Goal: Information Seeking & Learning: Learn about a topic

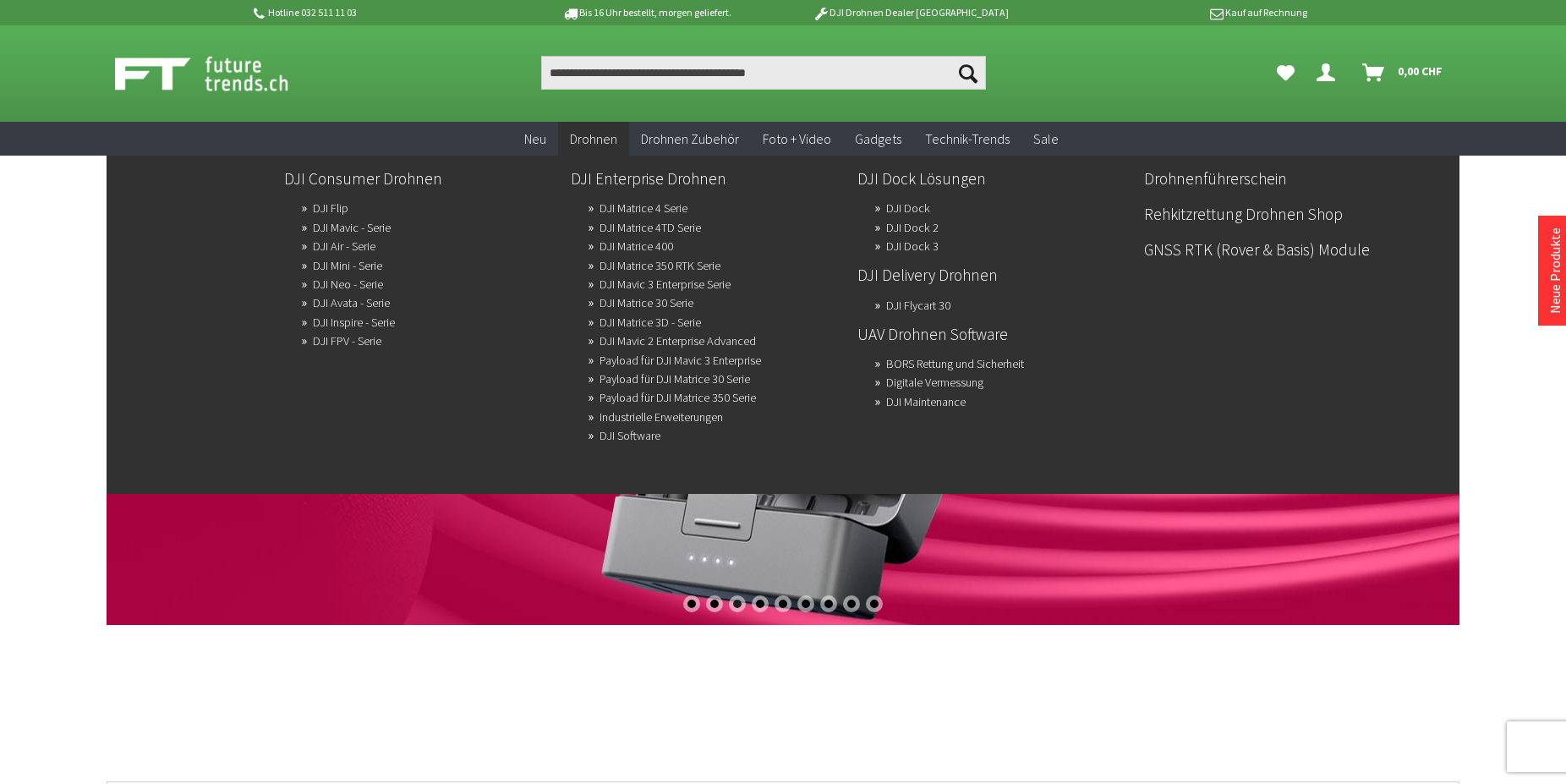
click at [602, 144] on span "Drohnen" at bounding box center [593, 139] width 47 height 17
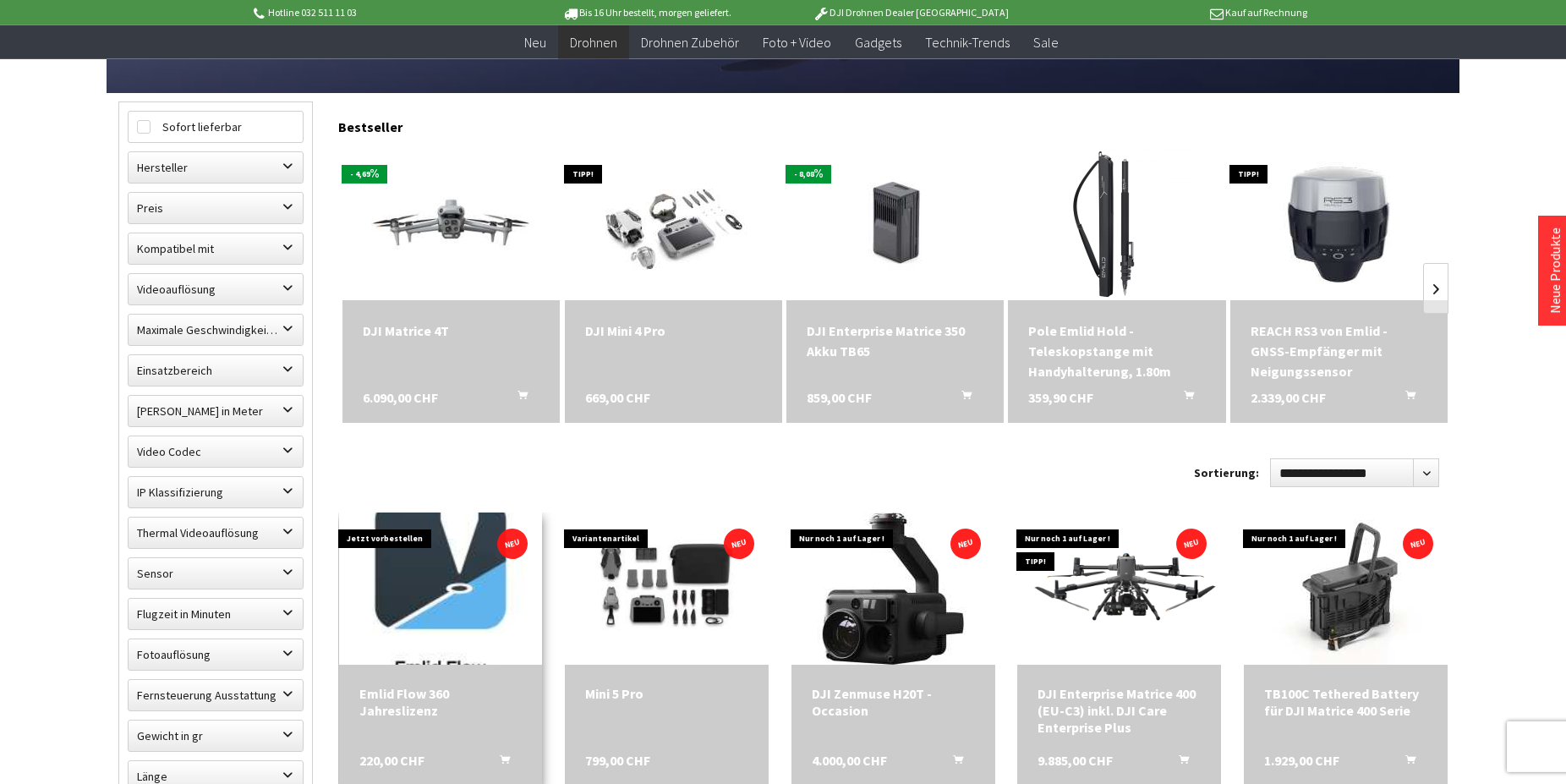
scroll to position [517, 0]
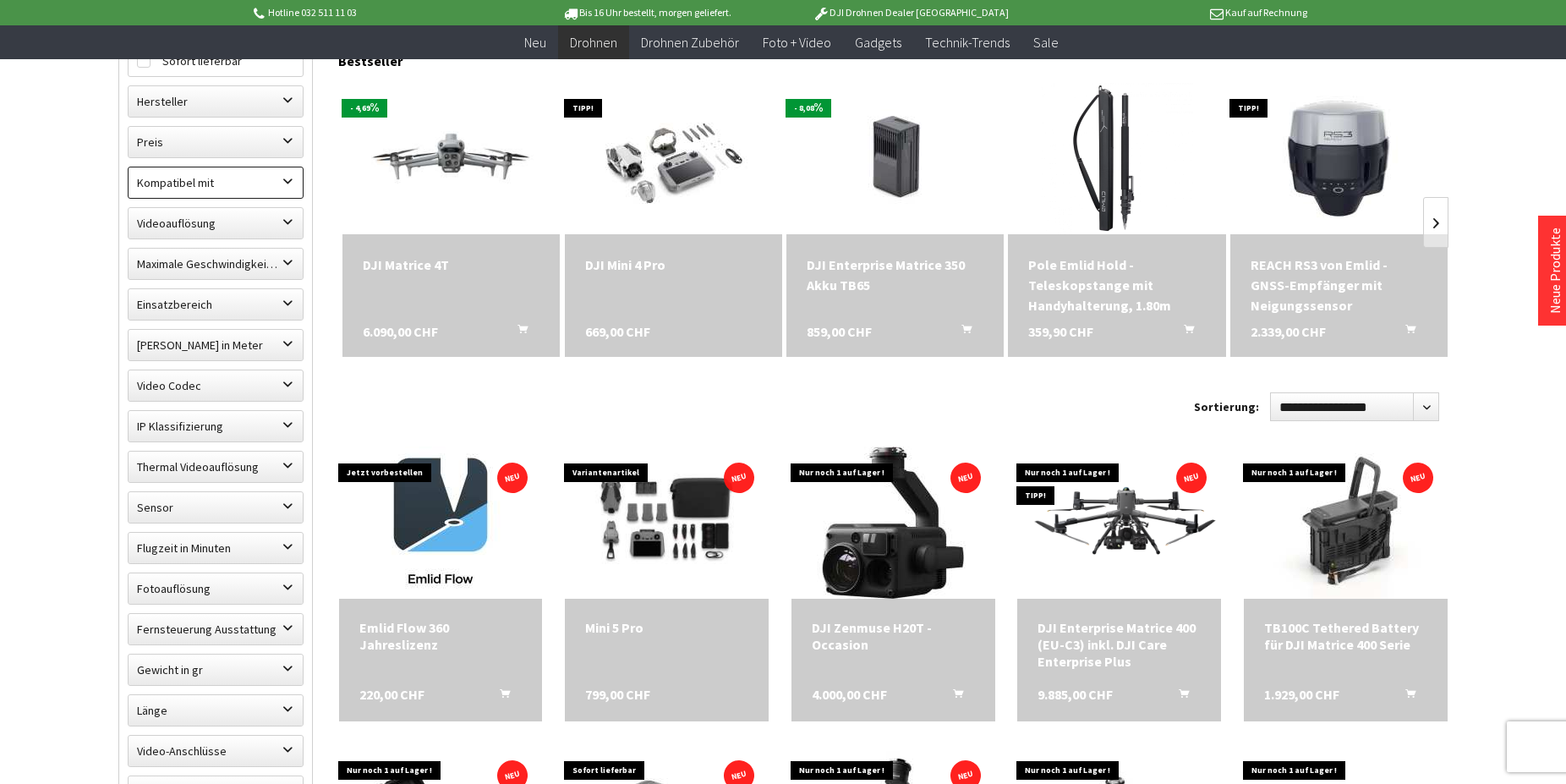
click at [246, 188] on label "Kompatibel mit" at bounding box center [215, 182] width 174 height 30
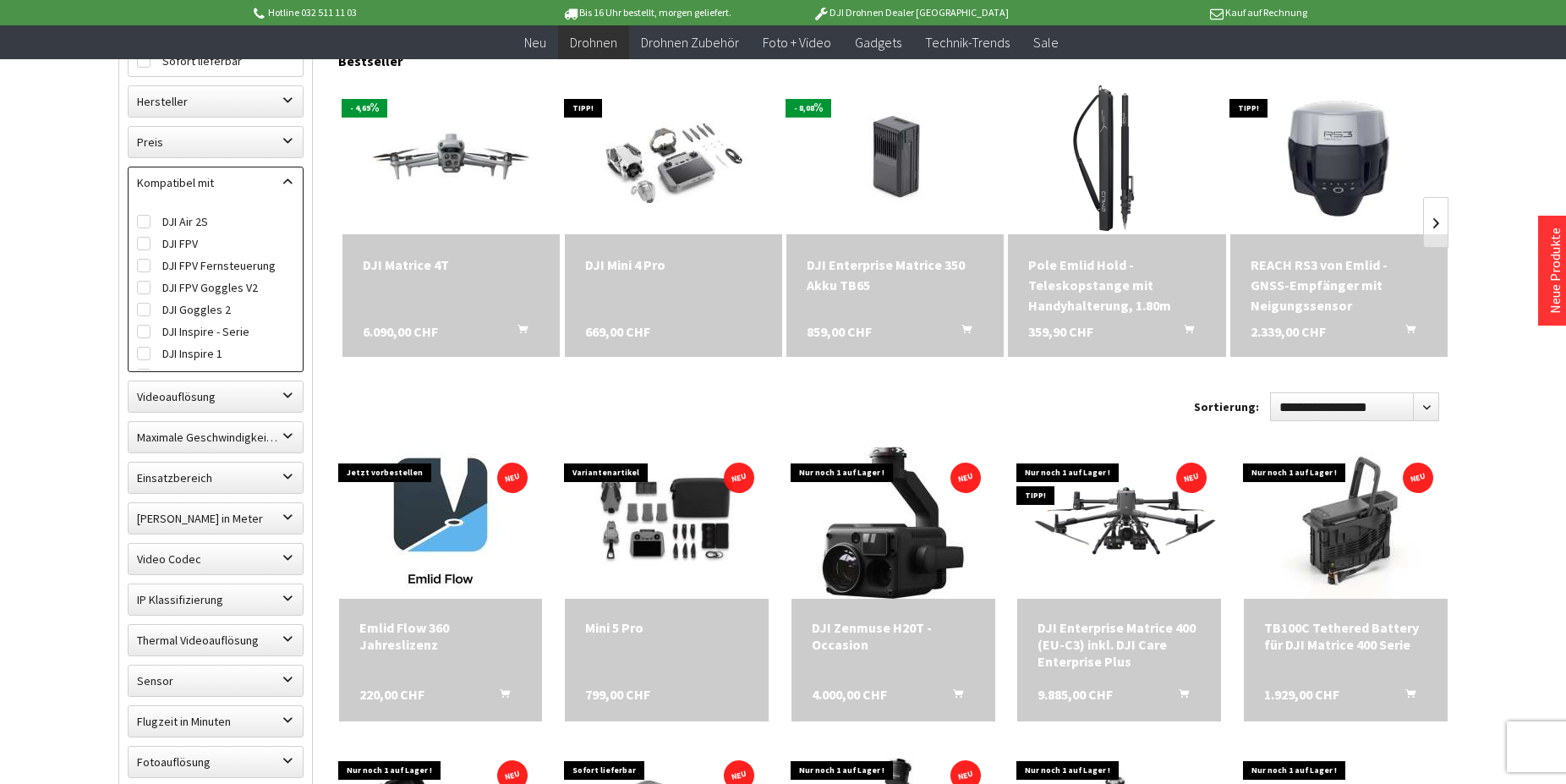
click at [246, 184] on label "Kompatibel mit" at bounding box center [215, 182] width 174 height 30
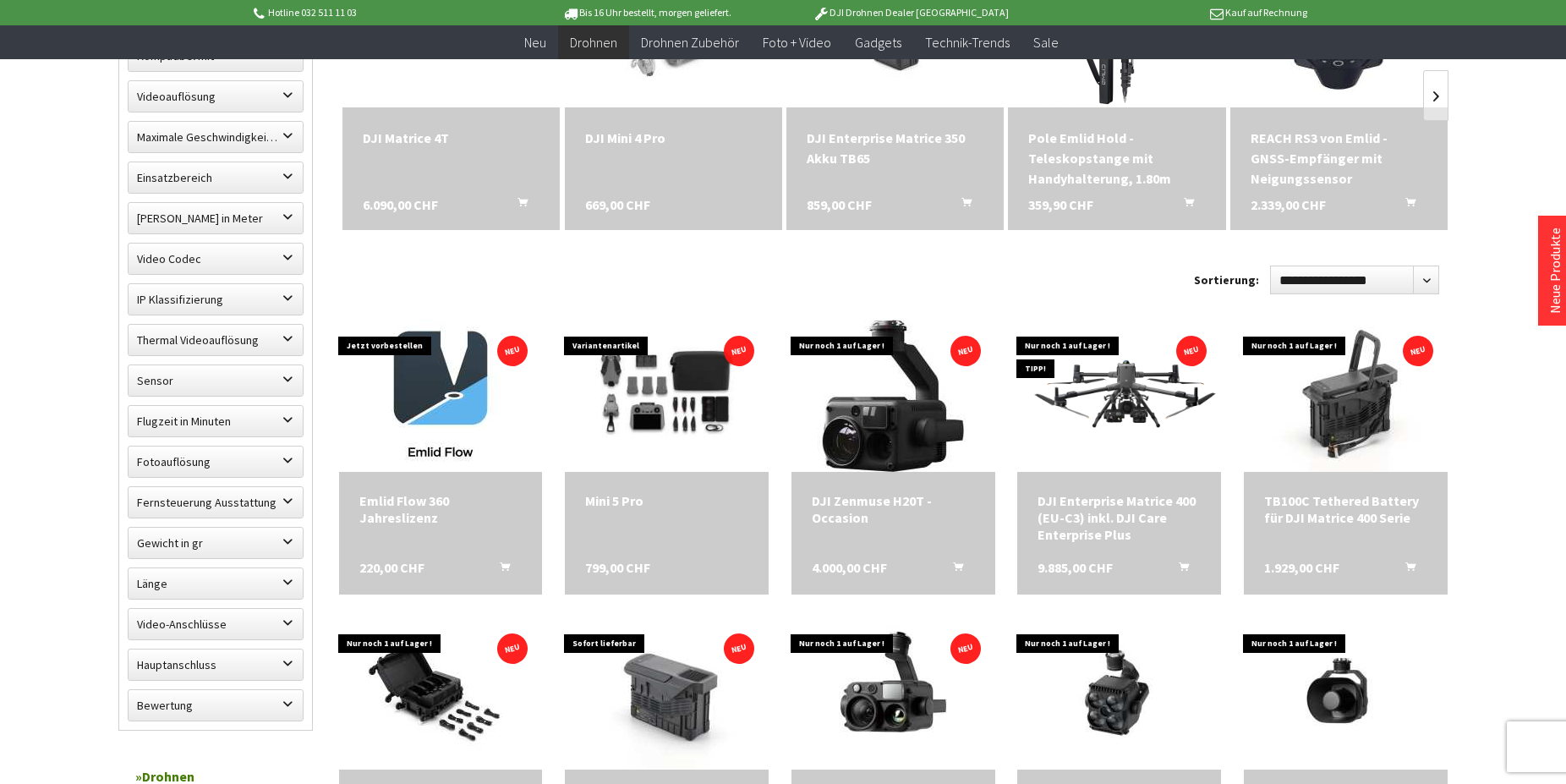
scroll to position [690, 0]
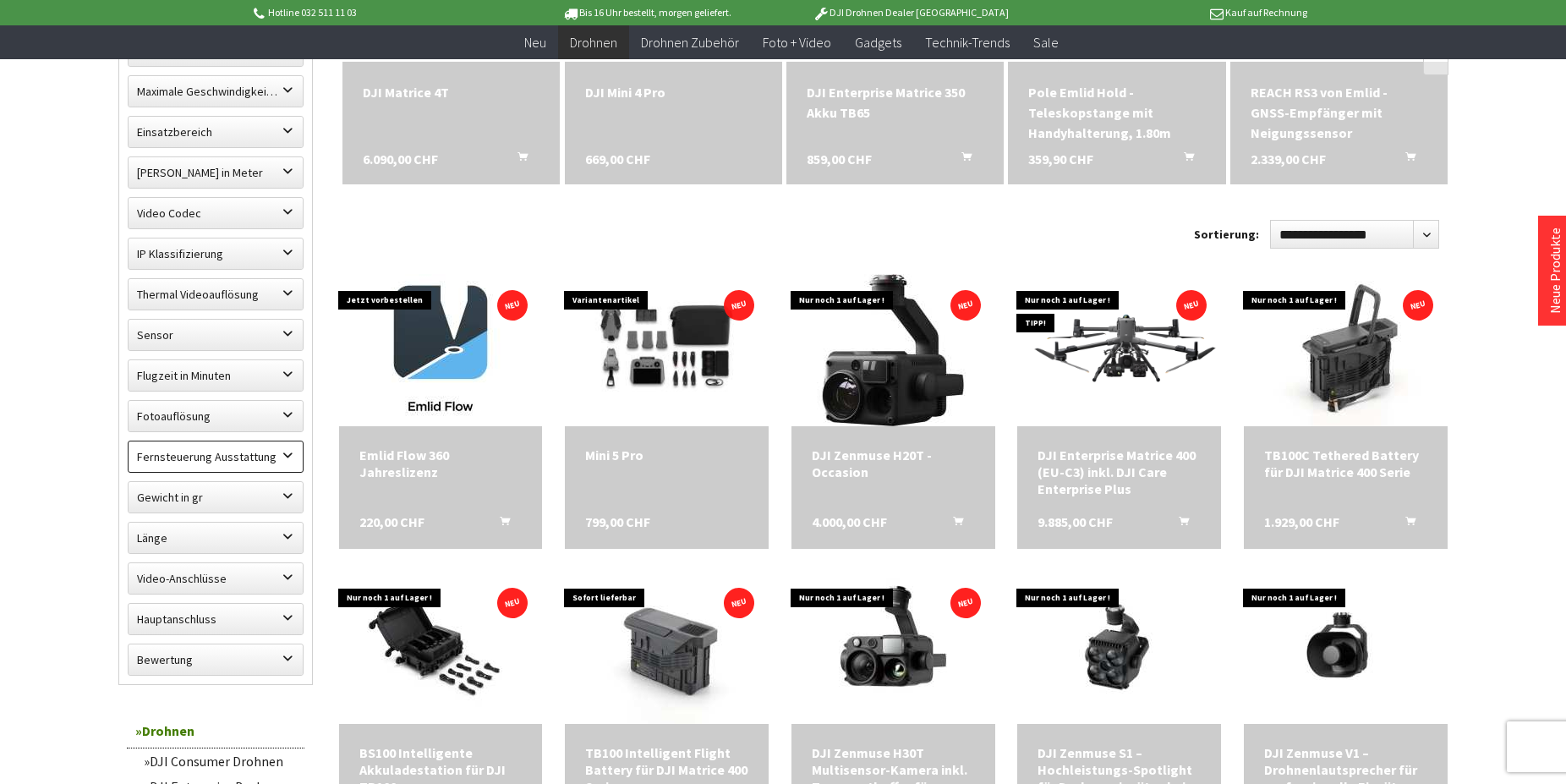
click at [278, 453] on label "Fernsteuerung Ausstattung" at bounding box center [215, 455] width 174 height 30
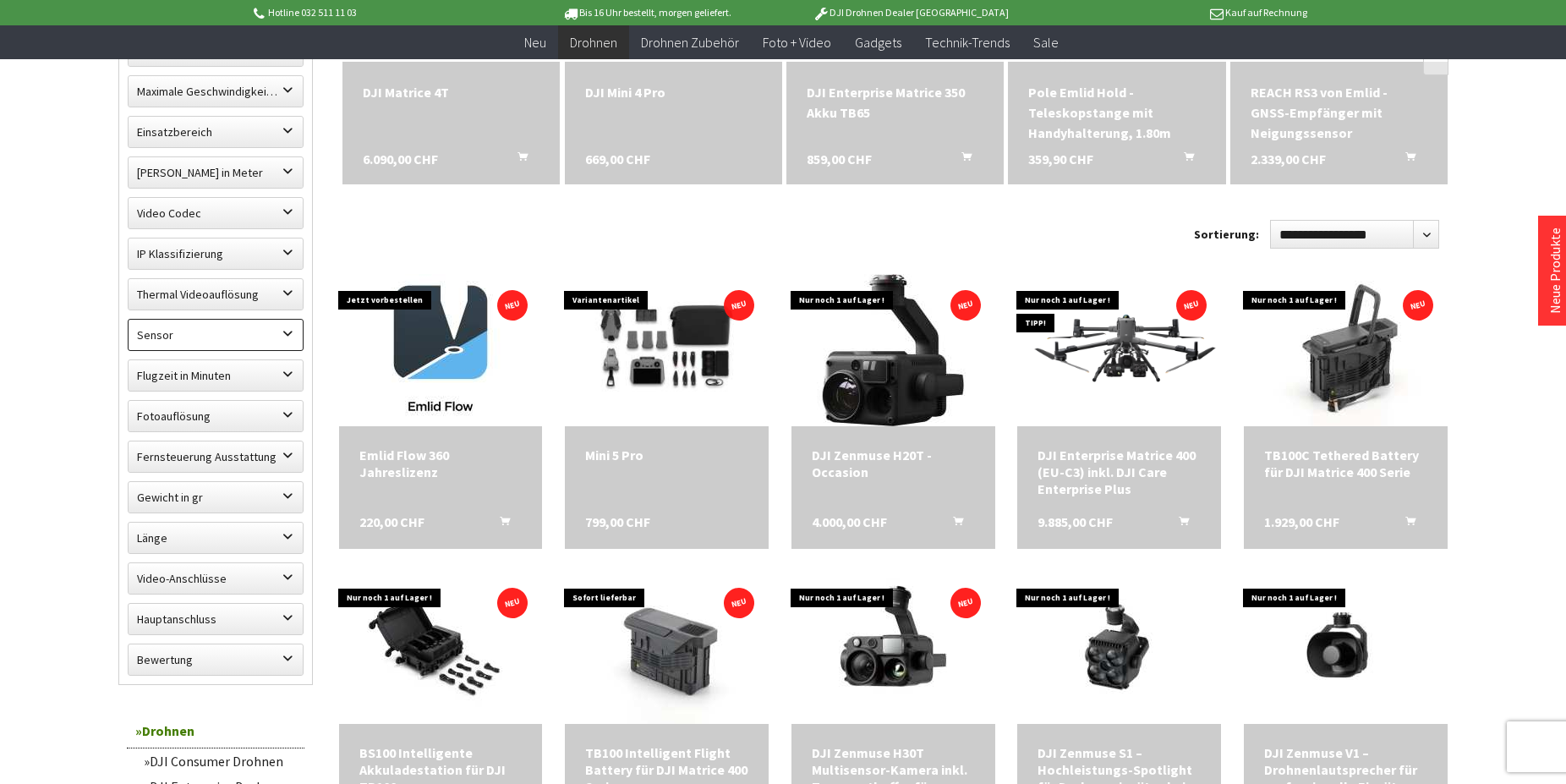
click at [194, 331] on label "Sensor" at bounding box center [215, 335] width 174 height 30
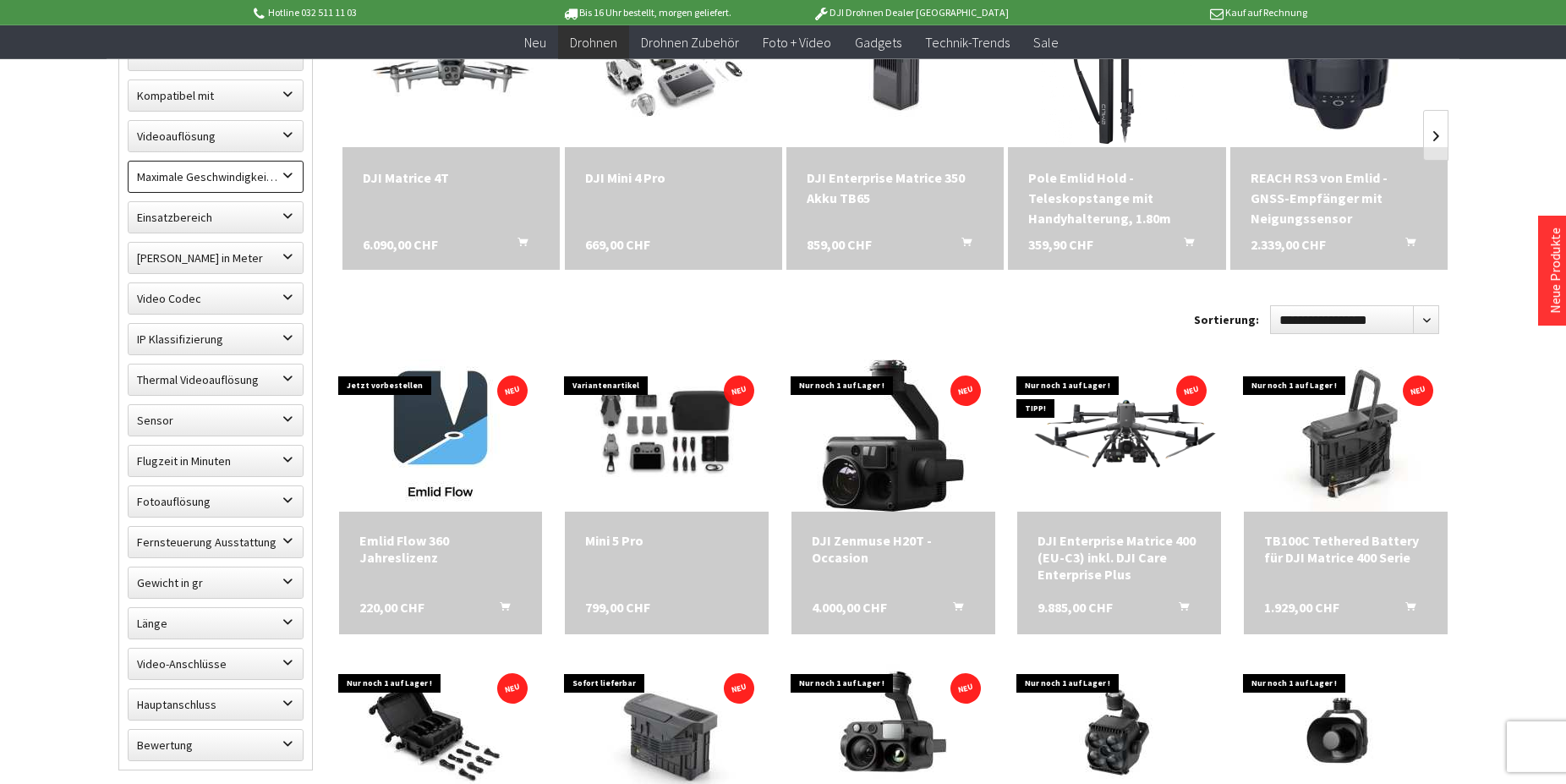
scroll to position [517, 0]
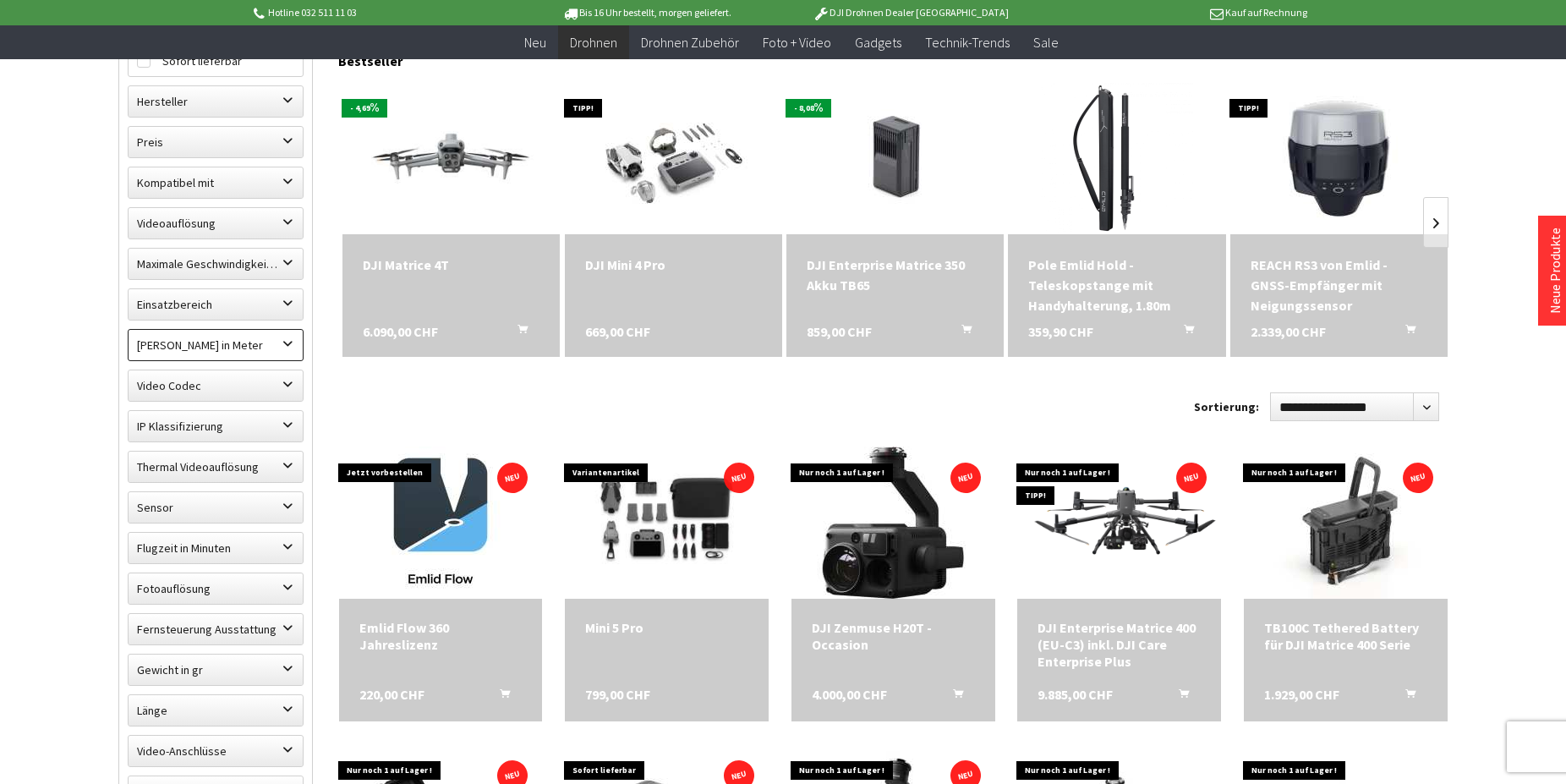
click at [203, 339] on label "Maximale Flughöhe in Meter" at bounding box center [215, 344] width 174 height 30
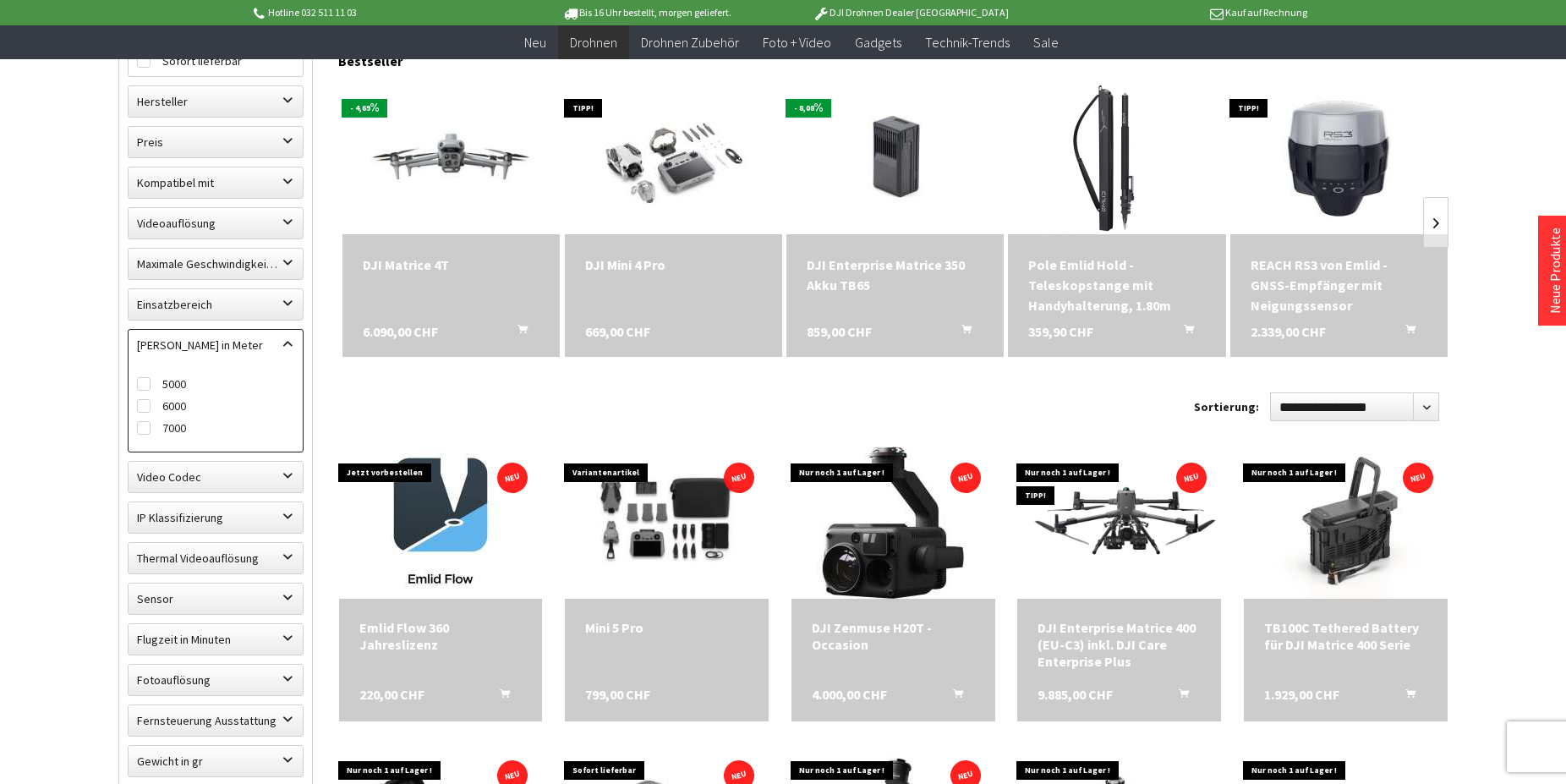
click at [203, 339] on label "[PERSON_NAME] in Meter" at bounding box center [215, 344] width 174 height 30
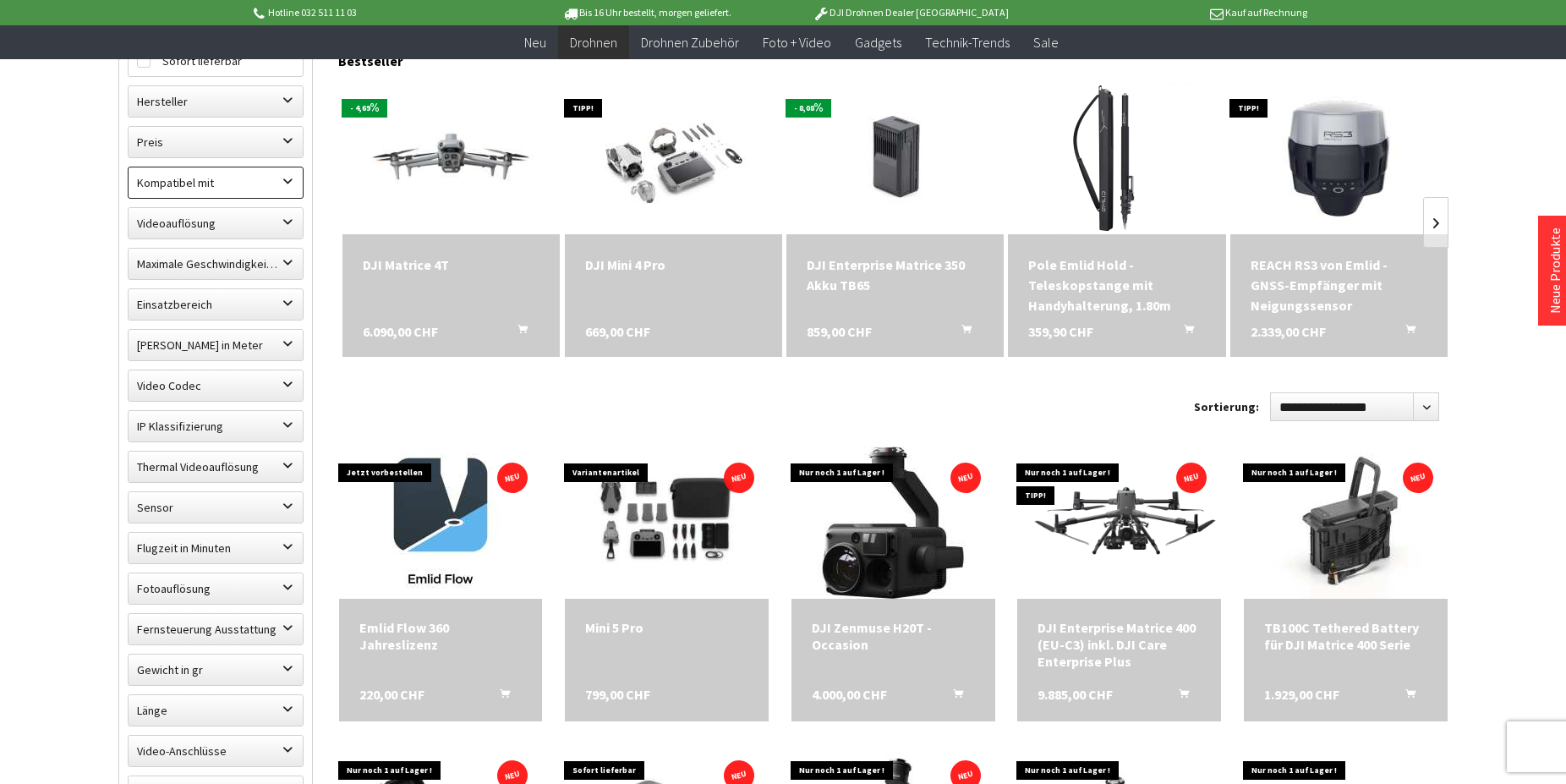
click at [197, 183] on label "Kompatibel mit" at bounding box center [215, 182] width 174 height 30
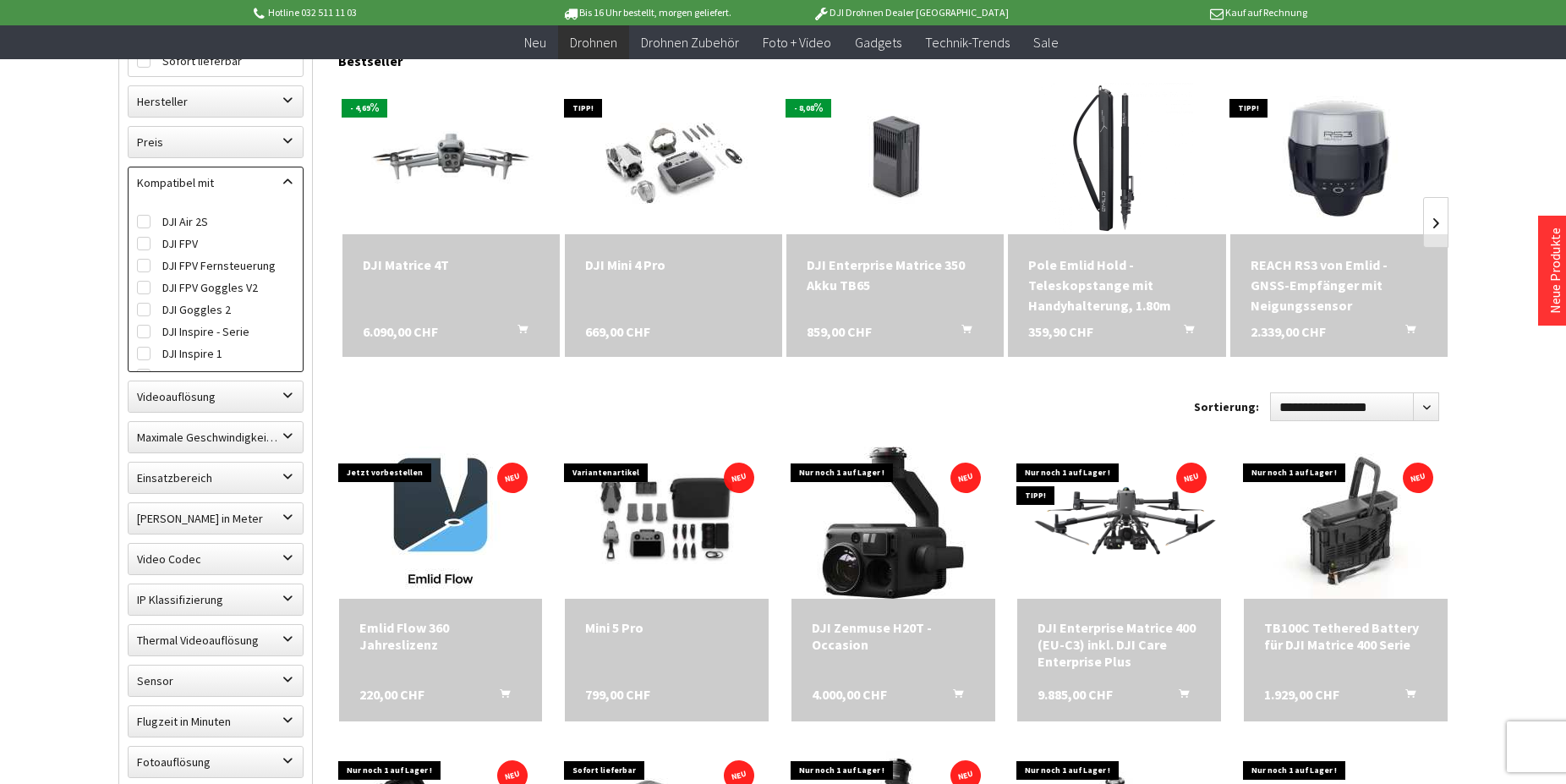
click at [197, 183] on label "Kompatibel mit" at bounding box center [215, 182] width 174 height 30
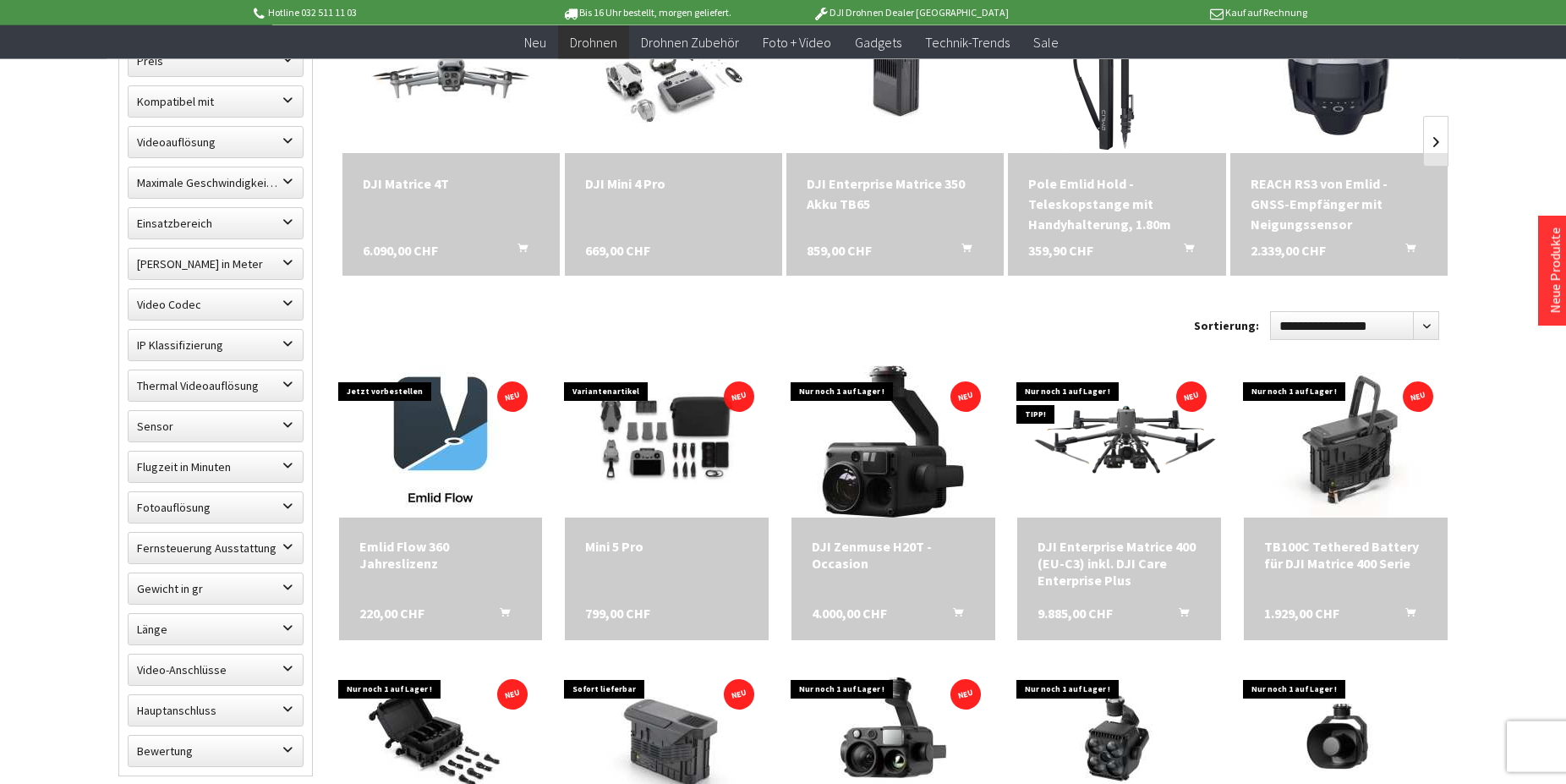
scroll to position [604, 0]
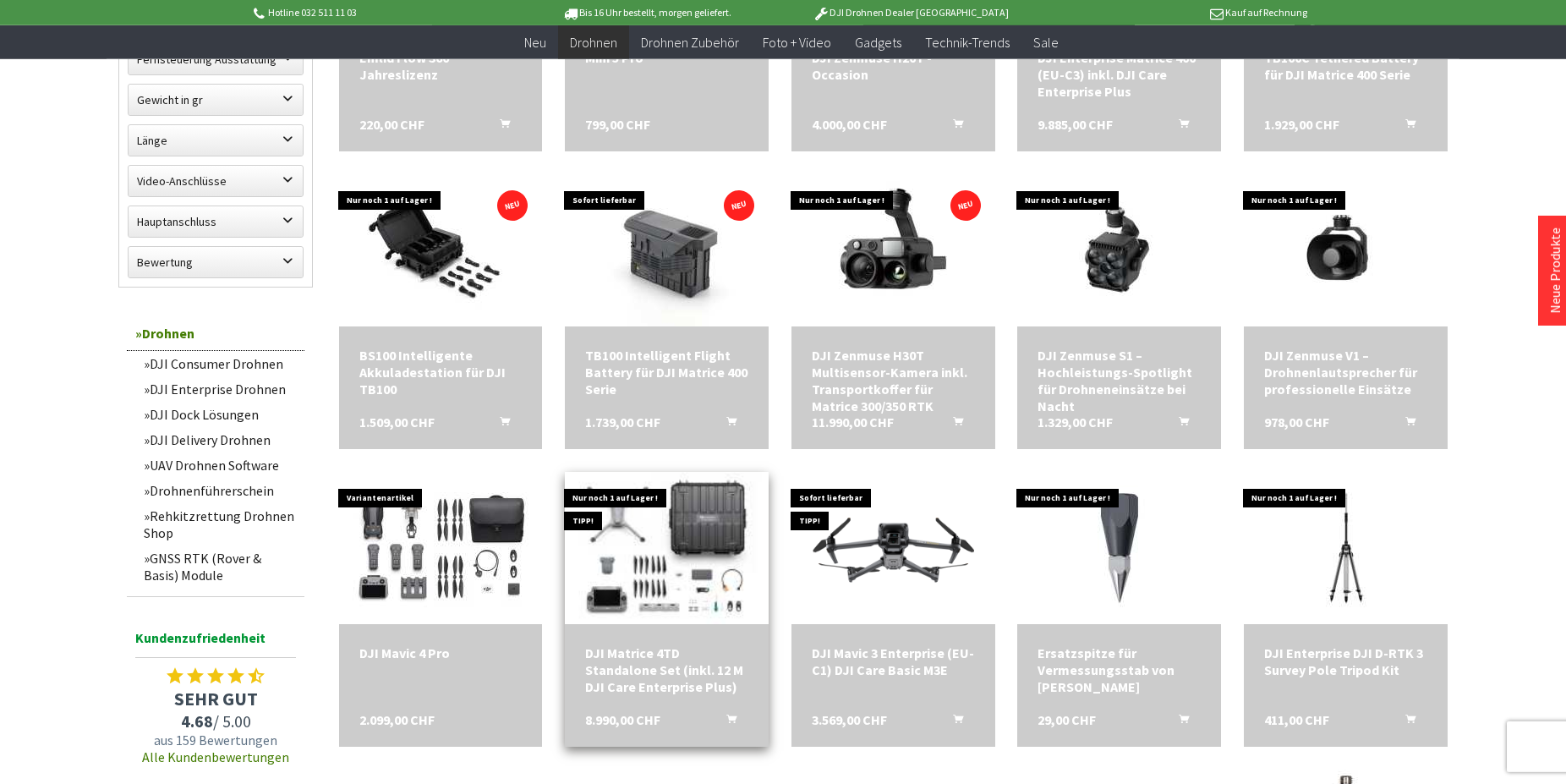
scroll to position [1207, 0]
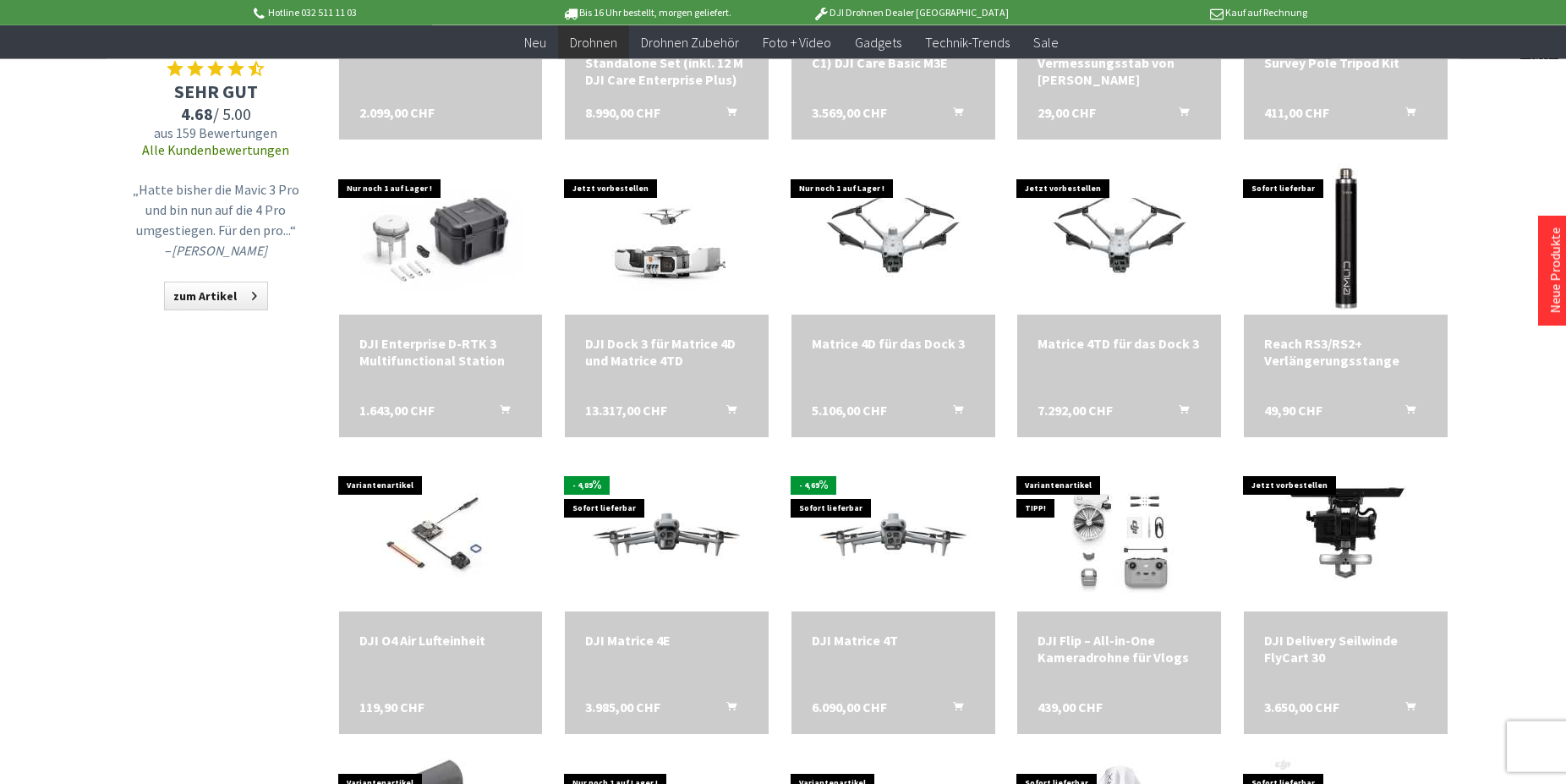
scroll to position [1724, 0]
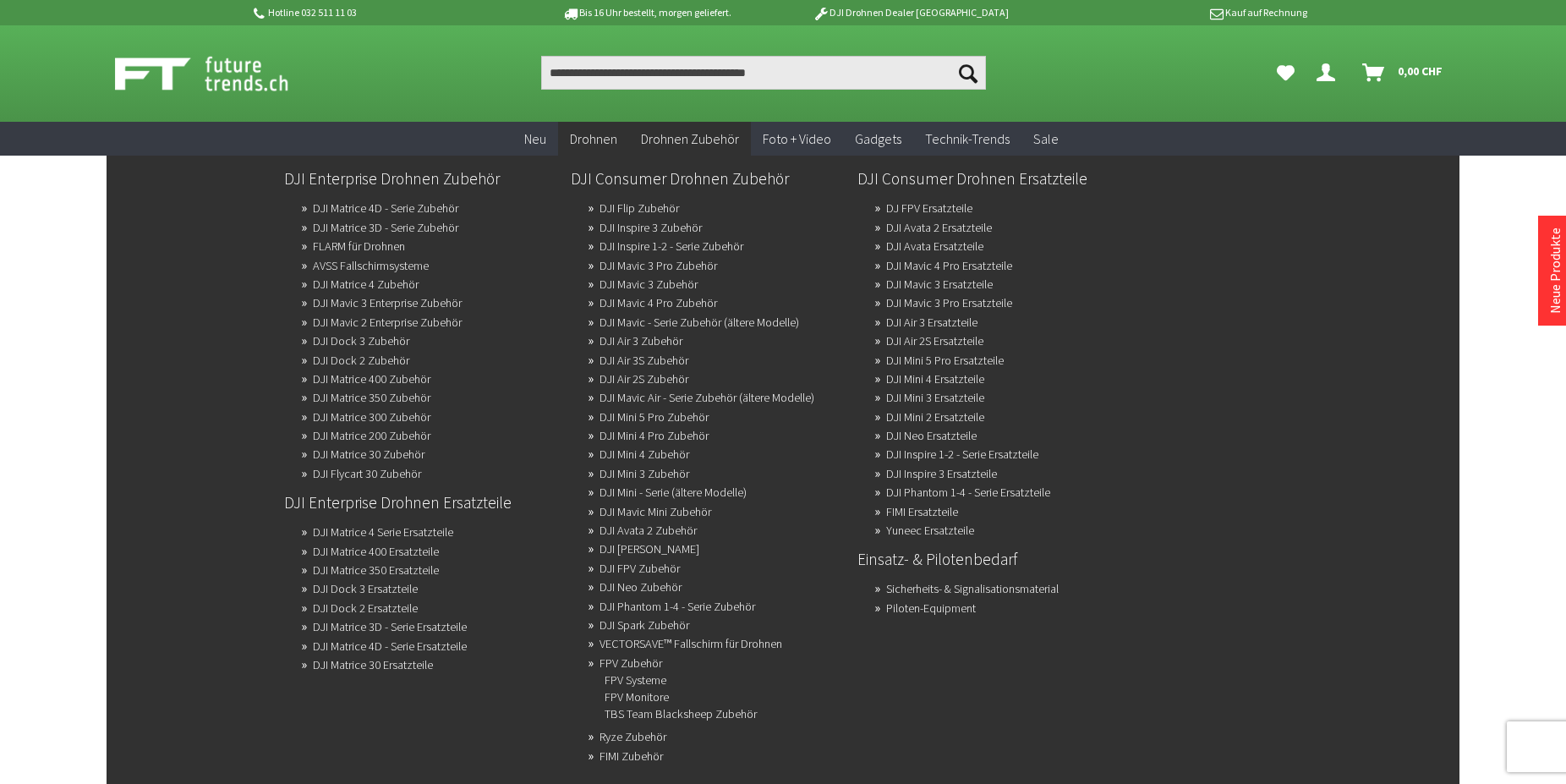
click at [694, 139] on span "Drohnen Zubehör" at bounding box center [690, 139] width 98 height 17
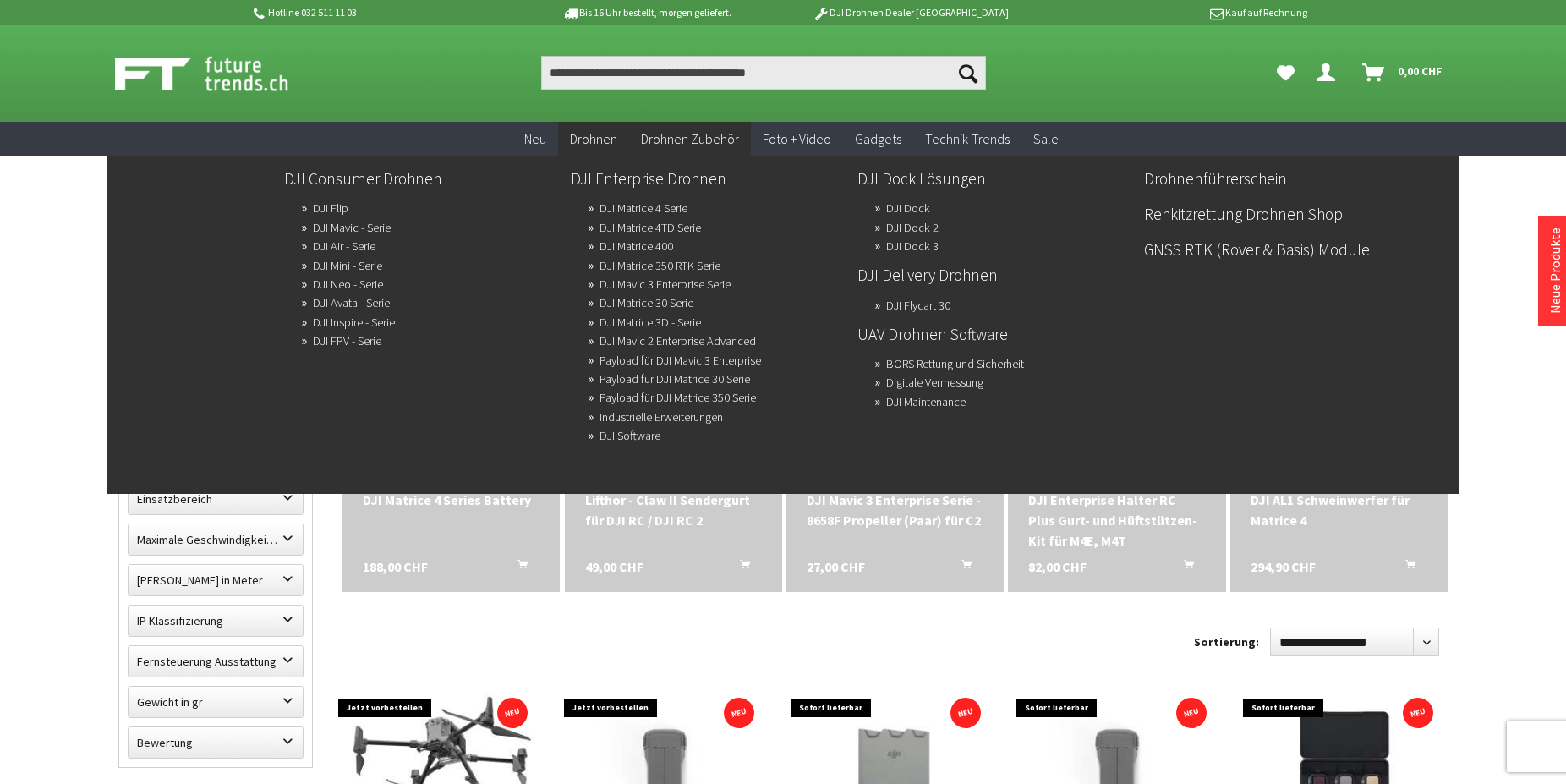
click at [593, 138] on span "Drohnen" at bounding box center [593, 139] width 47 height 17
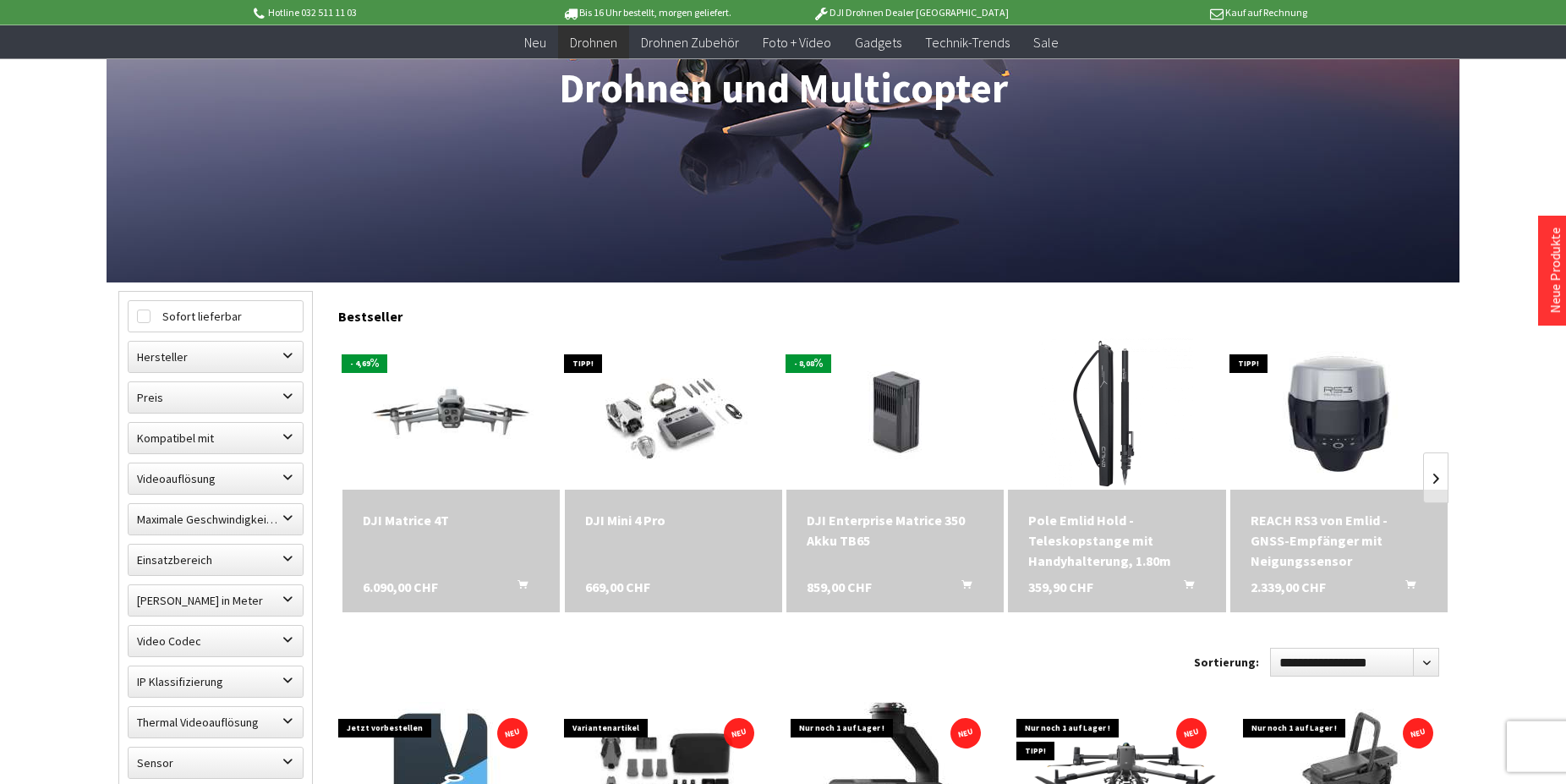
scroll to position [431, 0]
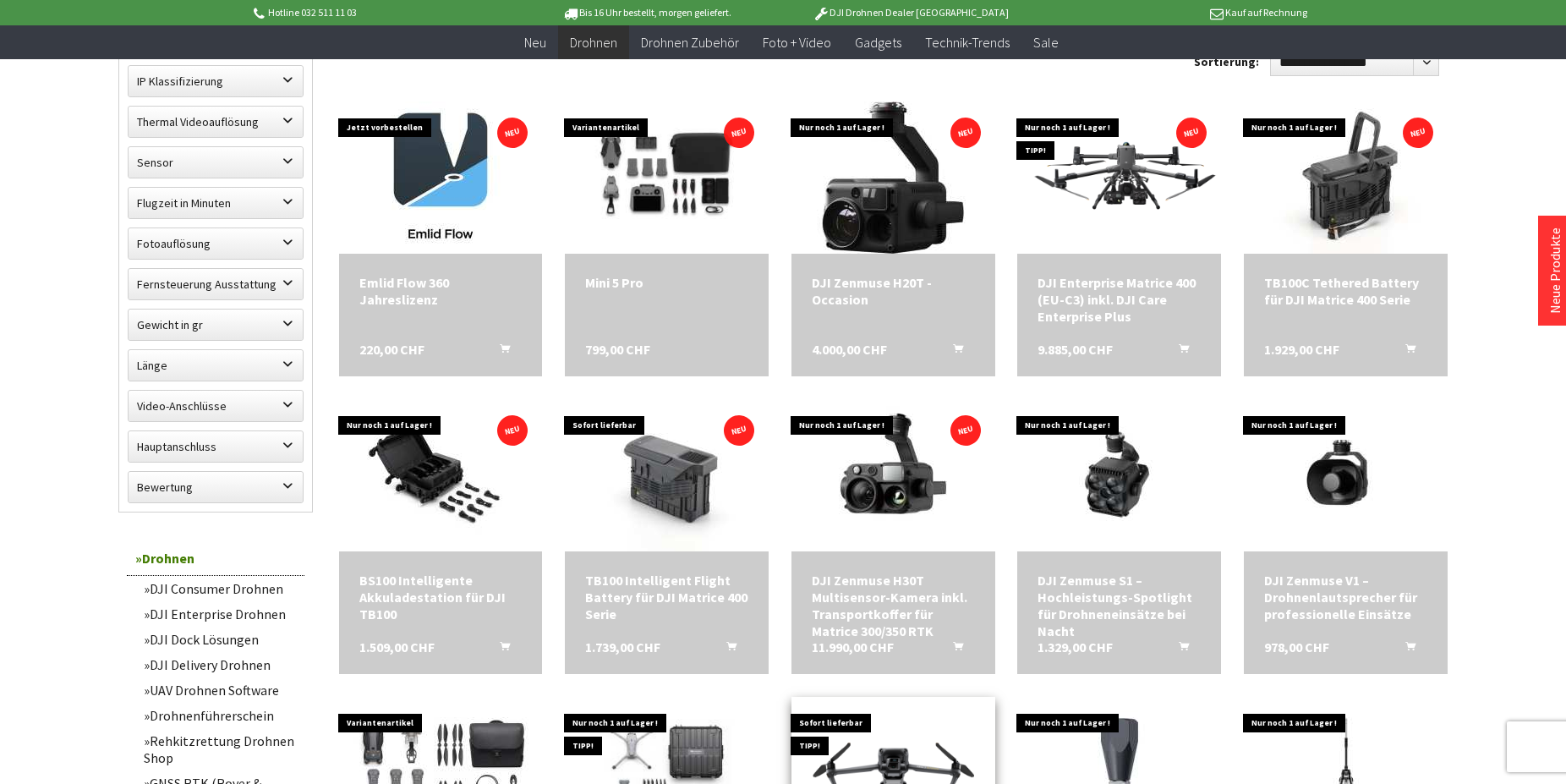
scroll to position [1294, 0]
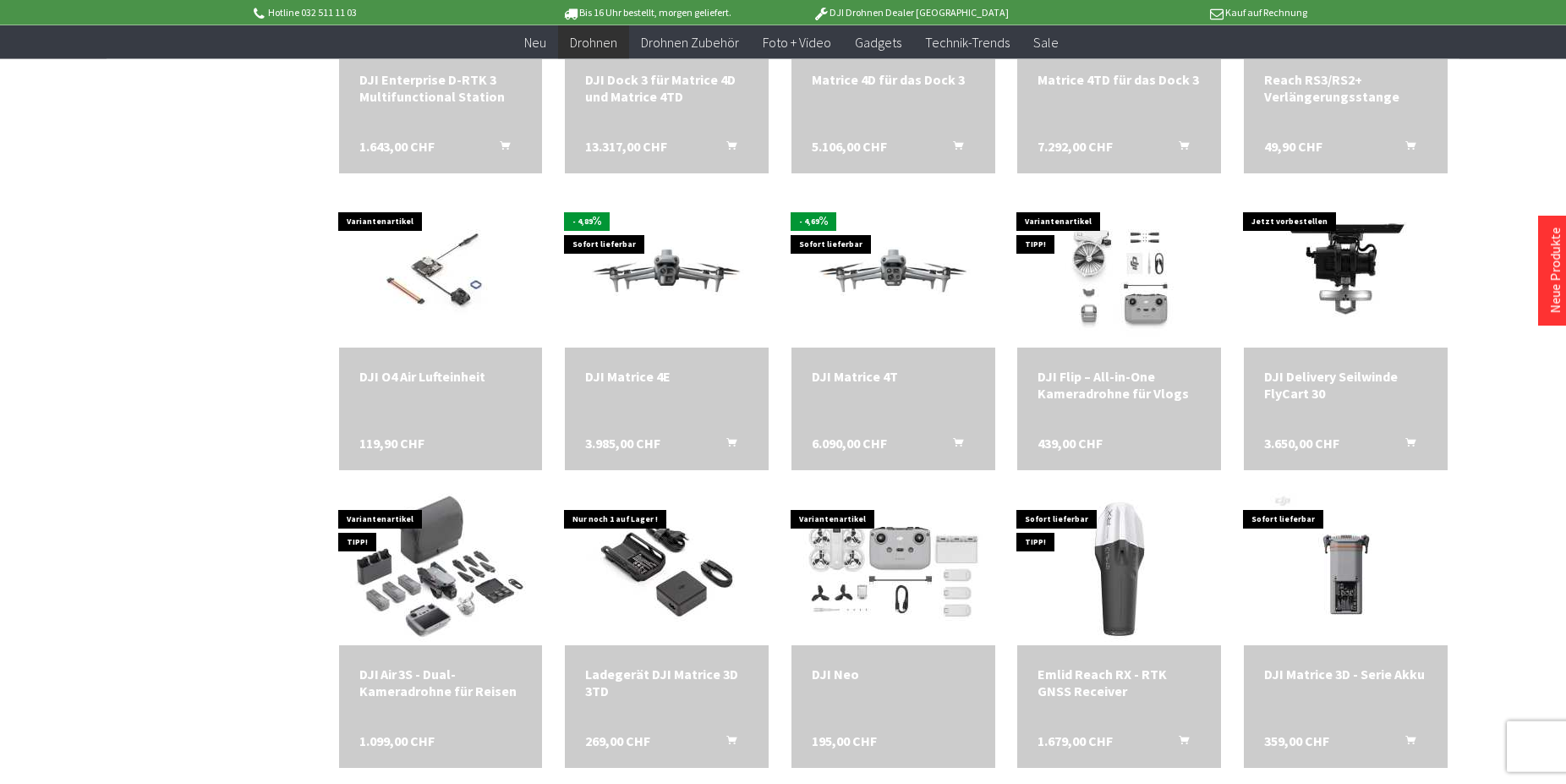
scroll to position [2156, 0]
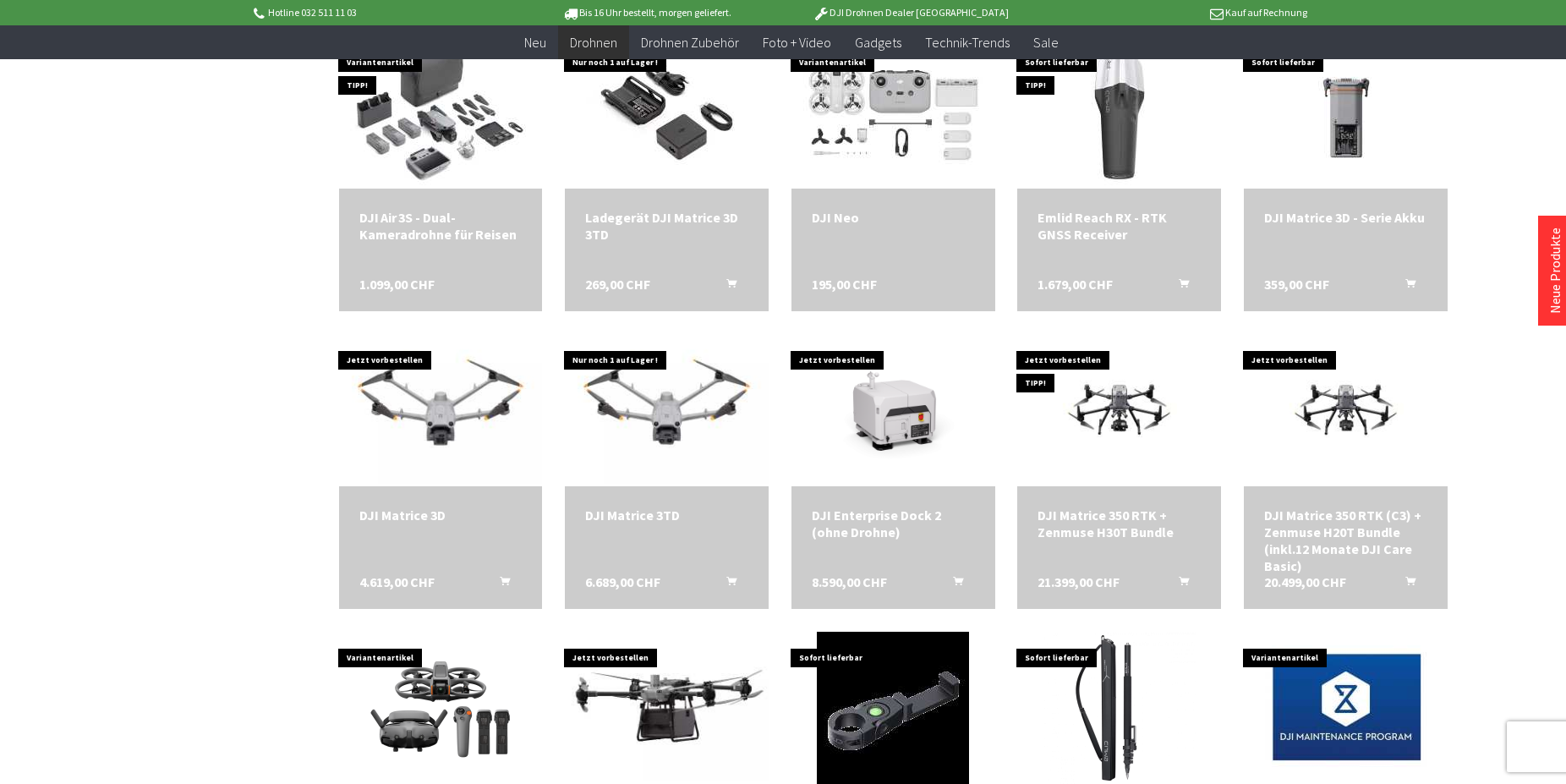
scroll to position [2759, 0]
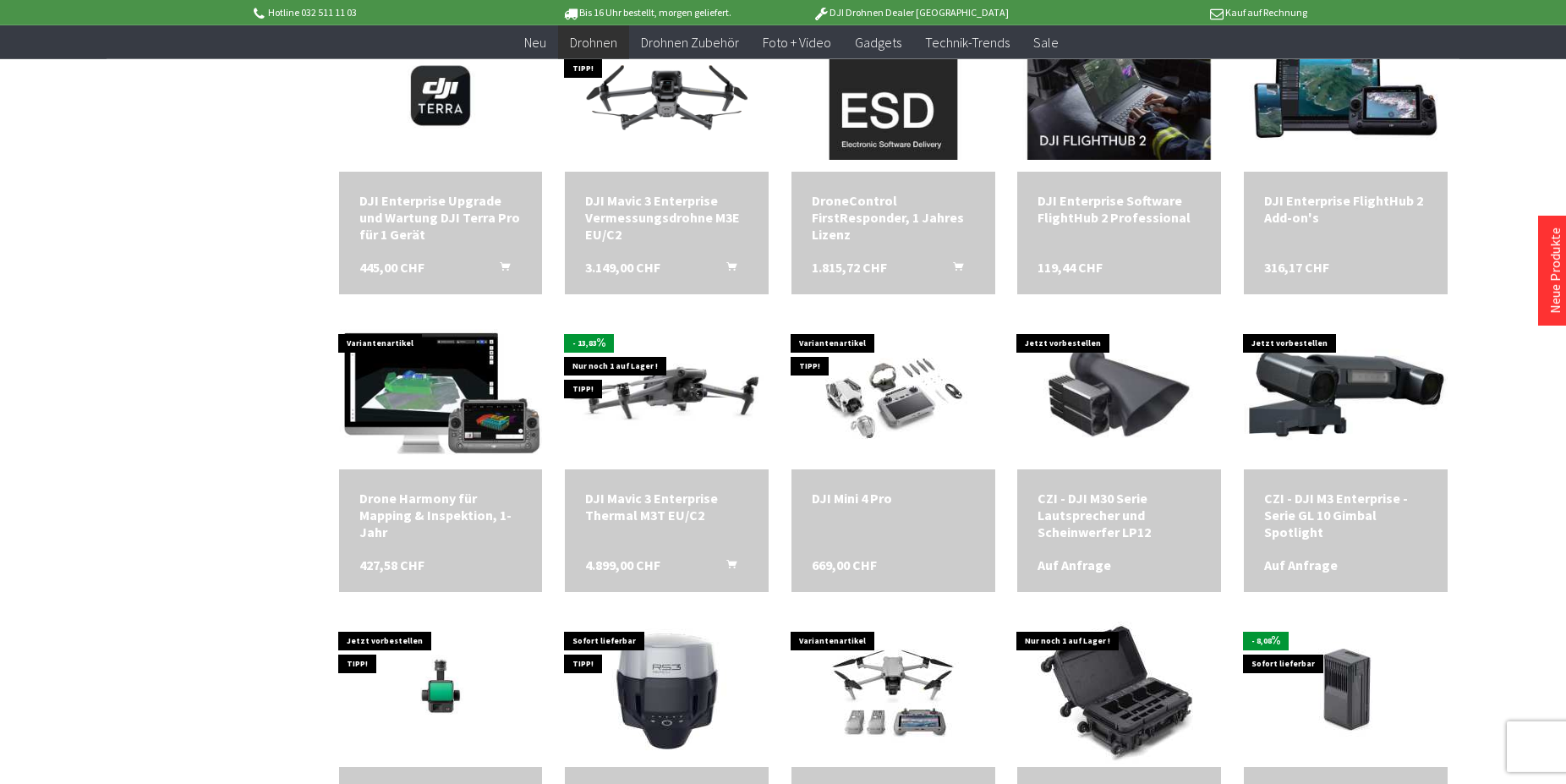
scroll to position [3621, 0]
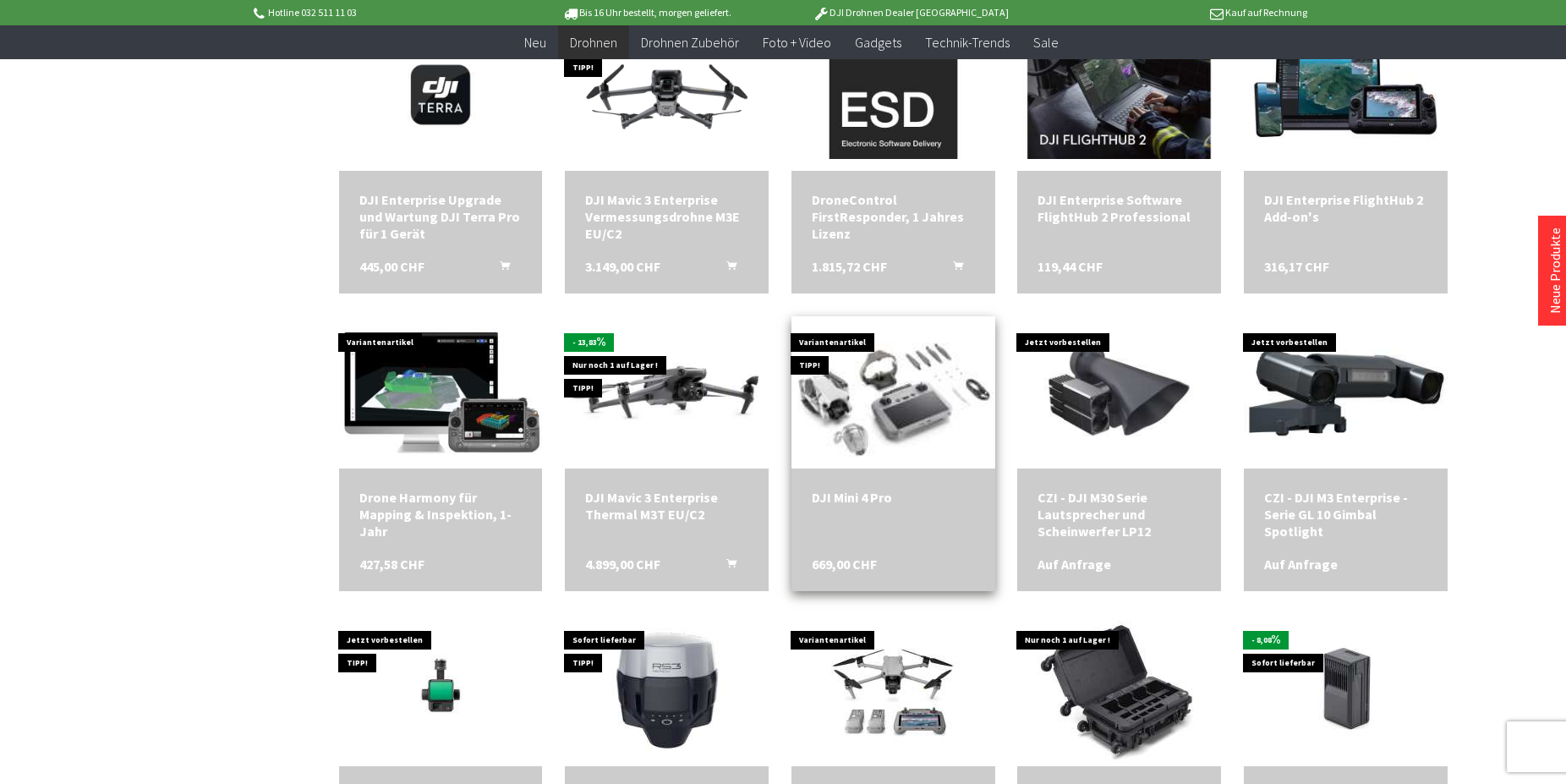
click at [868, 432] on img at bounding box center [893, 392] width 266 height 213
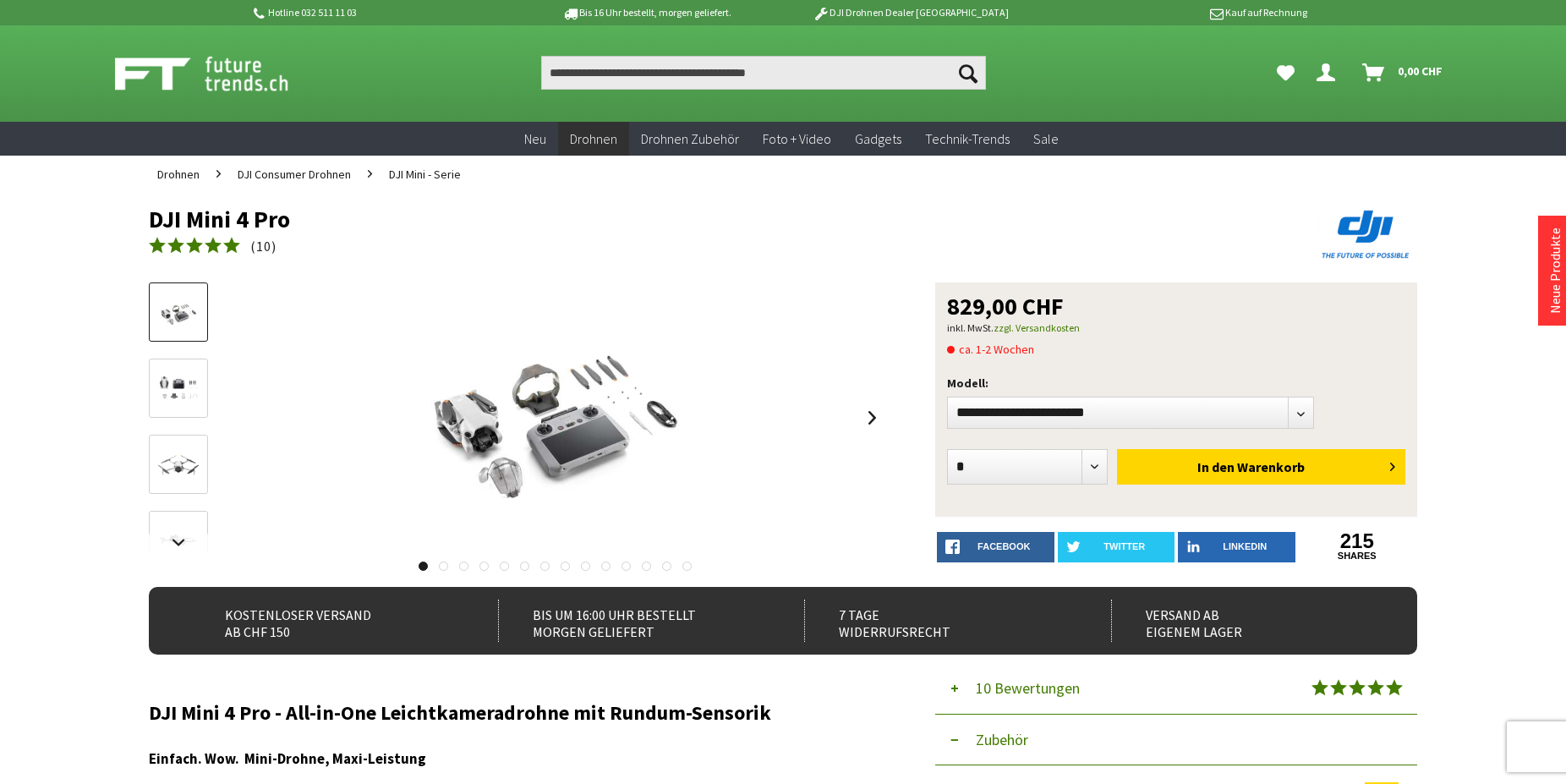
click at [164, 454] on img at bounding box center [178, 464] width 49 height 49
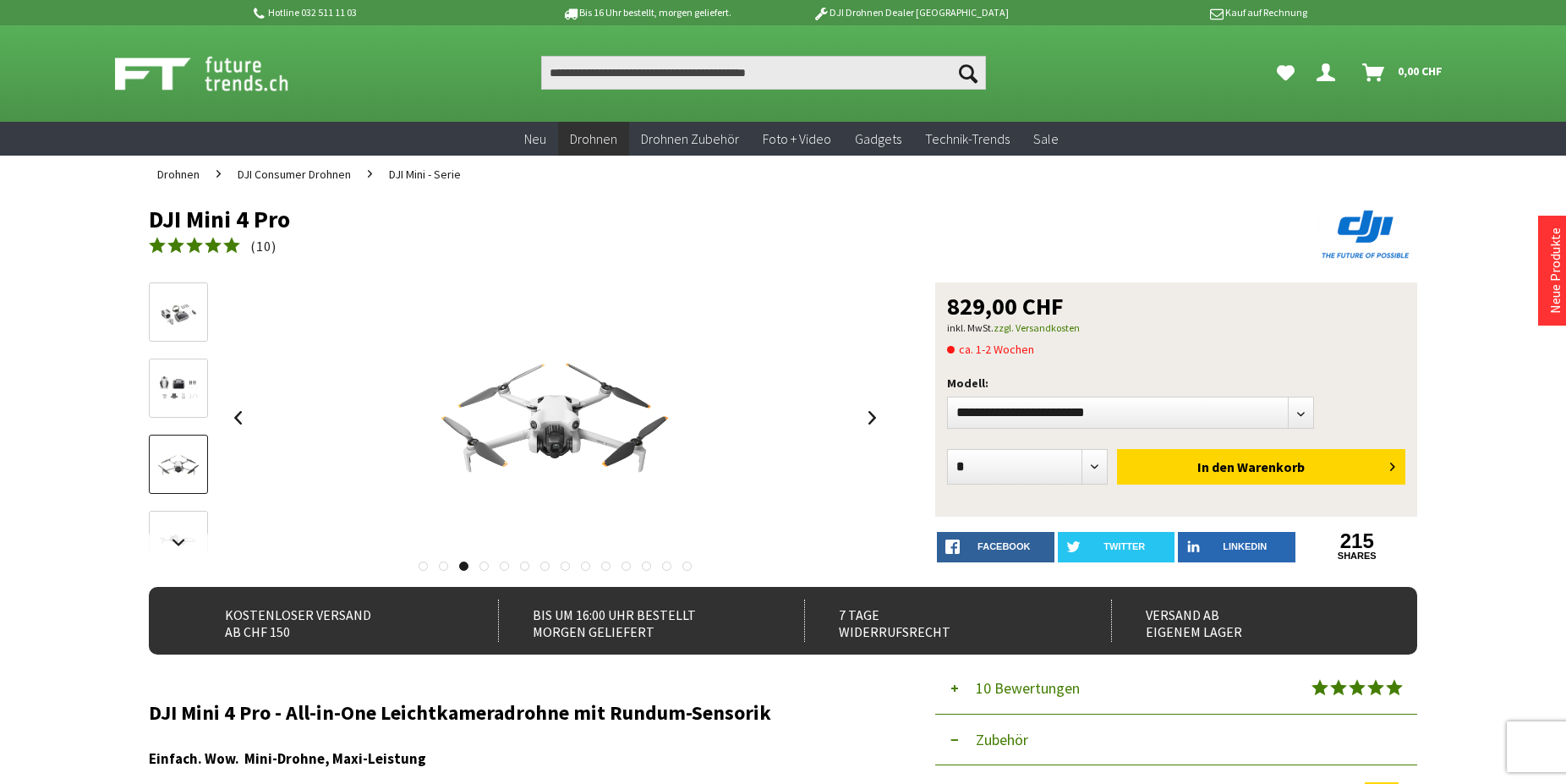
click at [161, 383] on img at bounding box center [178, 389] width 49 height 39
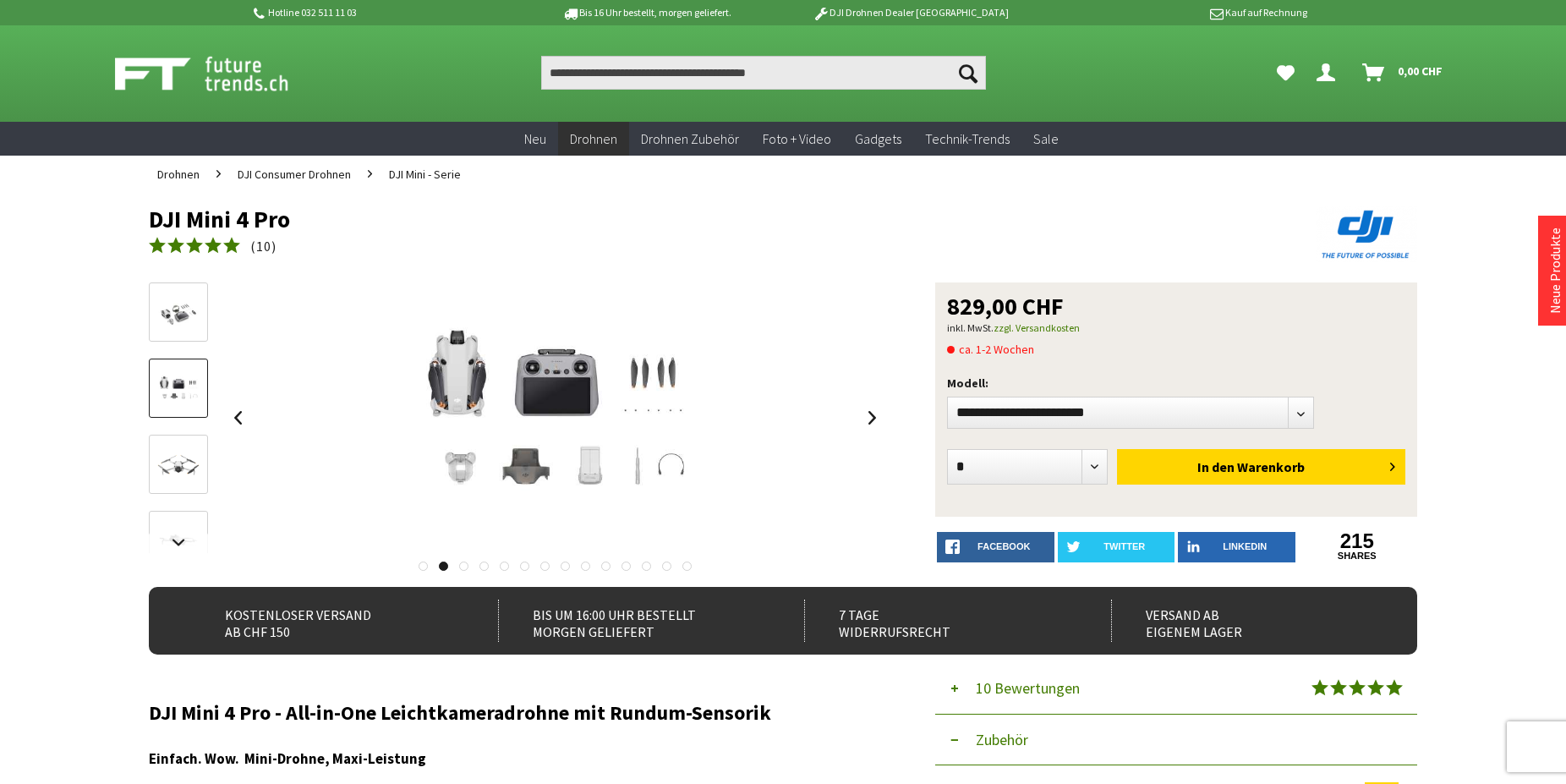
click at [185, 270] on header "DJI Mini 4 Pro ( 10 )" at bounding box center [783, 238] width 1268 height 89
click at [178, 300] on img at bounding box center [178, 312] width 49 height 39
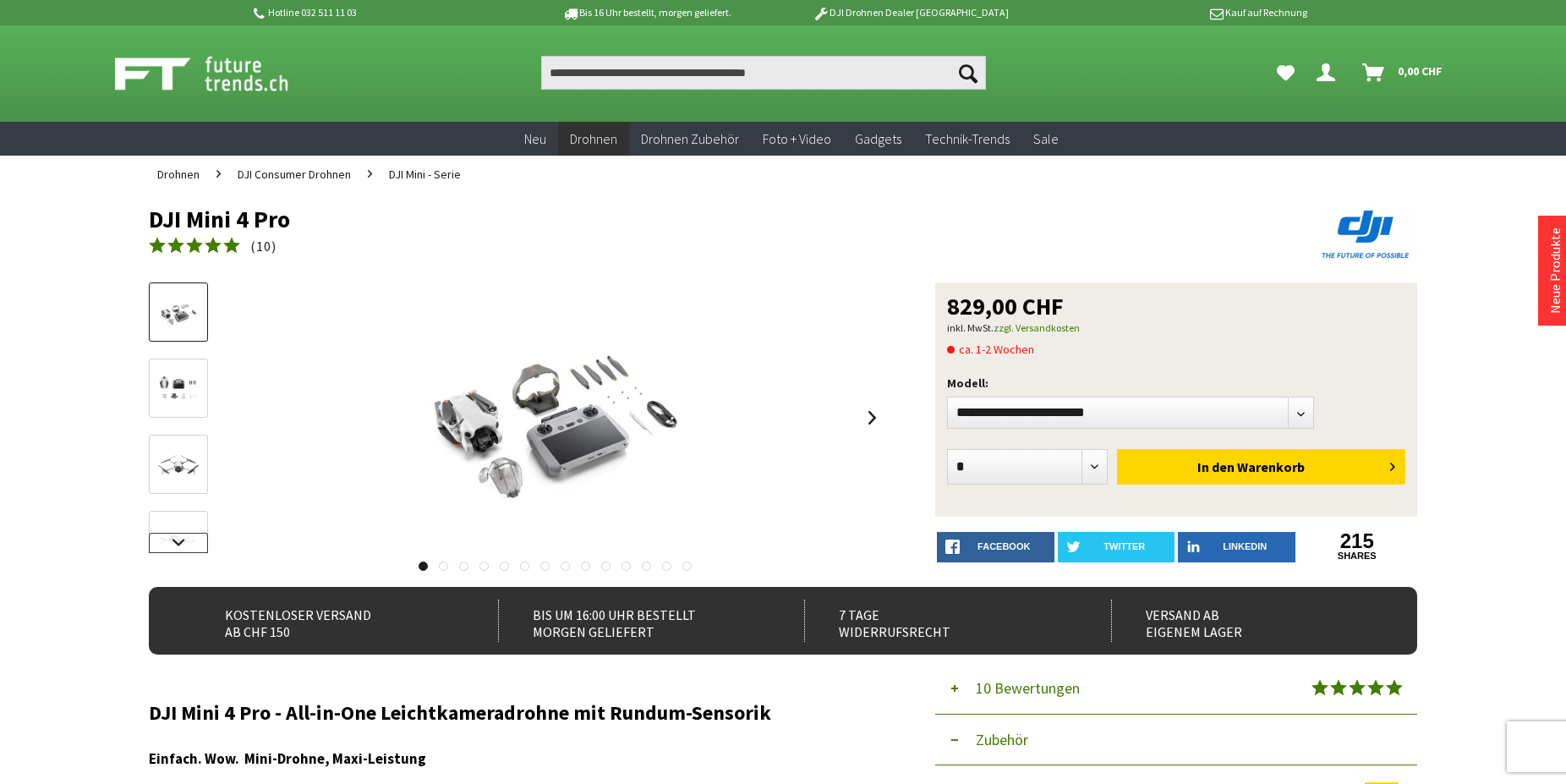
click at [177, 540] on link at bounding box center [178, 543] width 59 height 21
click at [179, 502] on img at bounding box center [178, 481] width 49 height 49
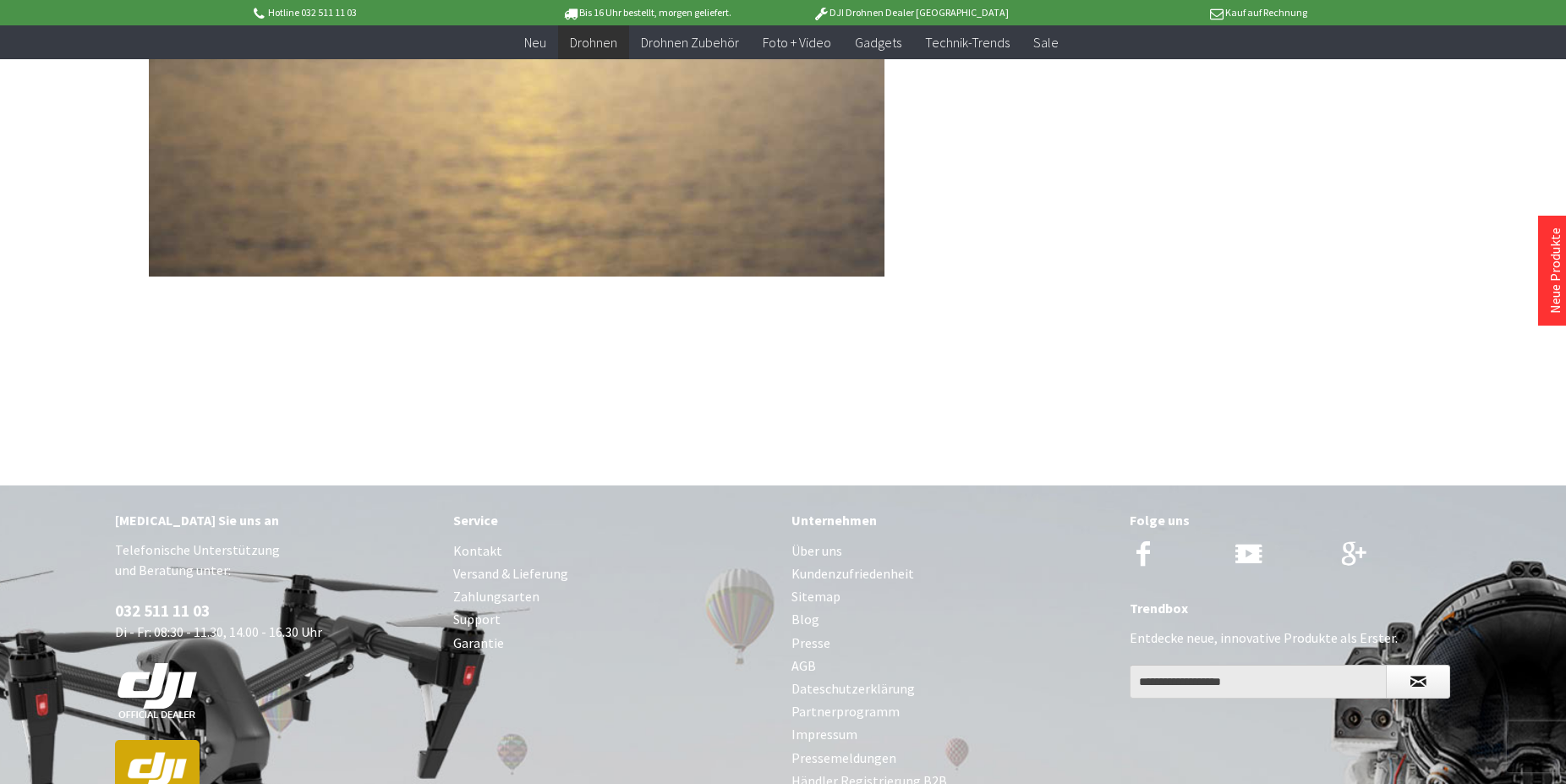
scroll to position [12839, 0]
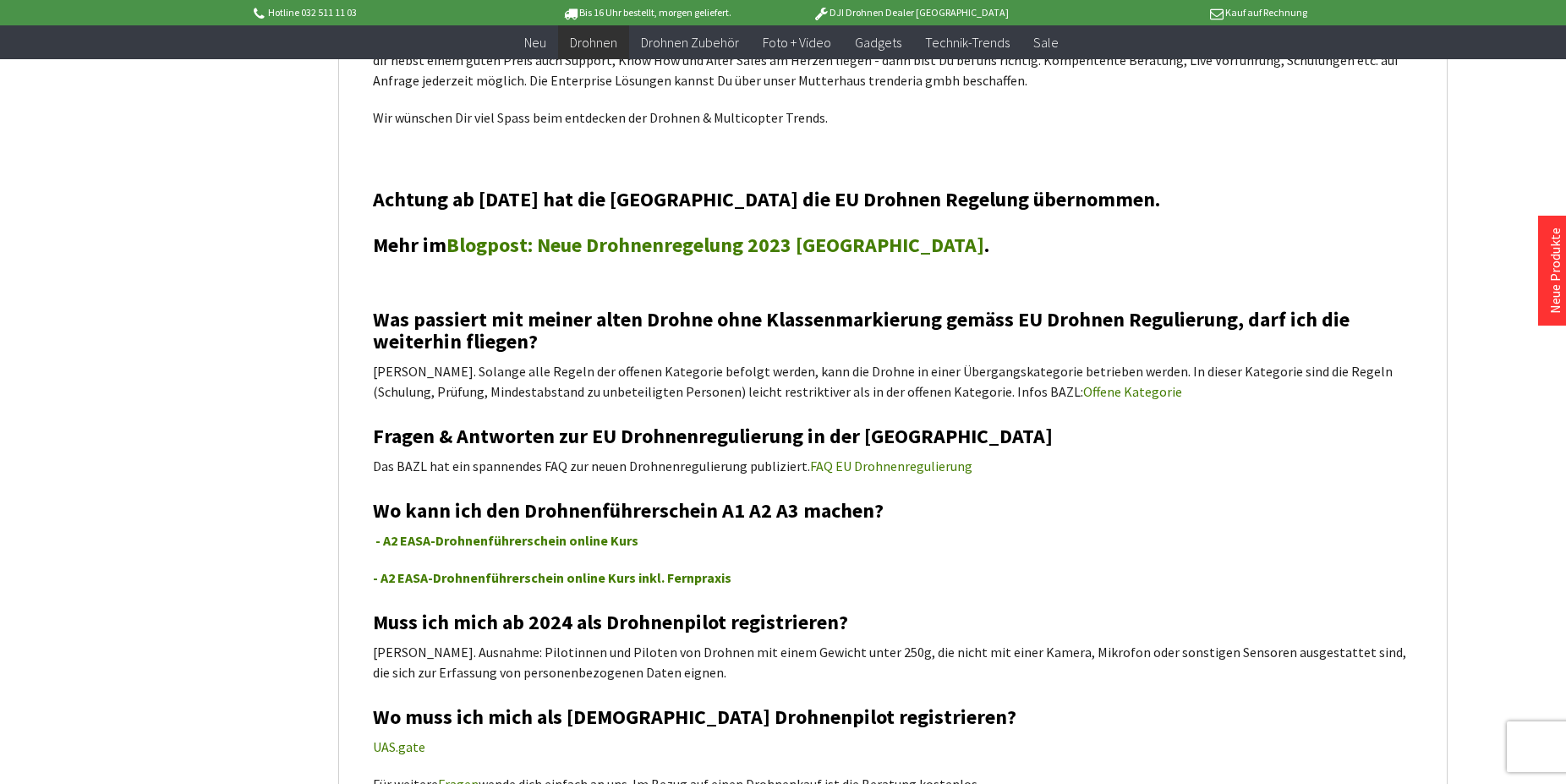
scroll to position [2751, 0]
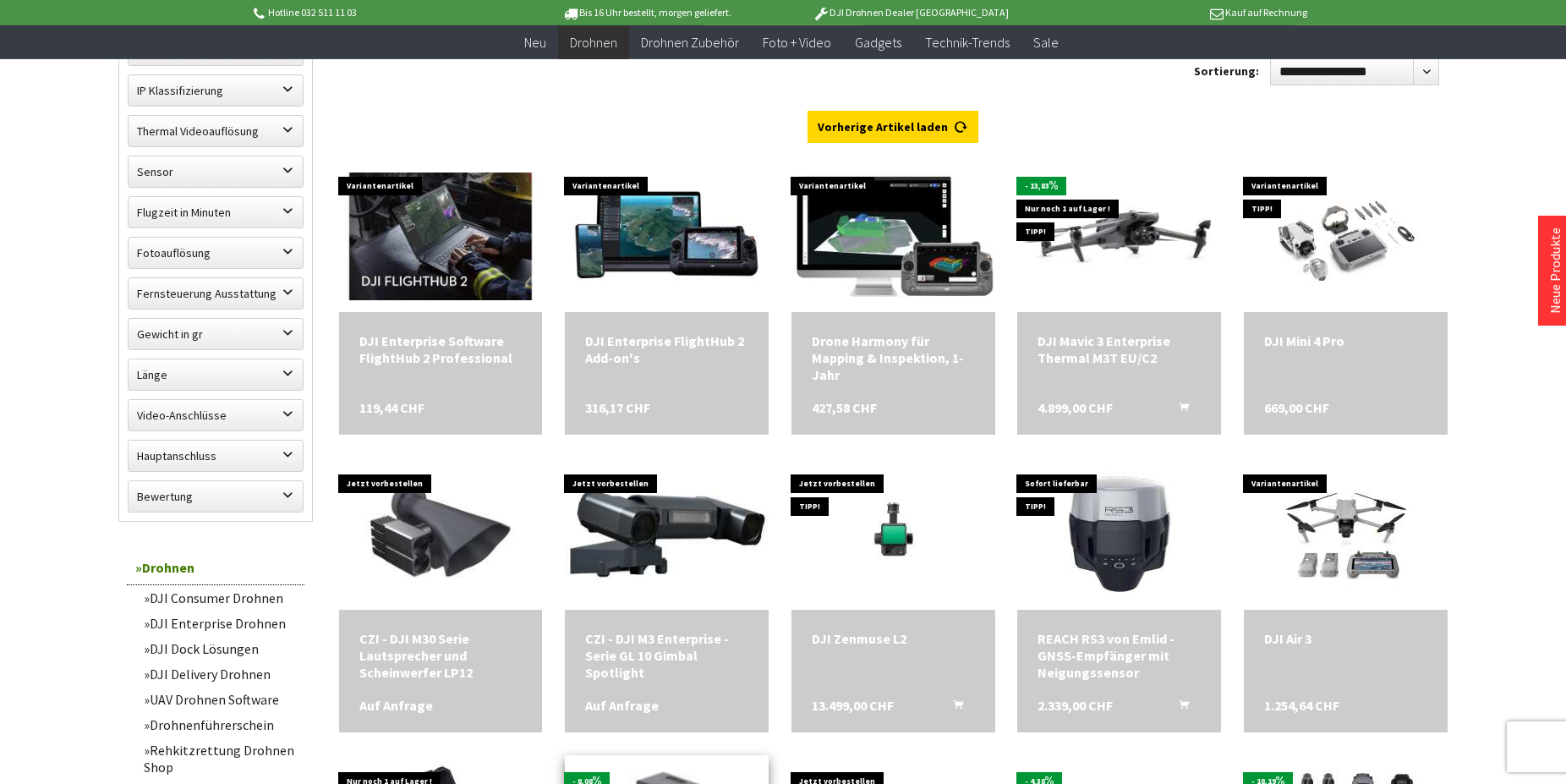
scroll to position [841, 0]
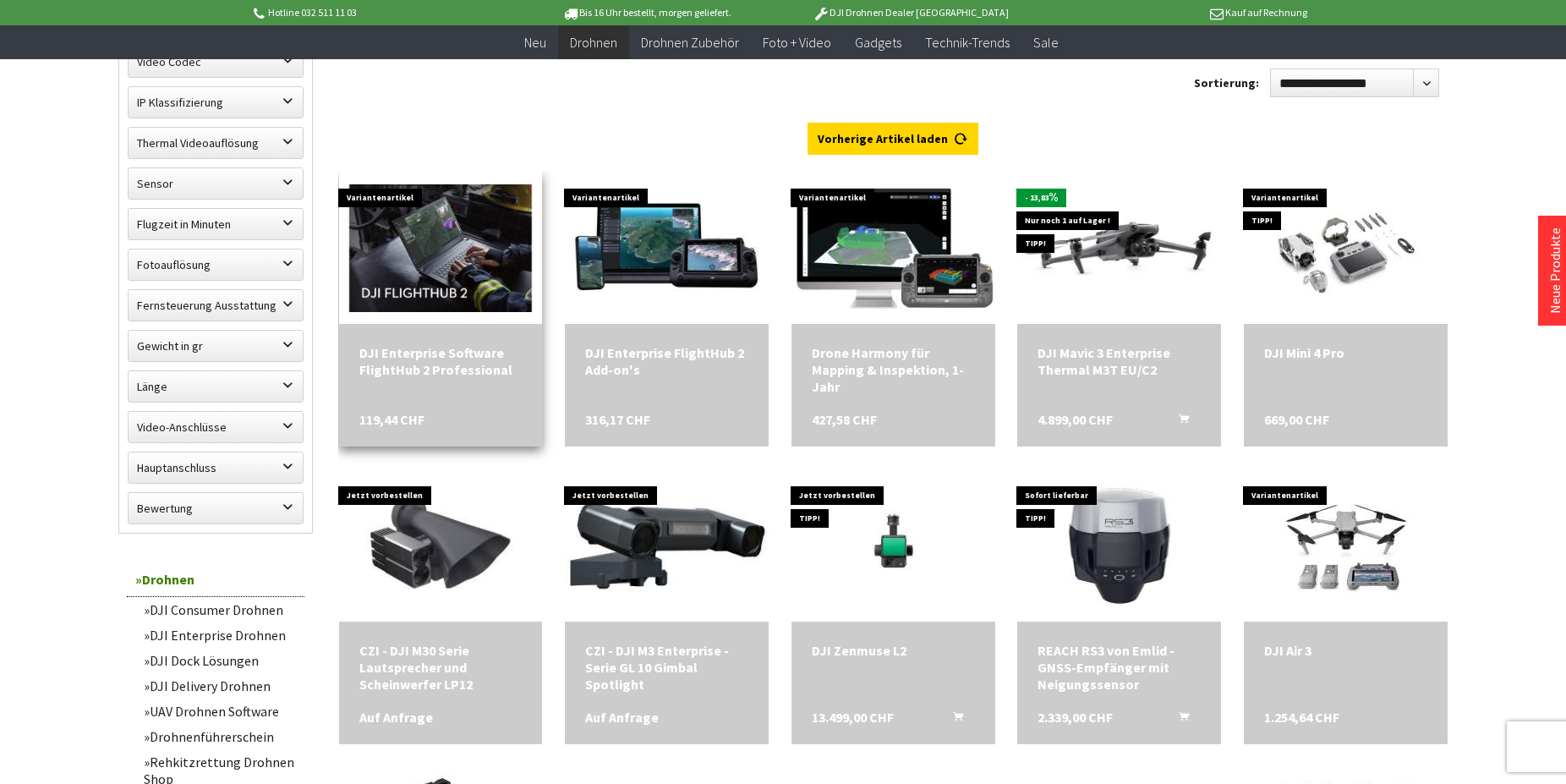
click at [422, 316] on span at bounding box center [440, 247] width 203 height 152
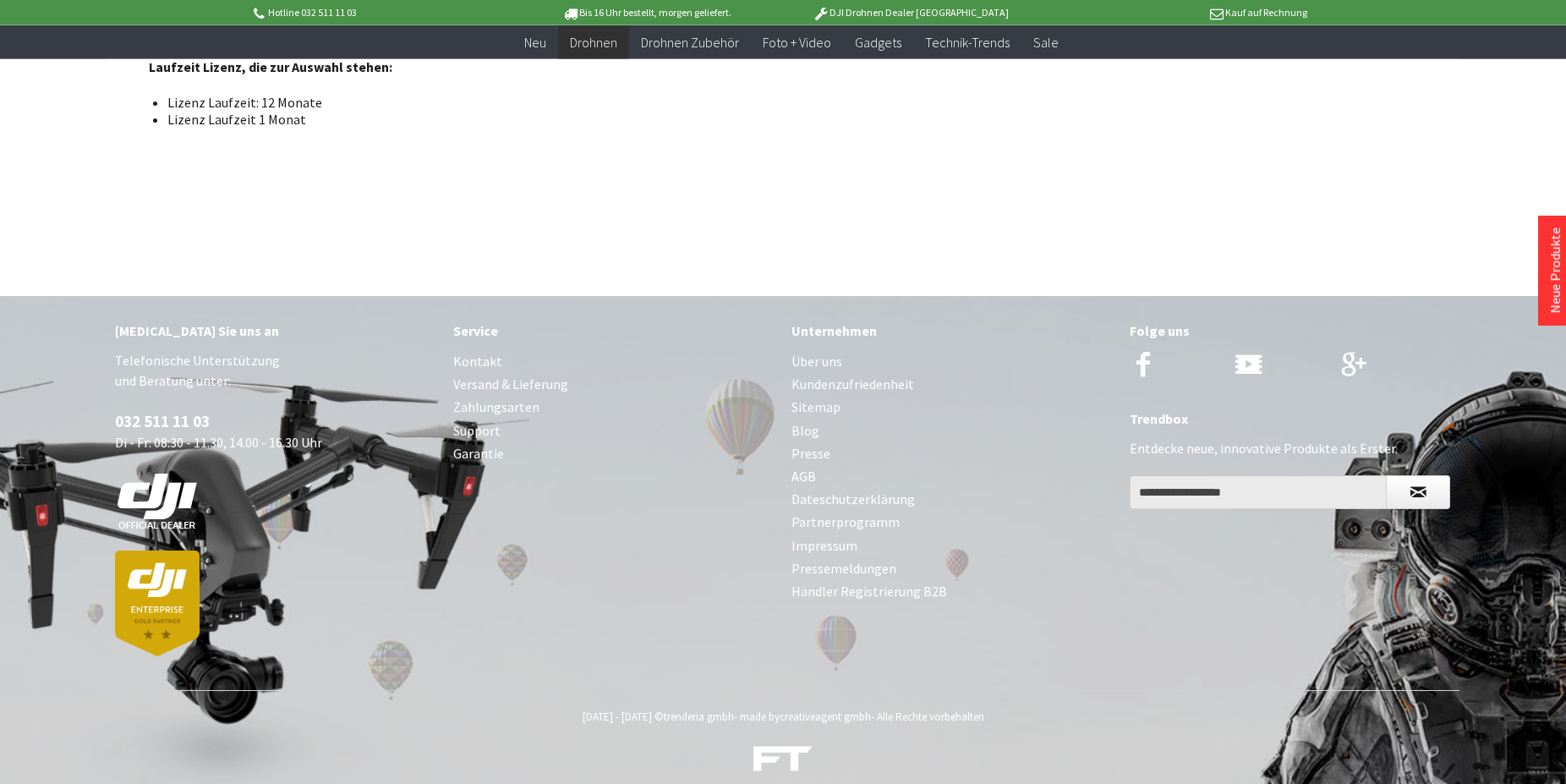
scroll to position [1191, 0]
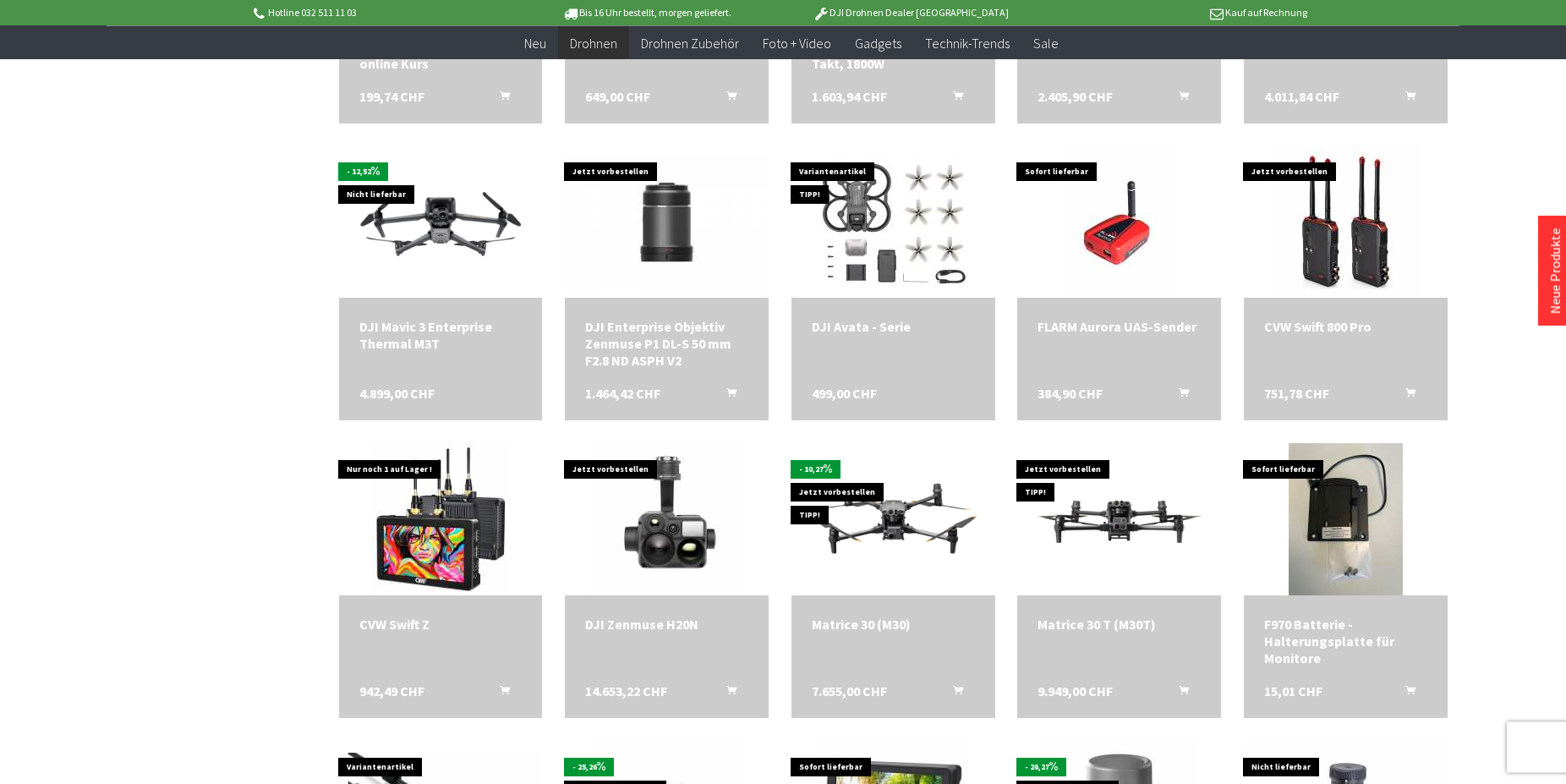
scroll to position [2156, 0]
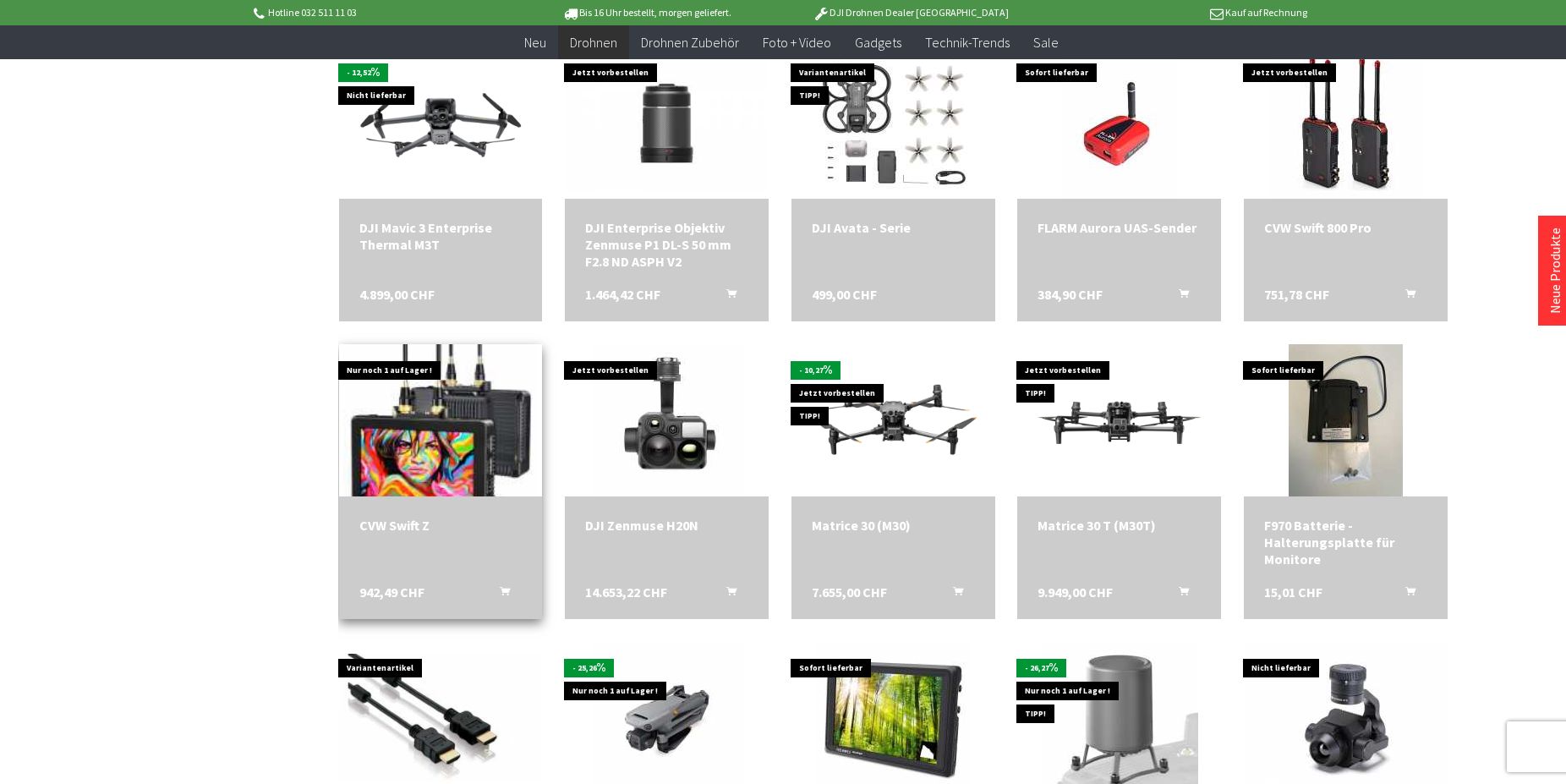
click at [465, 455] on img at bounding box center [440, 420] width 195 height 213
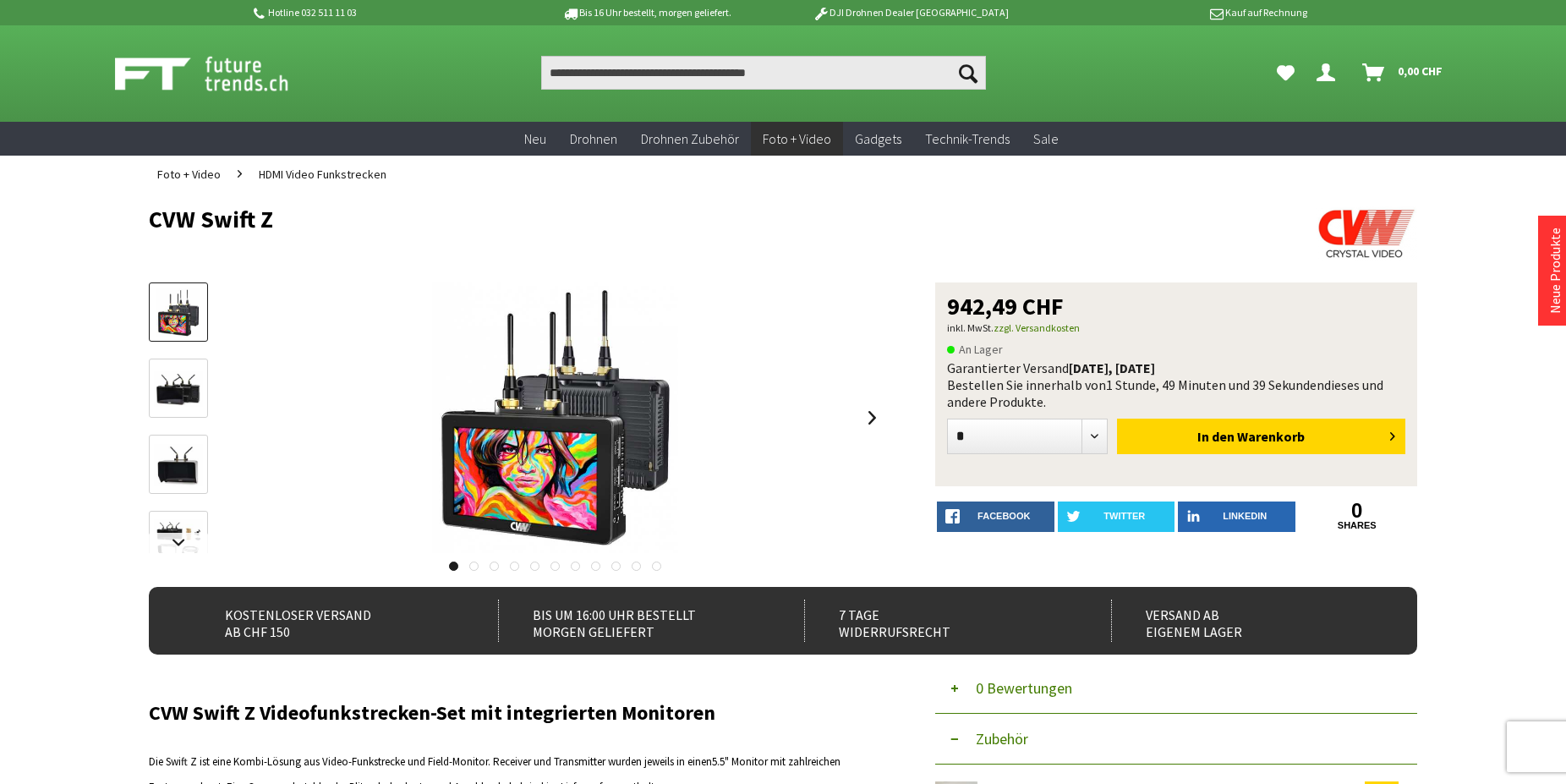
click at [172, 387] on img at bounding box center [178, 389] width 49 height 35
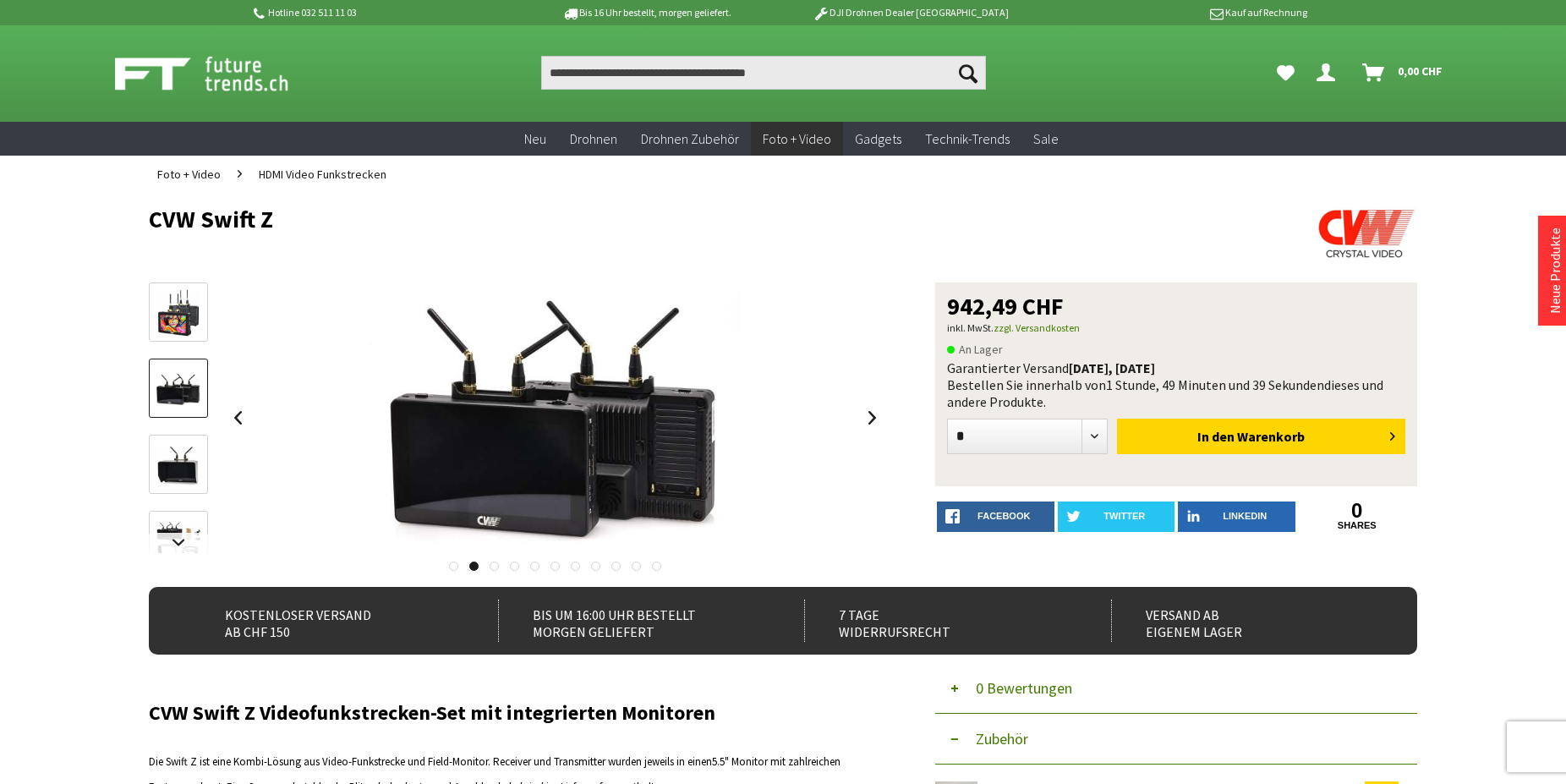
click at [174, 460] on img at bounding box center [178, 464] width 49 height 41
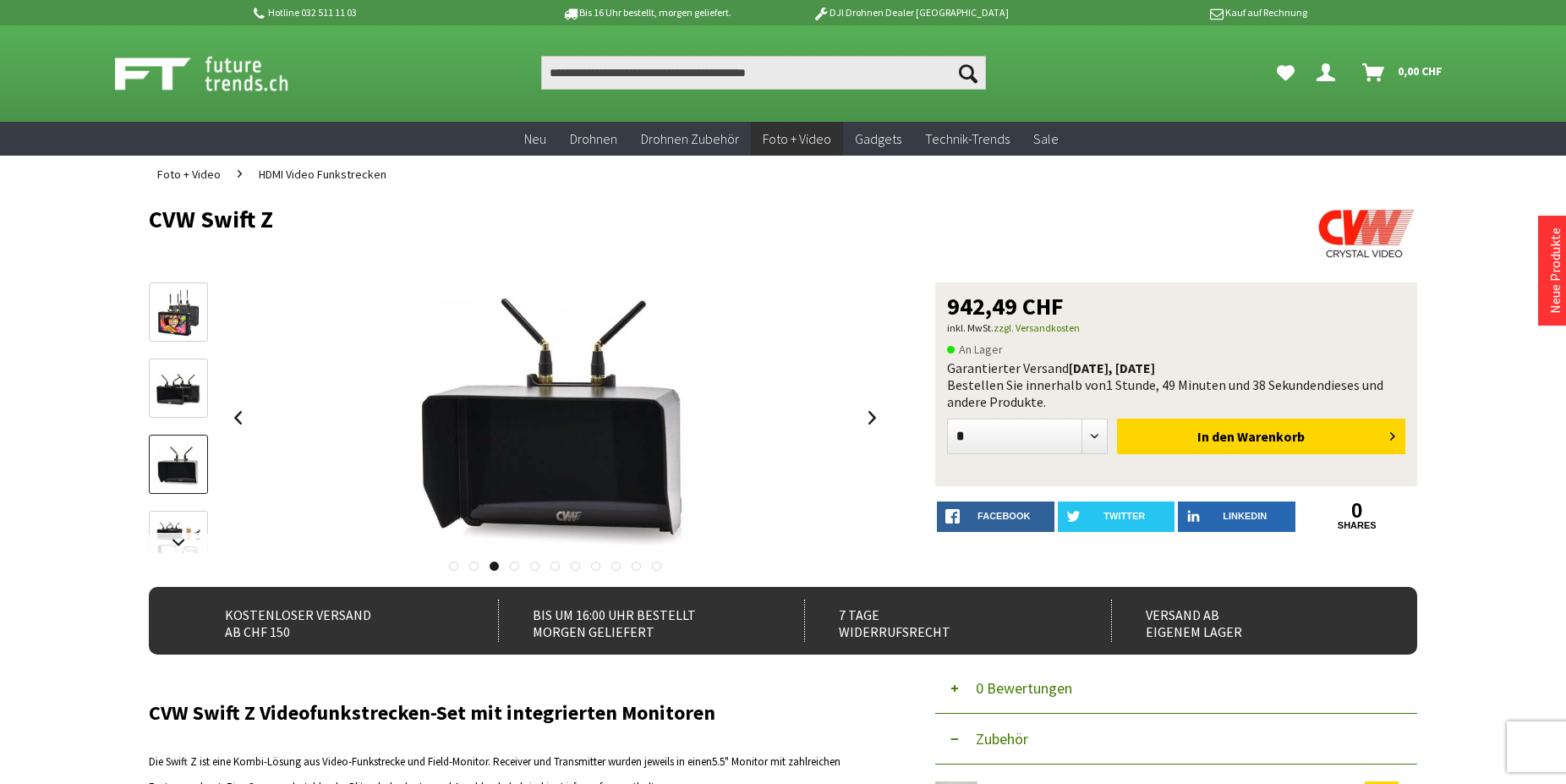
click at [184, 504] on div at bounding box center [178, 701] width 59 height 837
click at [183, 535] on link at bounding box center [178, 543] width 59 height 21
click at [199, 383] on link at bounding box center [178, 405] width 59 height 59
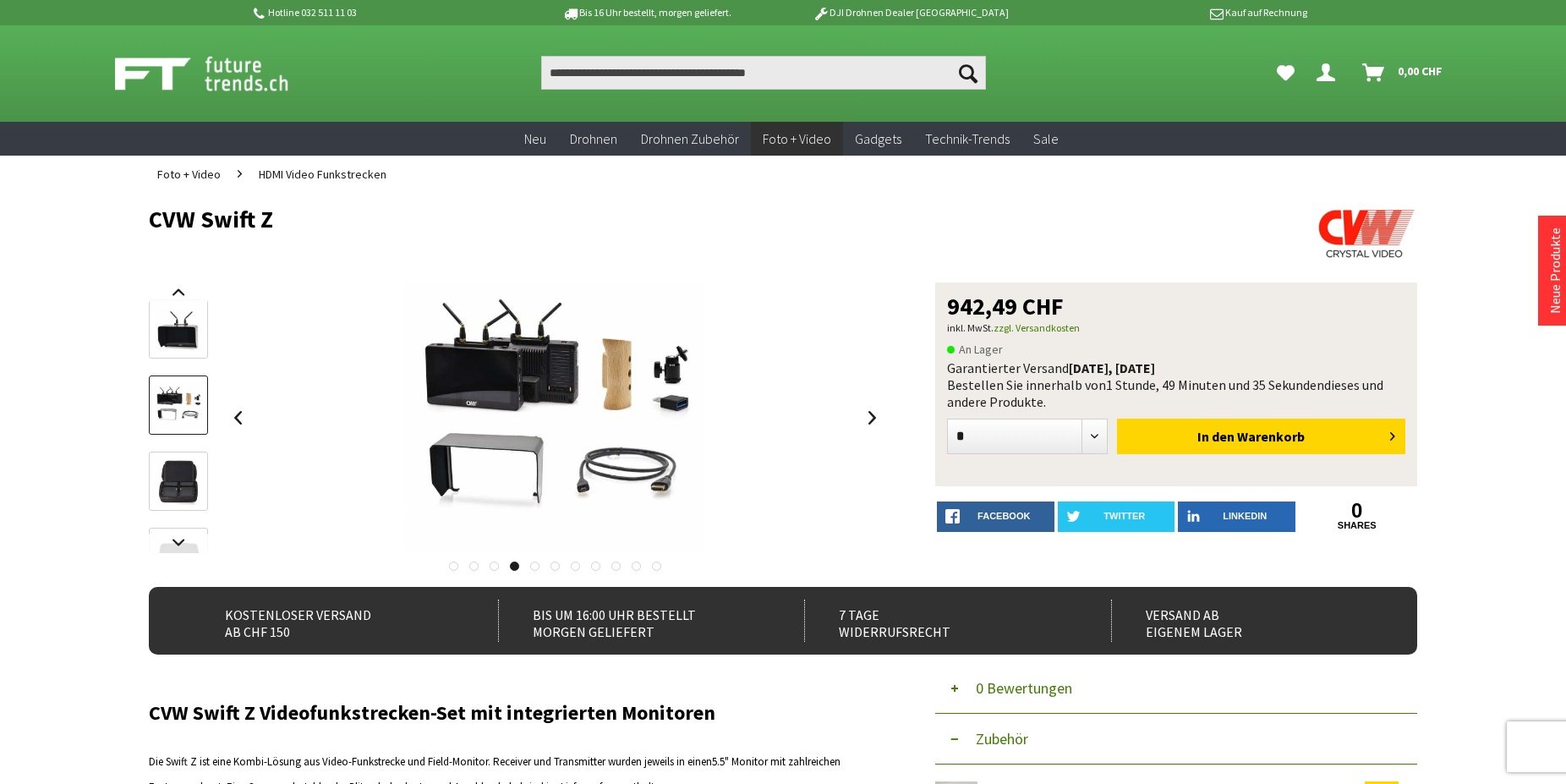
click at [185, 481] on img at bounding box center [178, 481] width 42 height 49
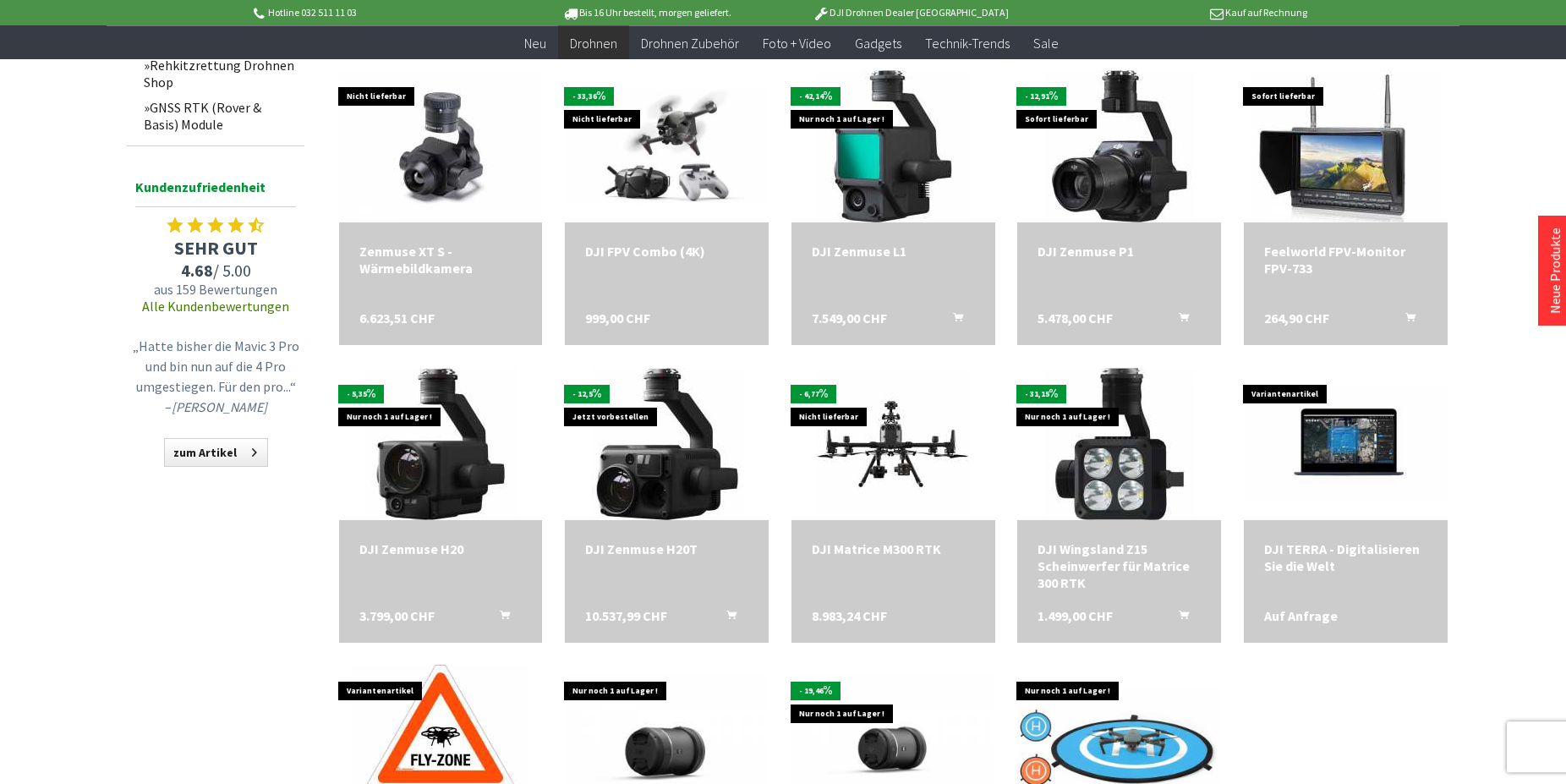
scroll to position [1535, 0]
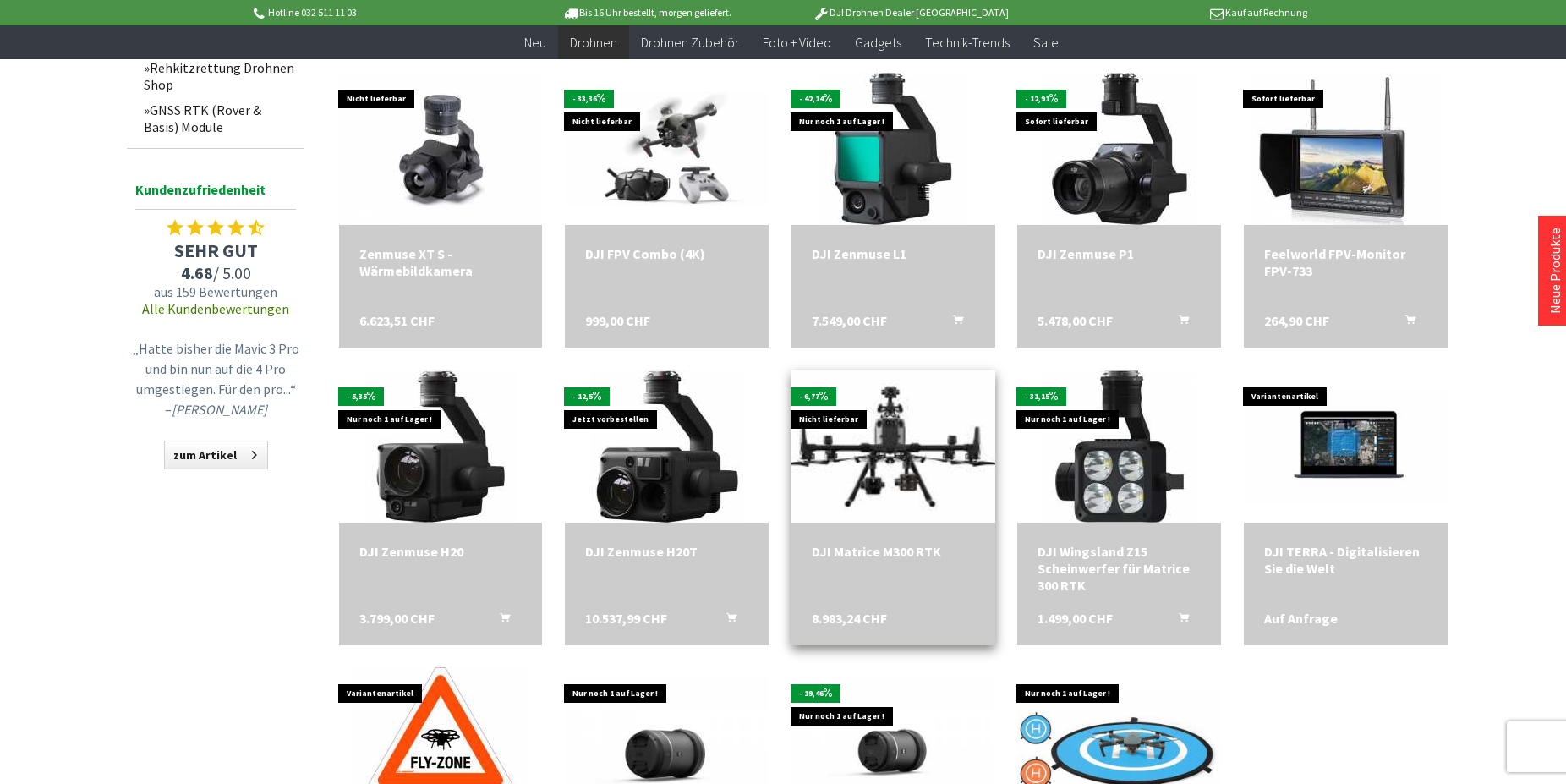
click at [882, 455] on img at bounding box center [892, 446] width 213 height 213
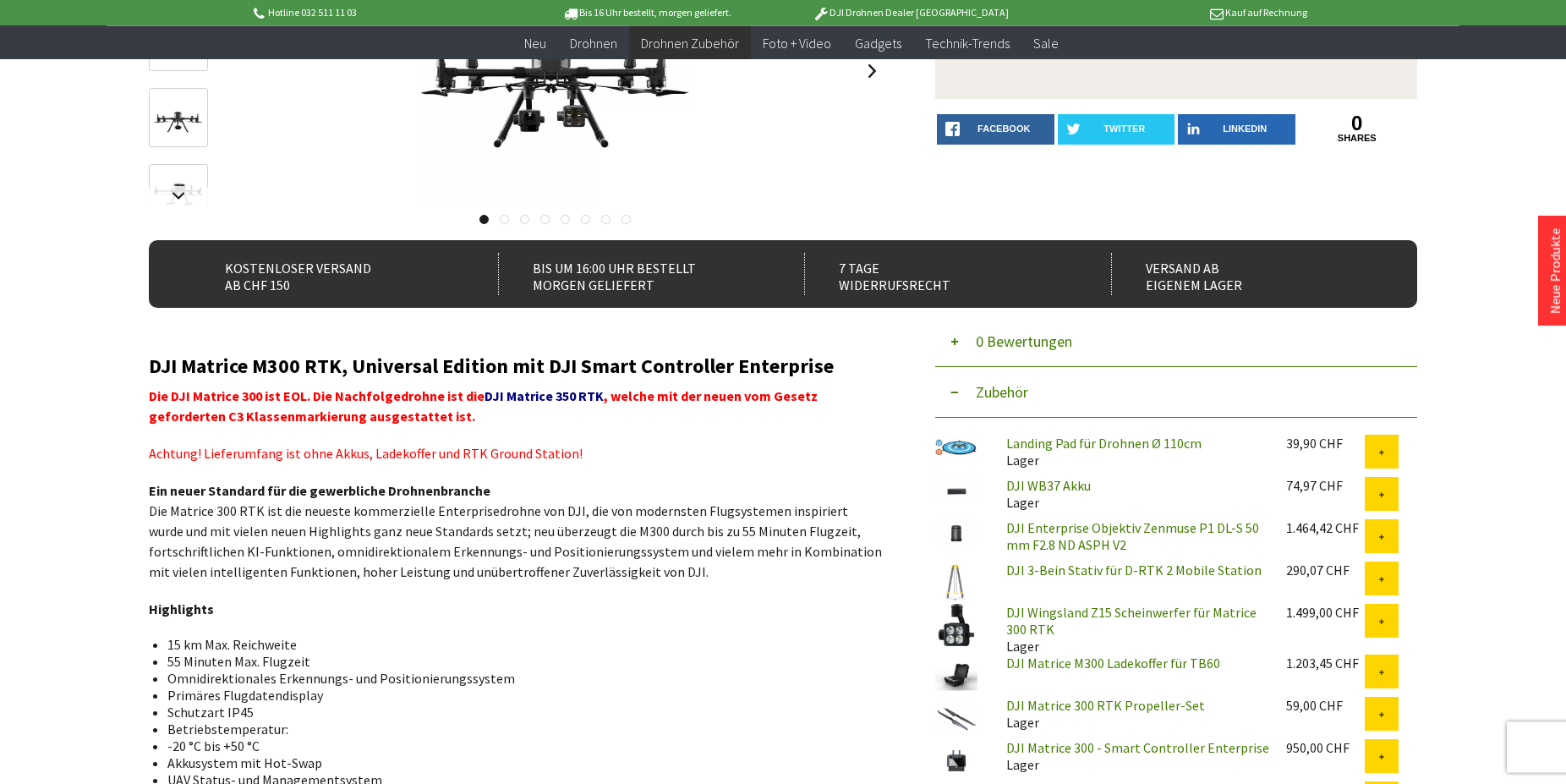
scroll to position [431, 0]
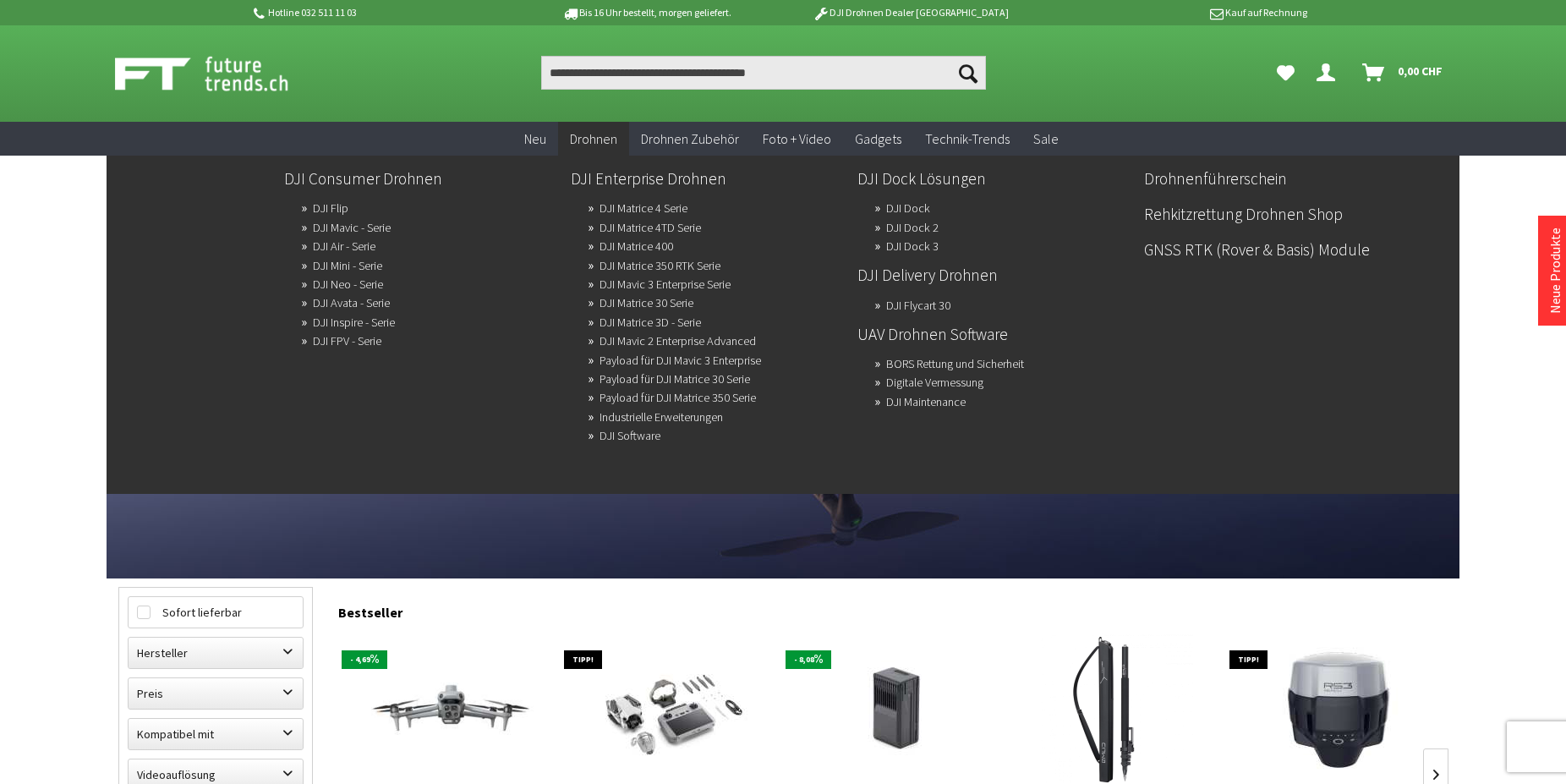
click at [594, 137] on span "Drohnen" at bounding box center [593, 139] width 47 height 17
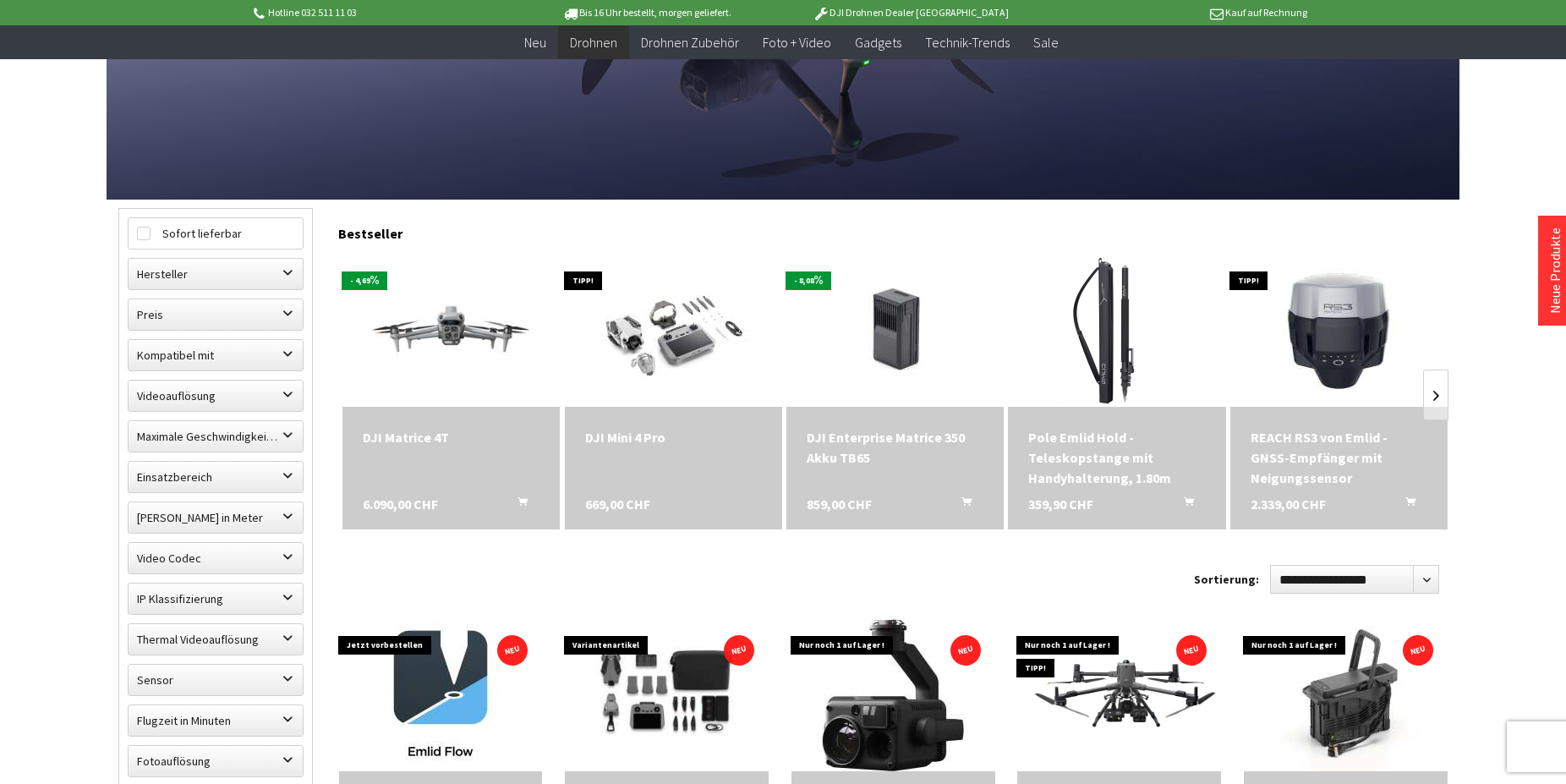
scroll to position [345, 0]
click at [193, 326] on label "Preis" at bounding box center [215, 314] width 174 height 30
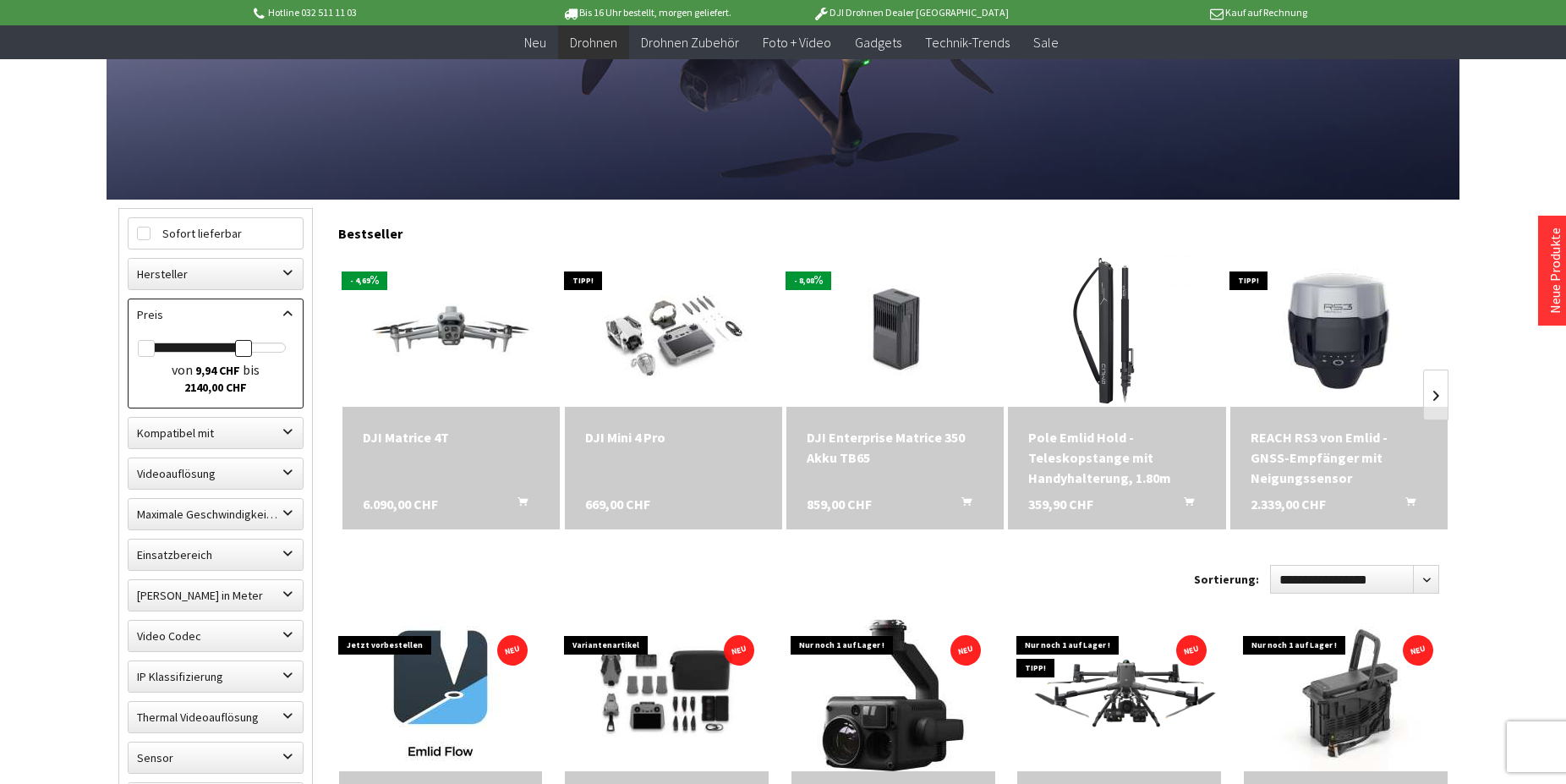
drag, startPoint x: 284, startPoint y: 350, endPoint x: 242, endPoint y: 354, distance: 42.2
click at [242, 354] on div at bounding box center [244, 348] width 17 height 17
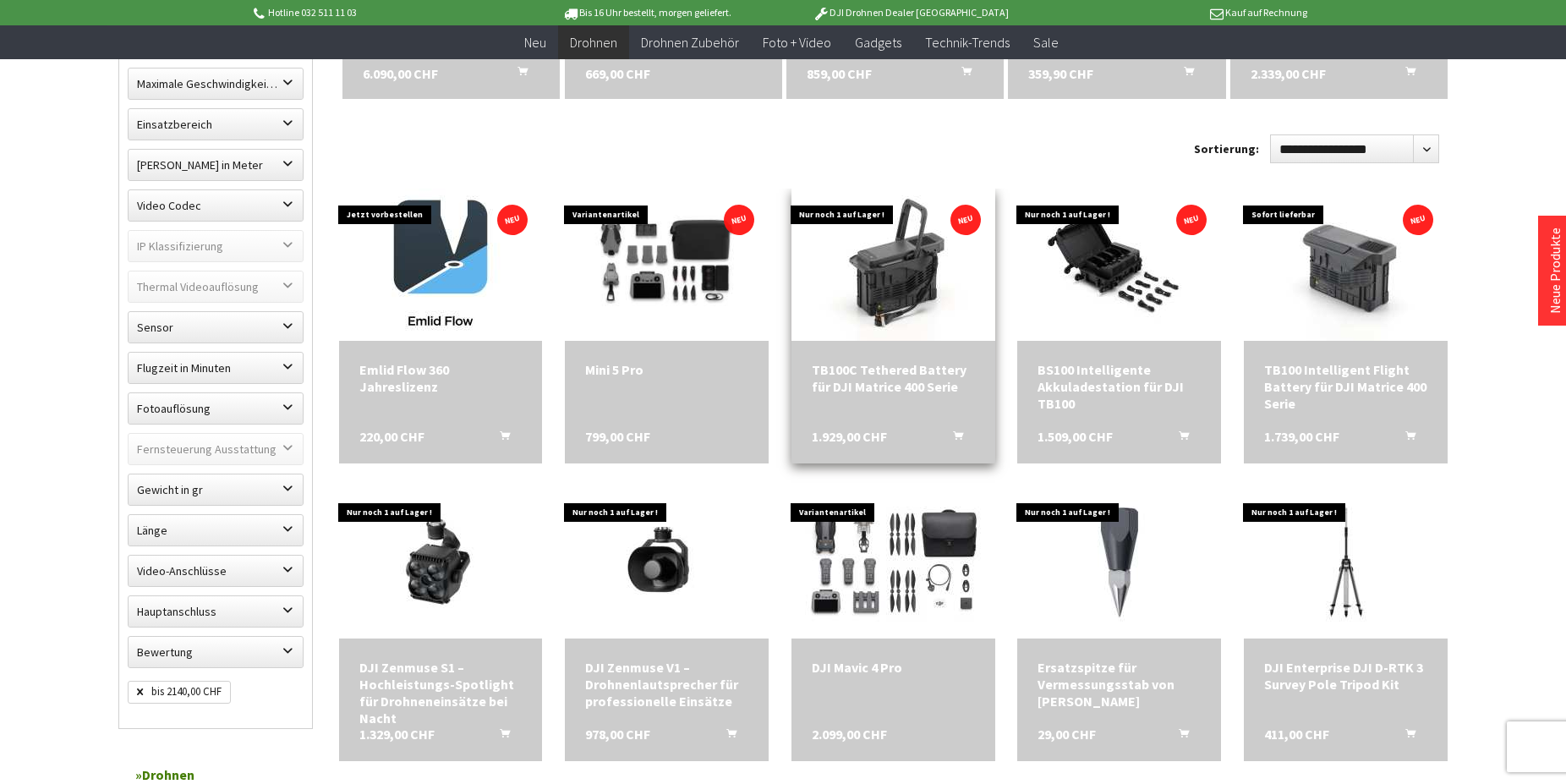
scroll to position [776, 0]
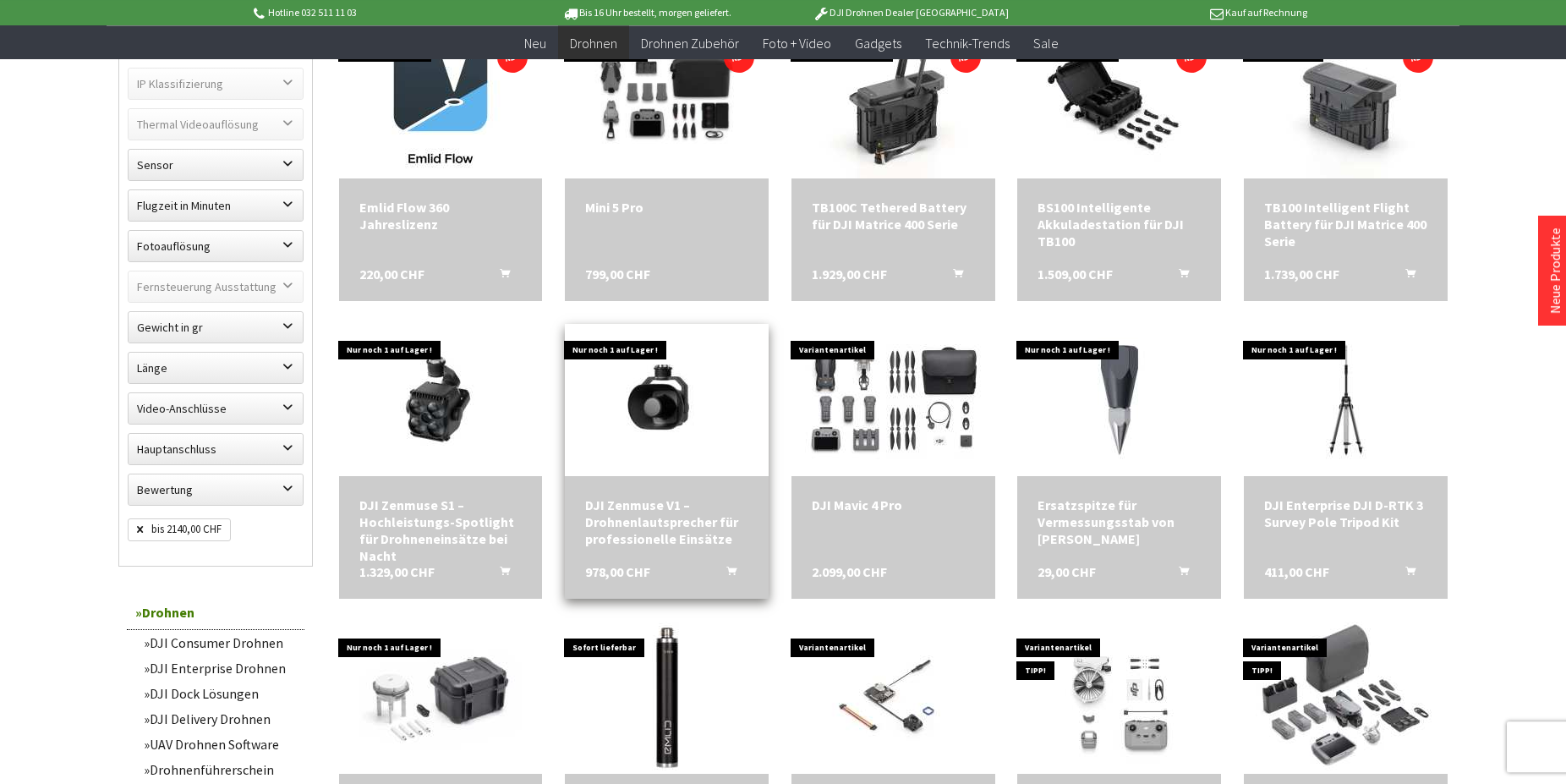
scroll to position [1121, 0]
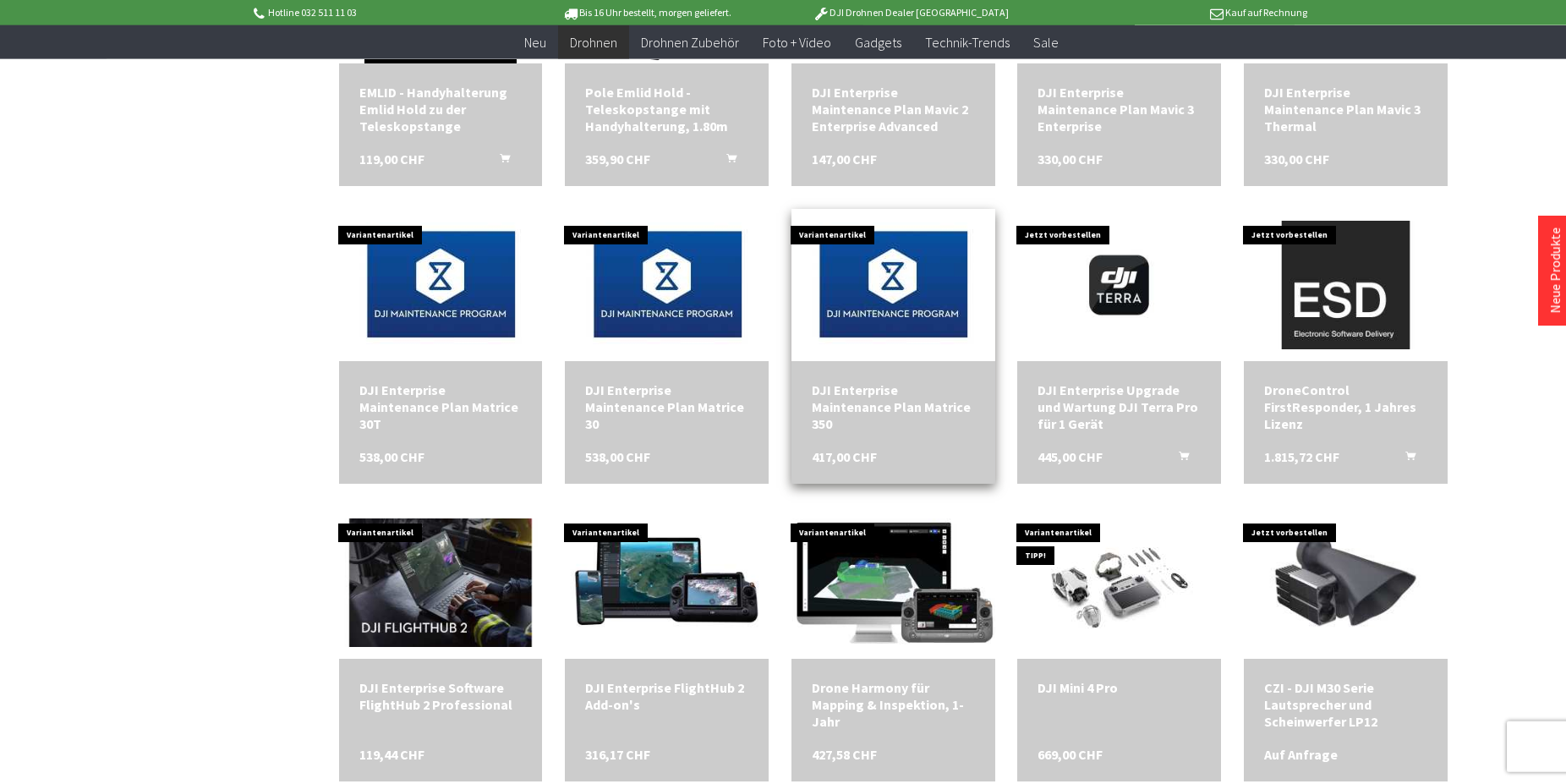
scroll to position [2415, 0]
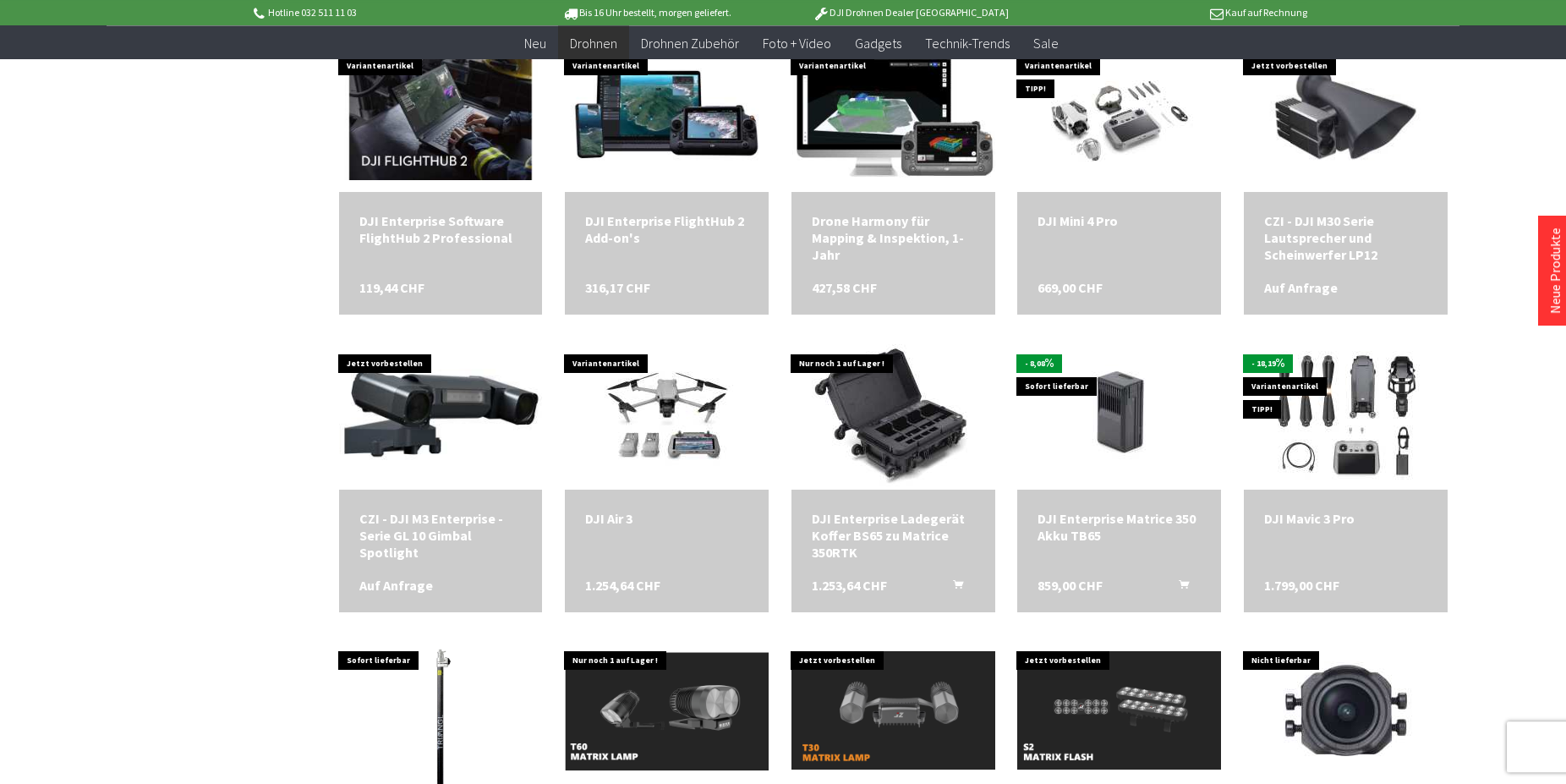
scroll to position [2845, 0]
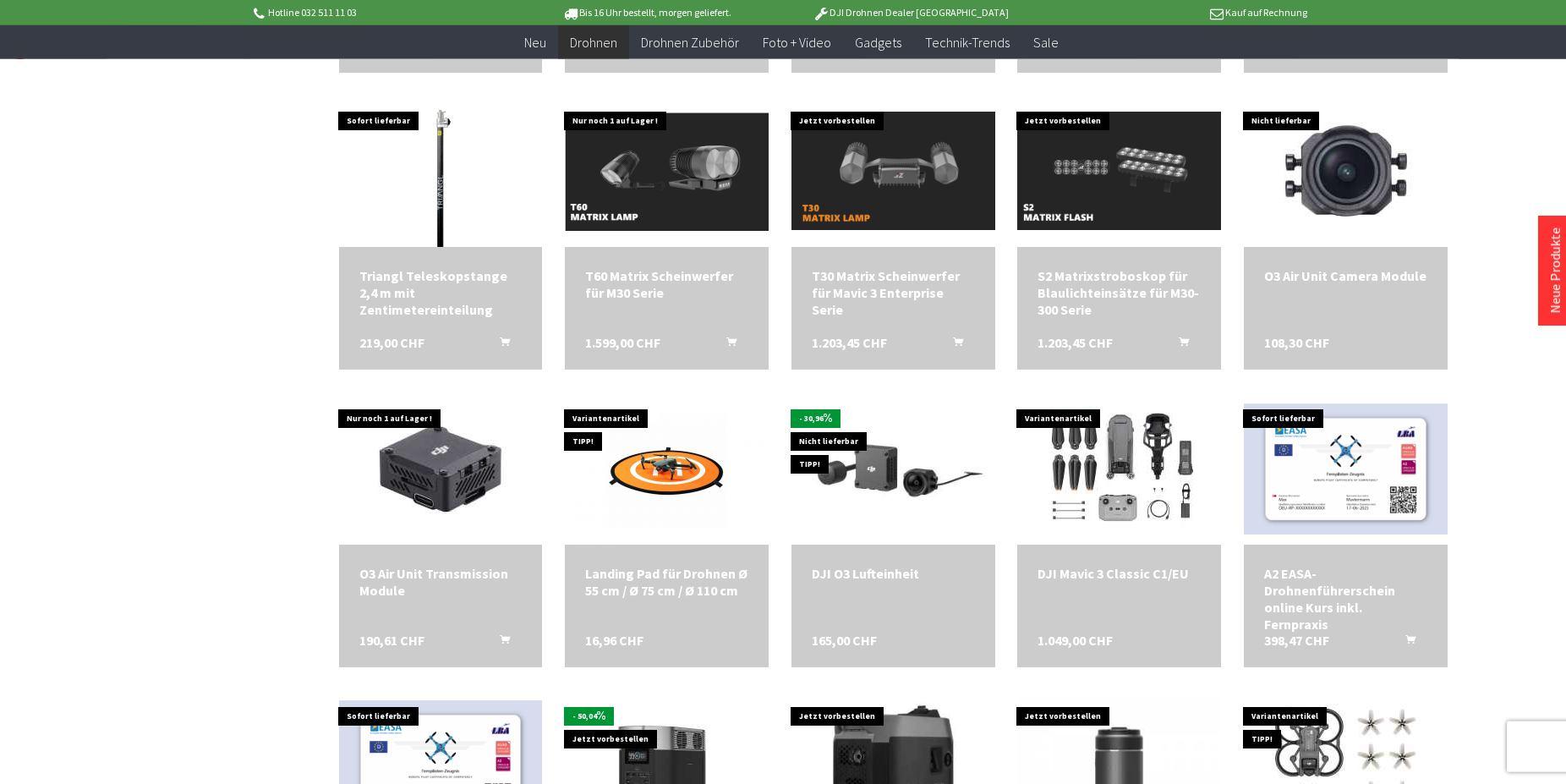
scroll to position [3277, 0]
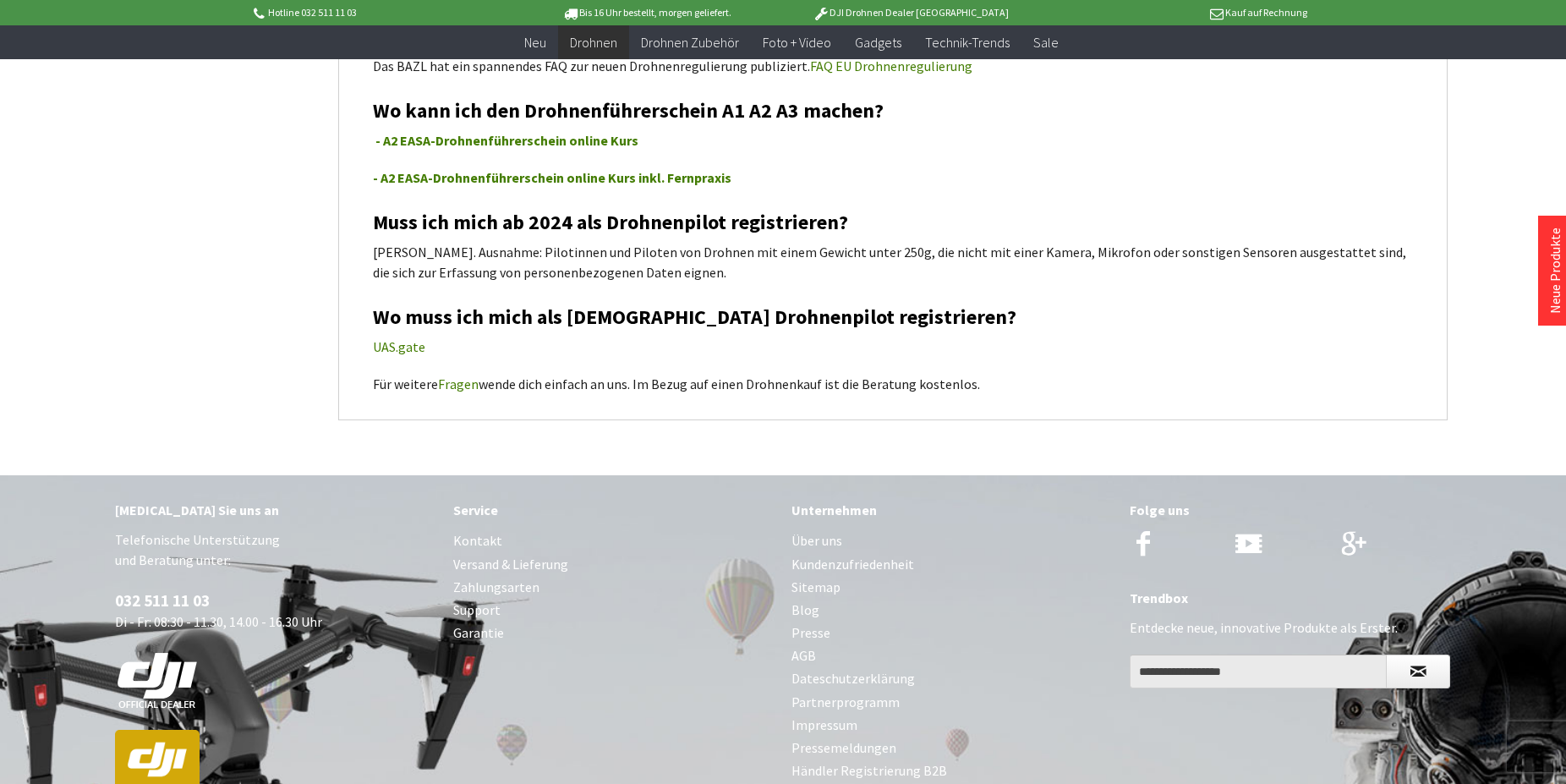
scroll to position [5973, 0]
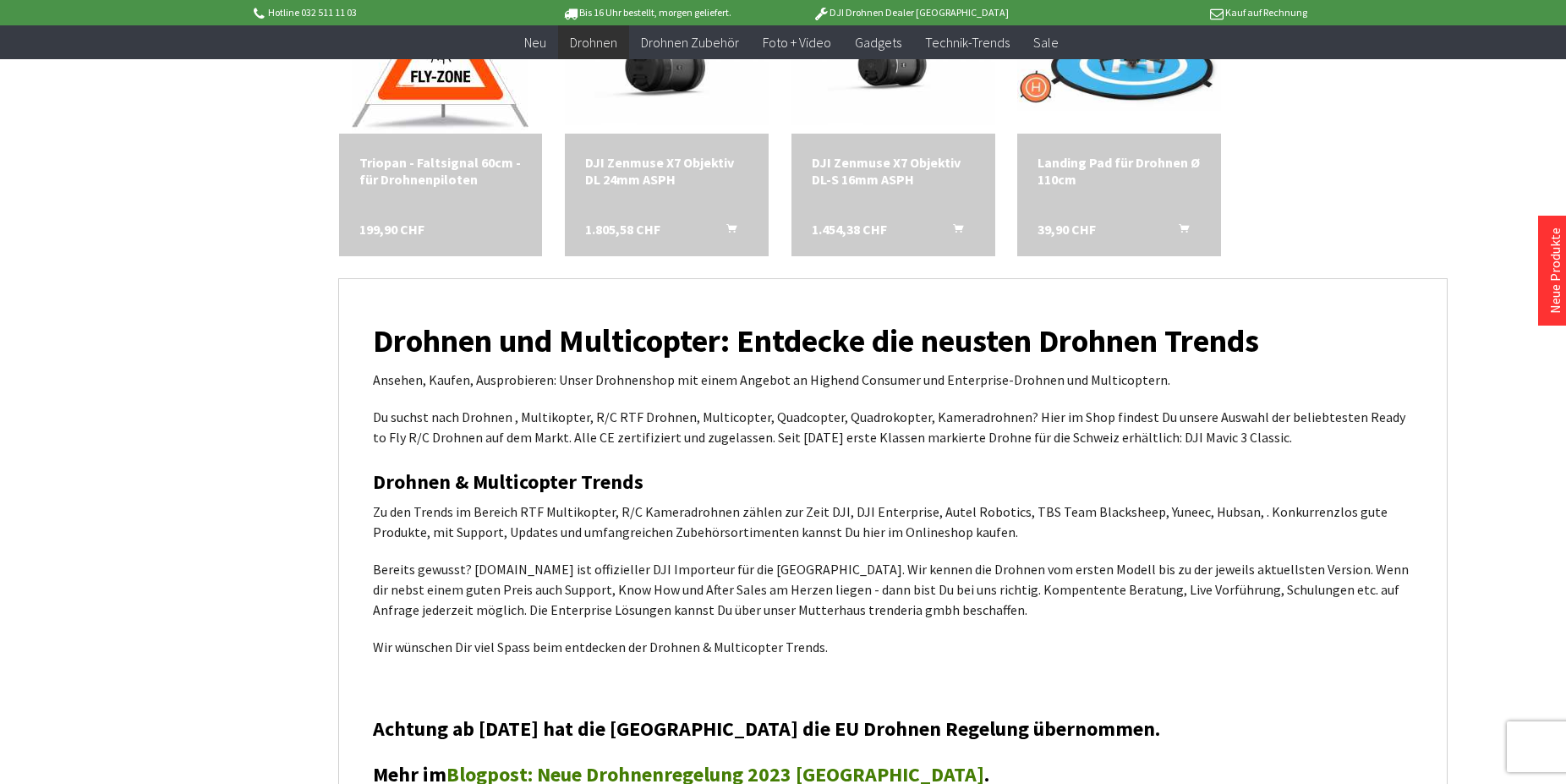
scroll to position [4244, 0]
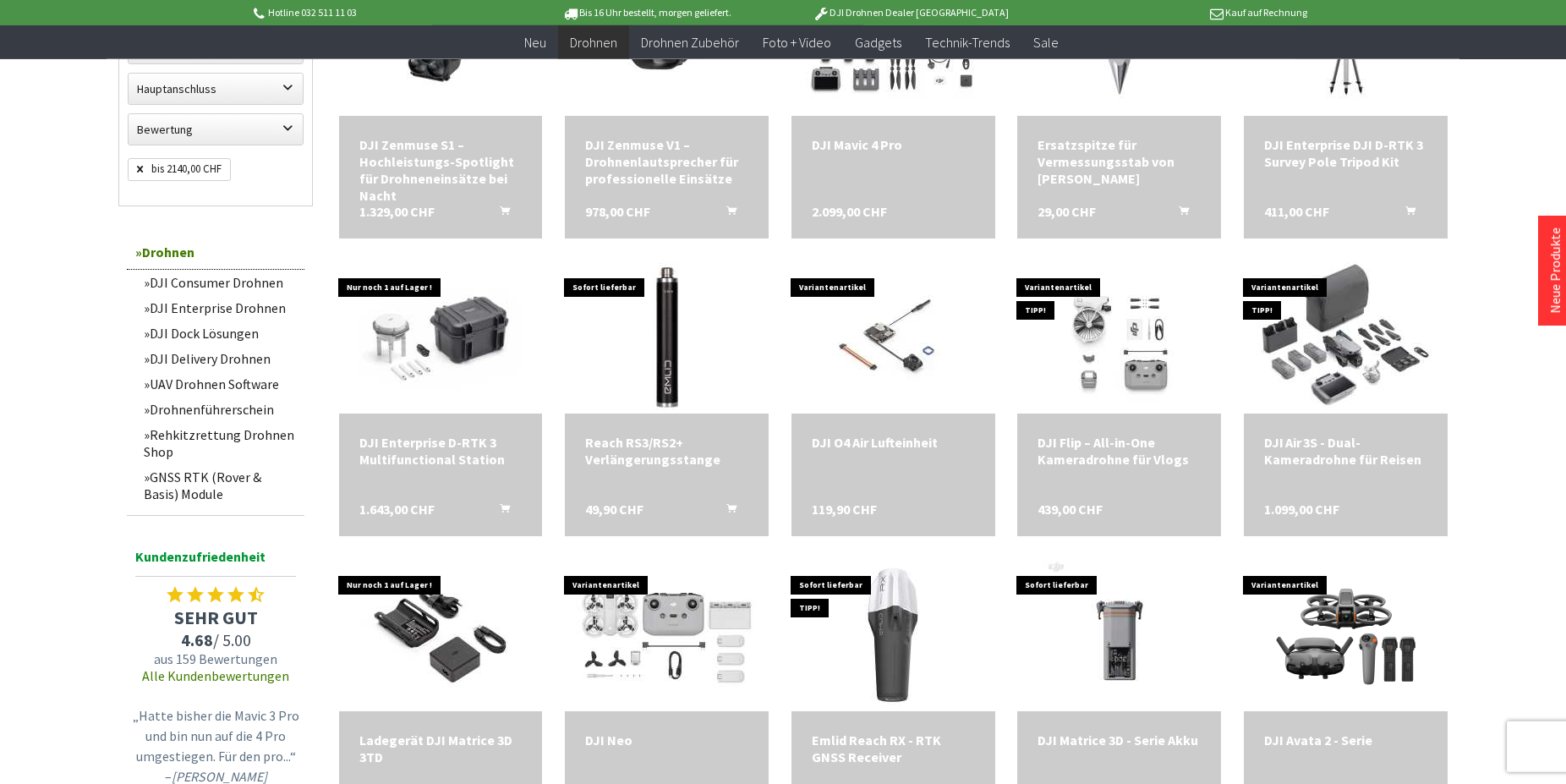
scroll to position [1312, 0]
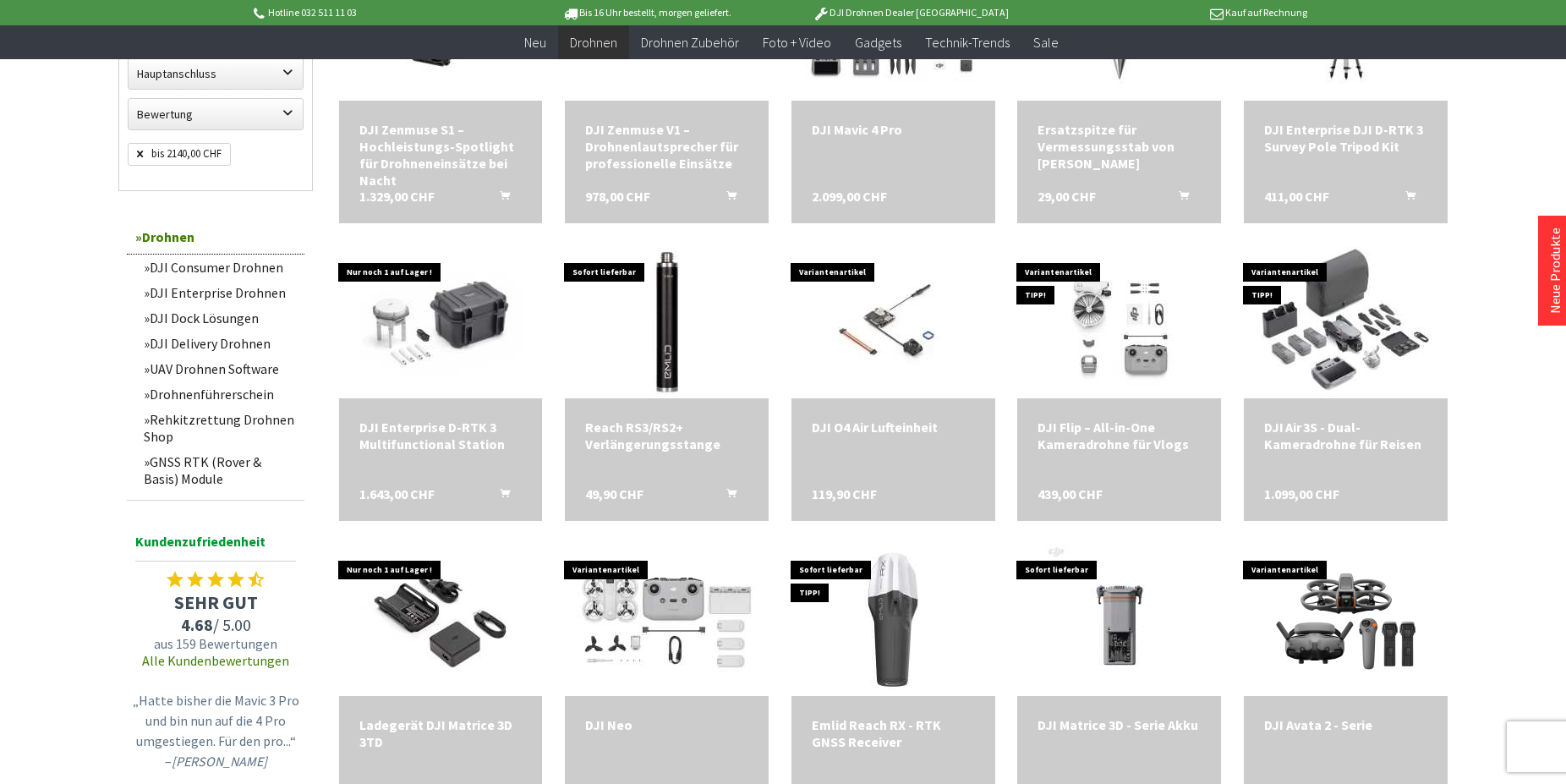
click at [177, 414] on link "Rehkitzrettung Drohnen Shop" at bounding box center [220, 427] width 169 height 42
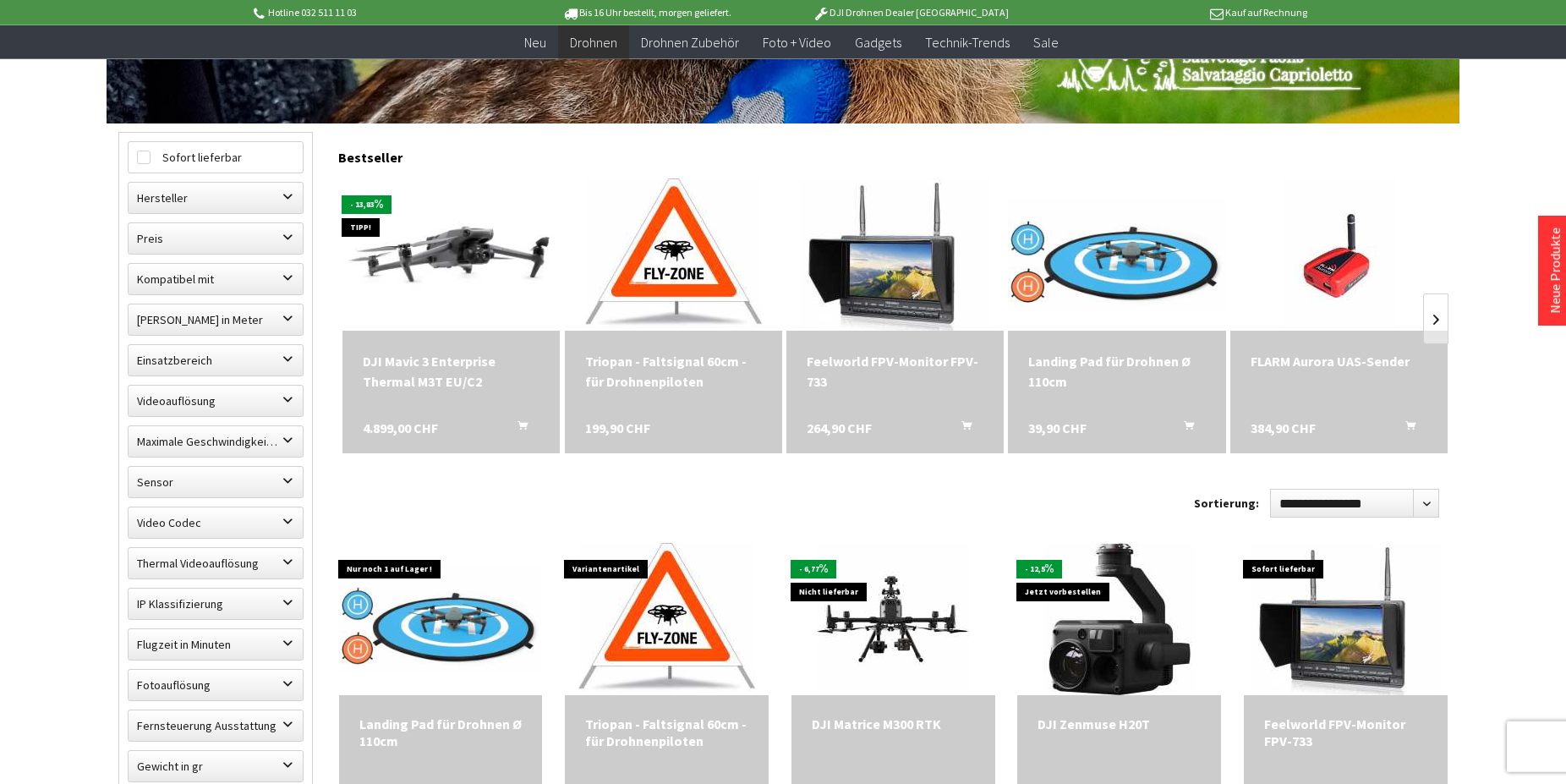
scroll to position [517, 0]
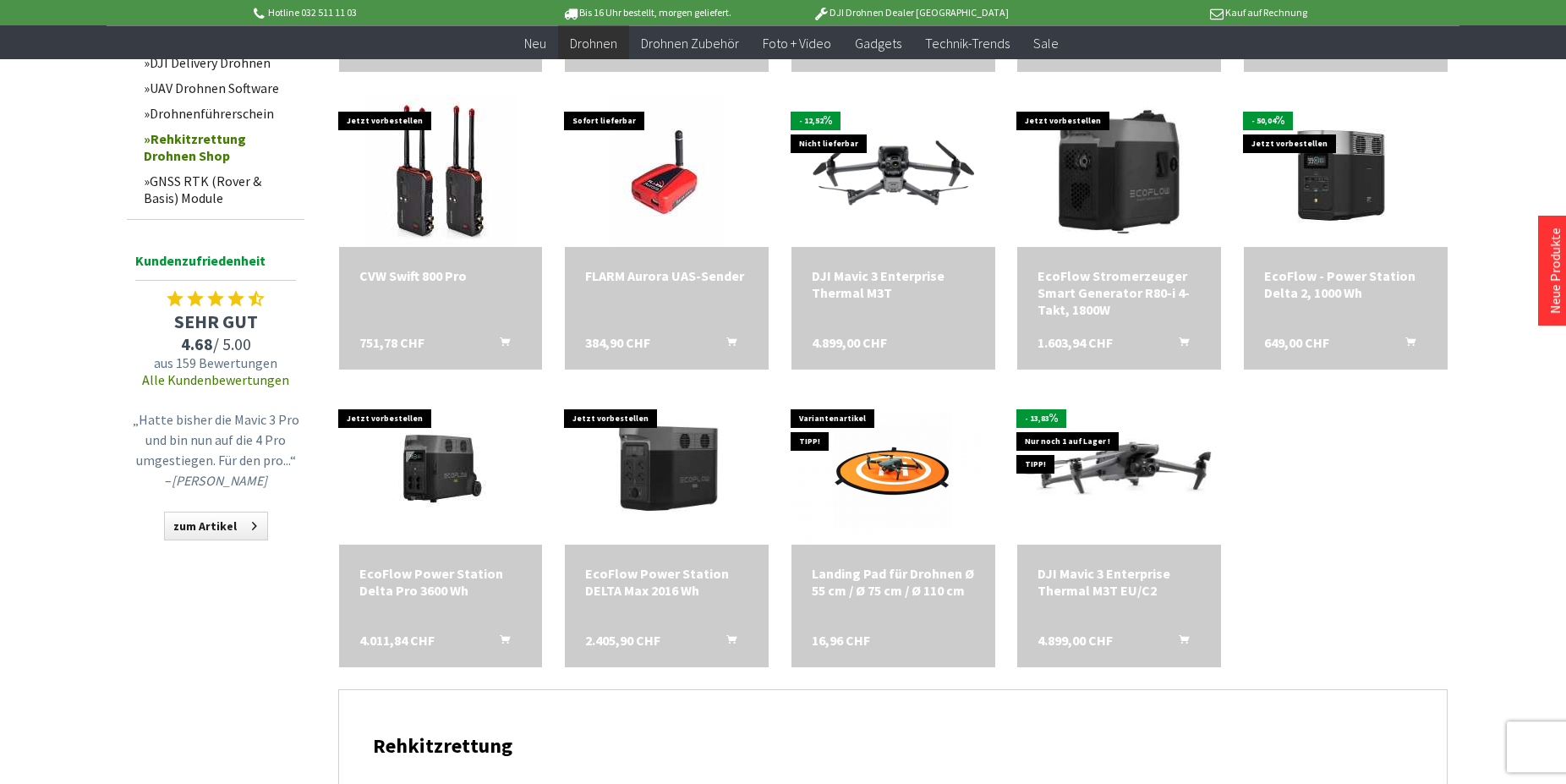
scroll to position [1552, 0]
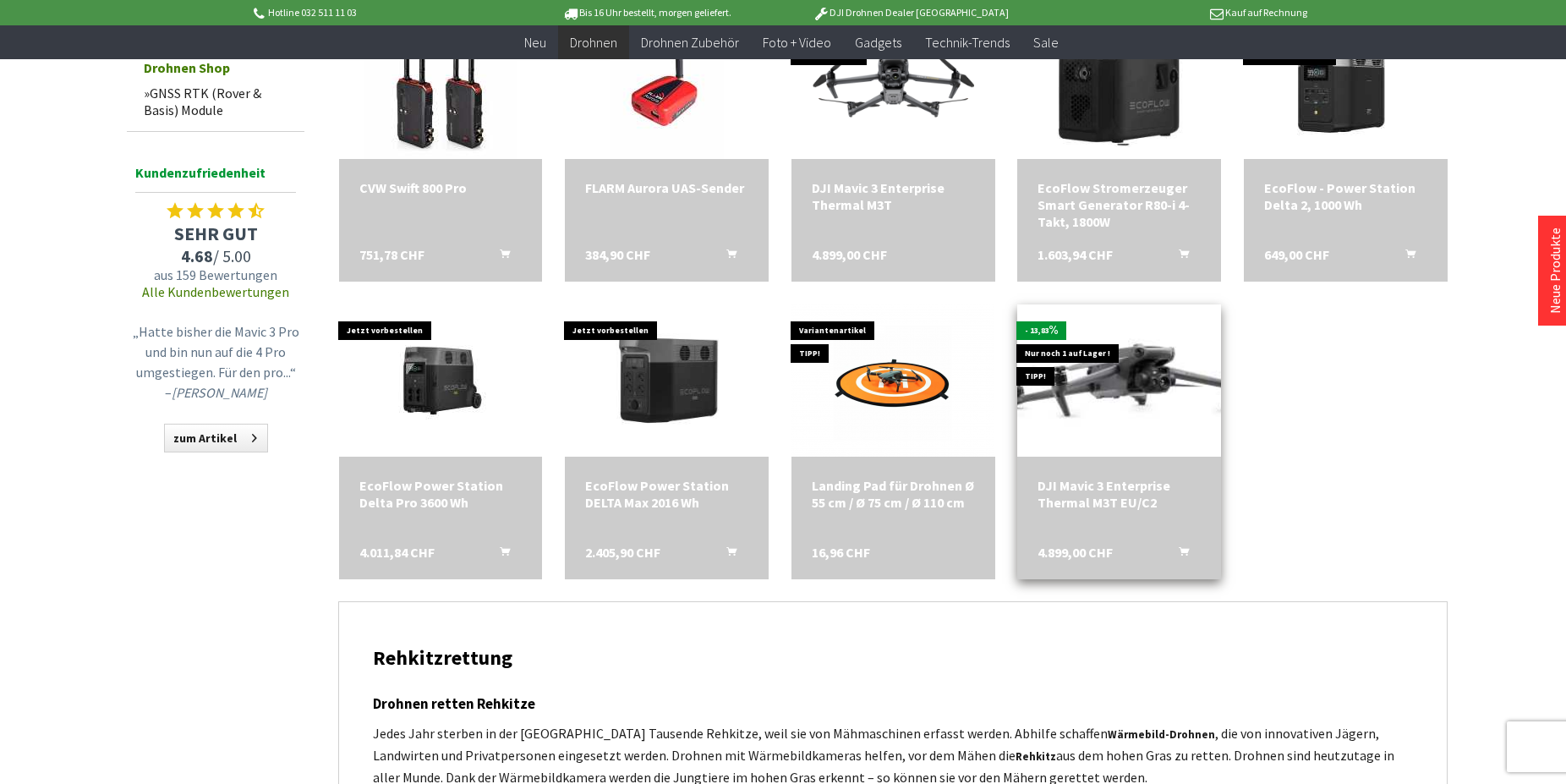
click at [1086, 407] on img at bounding box center [1119, 379] width 285 height 179
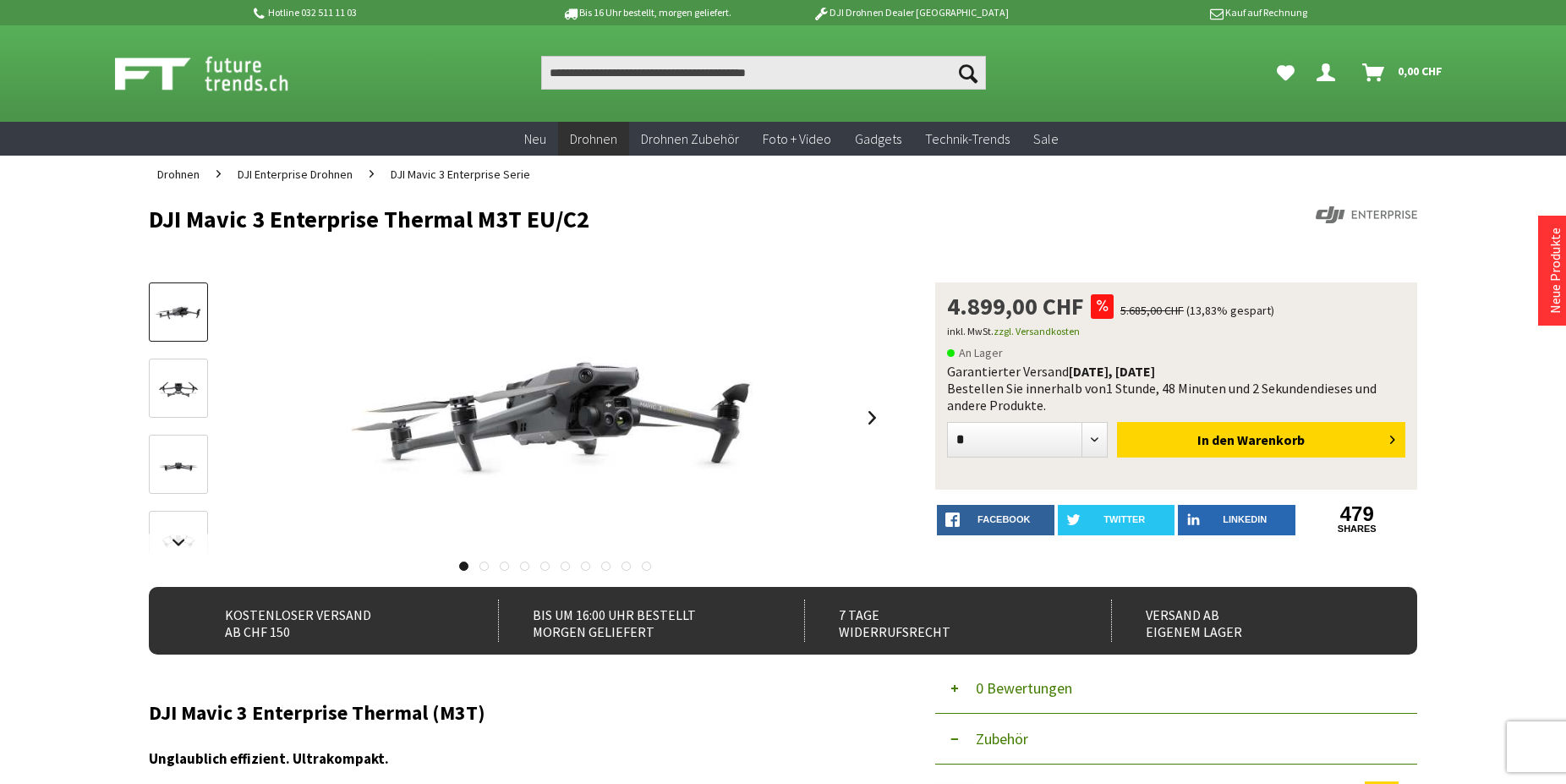
click at [176, 394] on img at bounding box center [178, 389] width 49 height 28
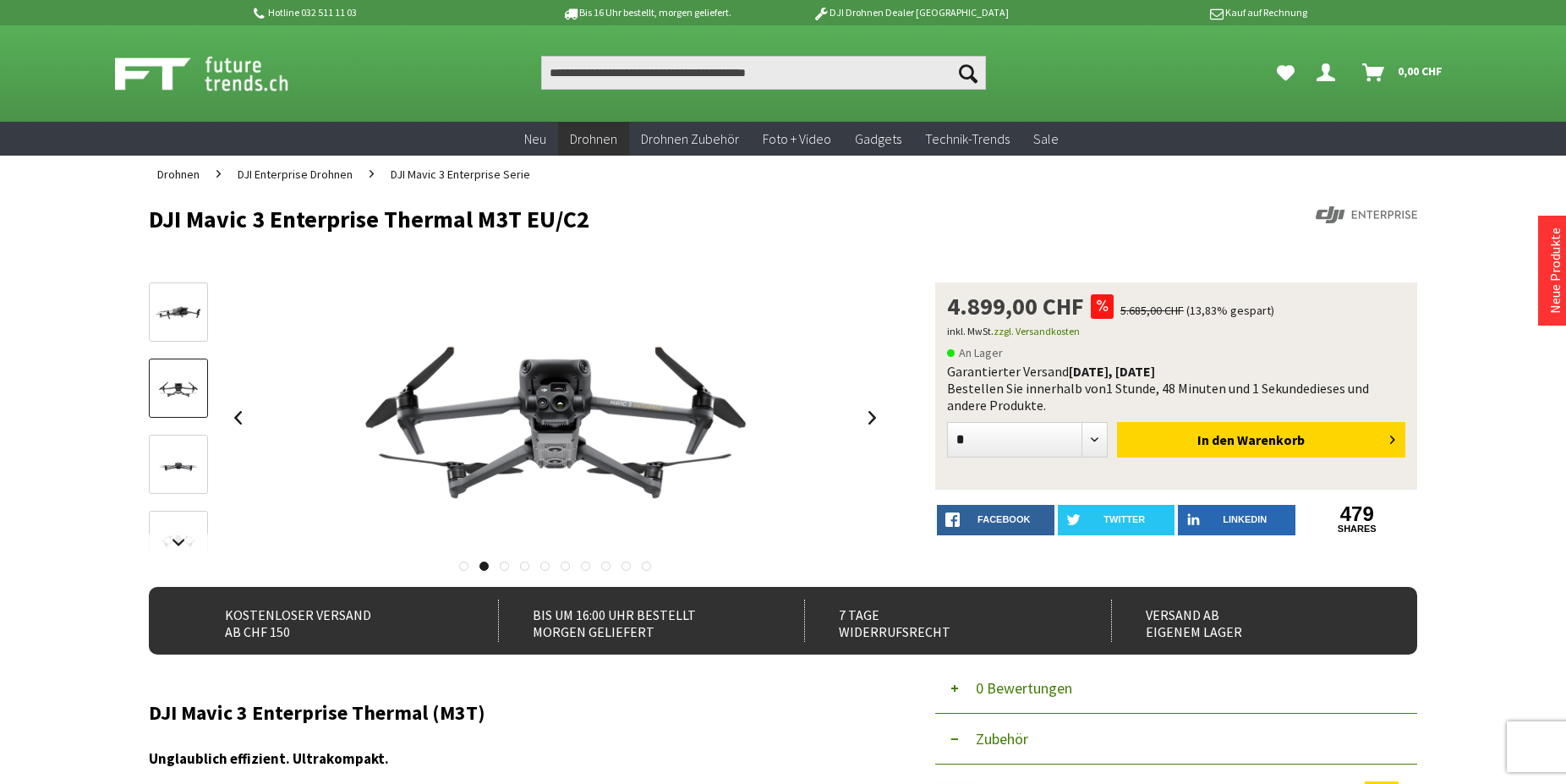
click at [178, 451] on link at bounding box center [178, 464] width 59 height 59
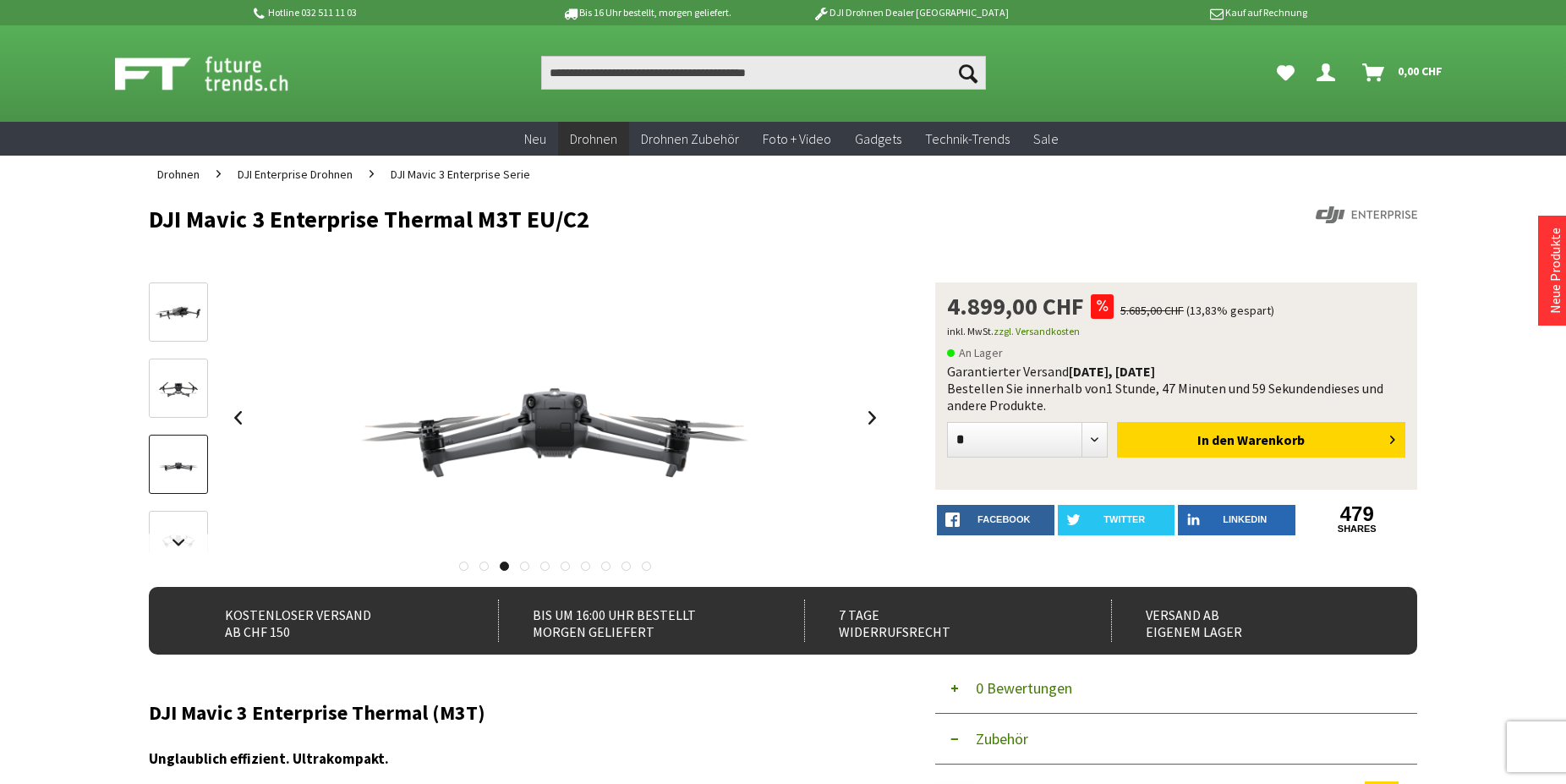
click at [183, 527] on link at bounding box center [178, 540] width 59 height 59
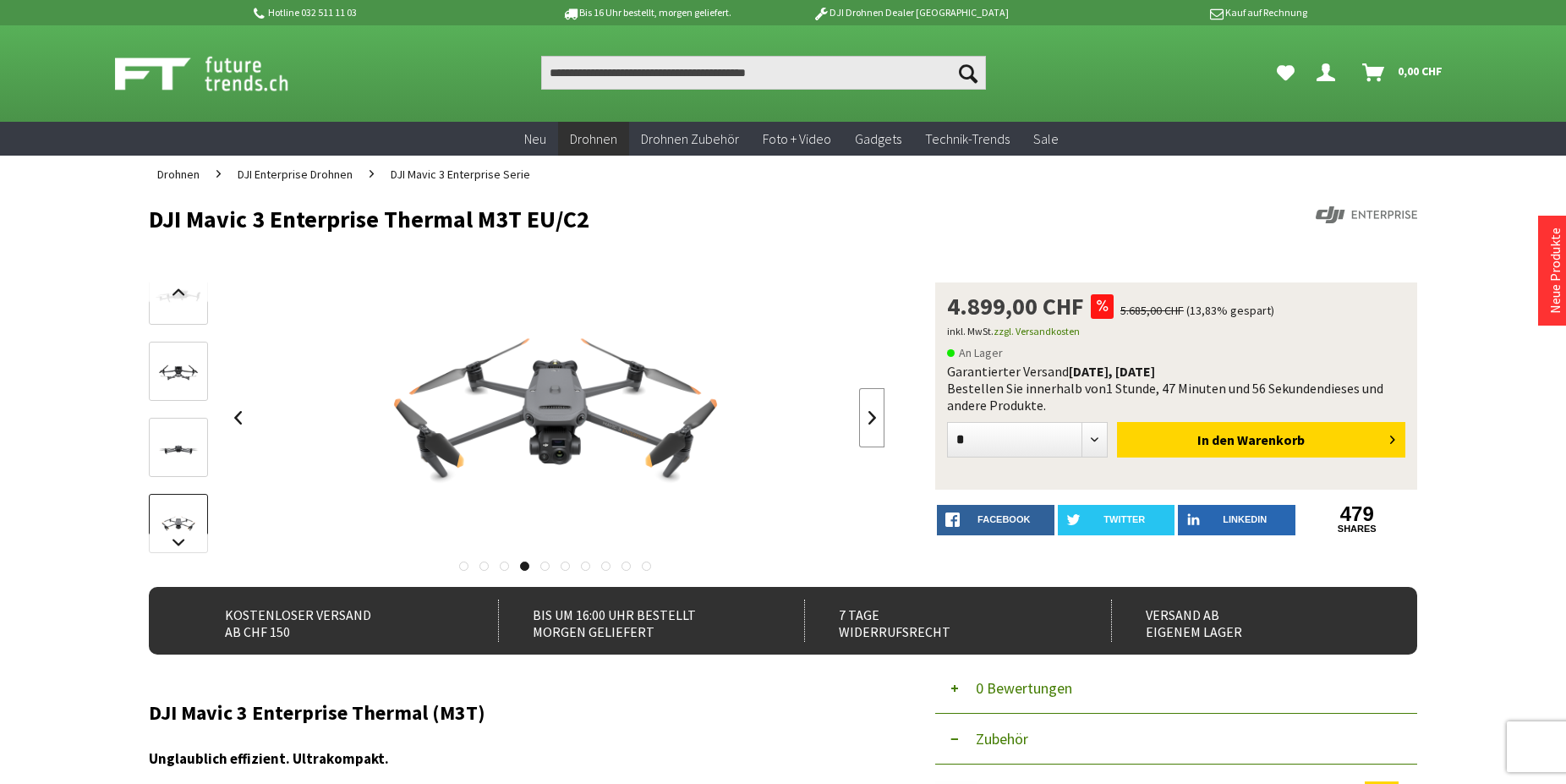
click at [869, 413] on link at bounding box center [872, 417] width 26 height 59
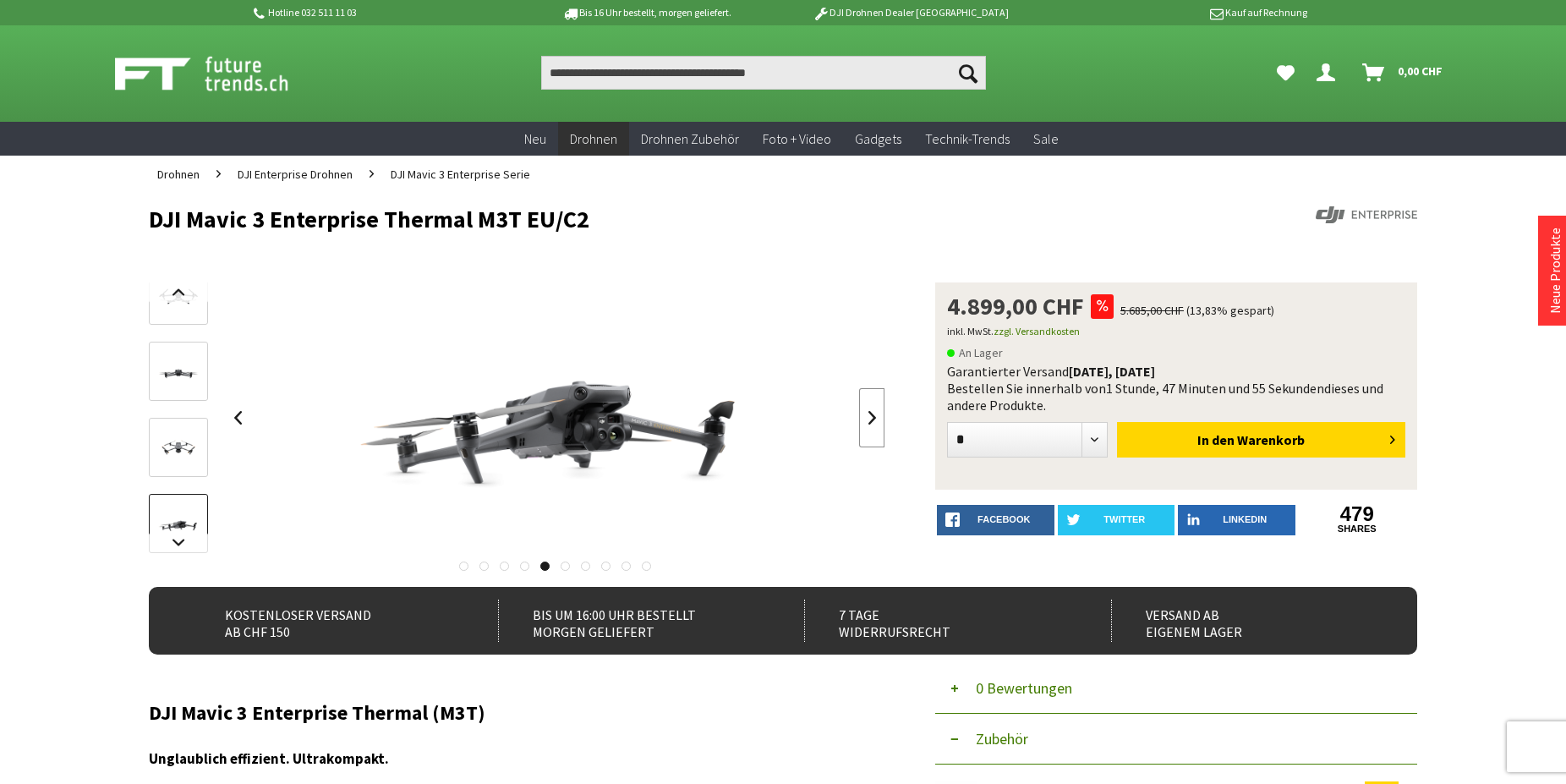
click at [869, 413] on link at bounding box center [872, 417] width 26 height 59
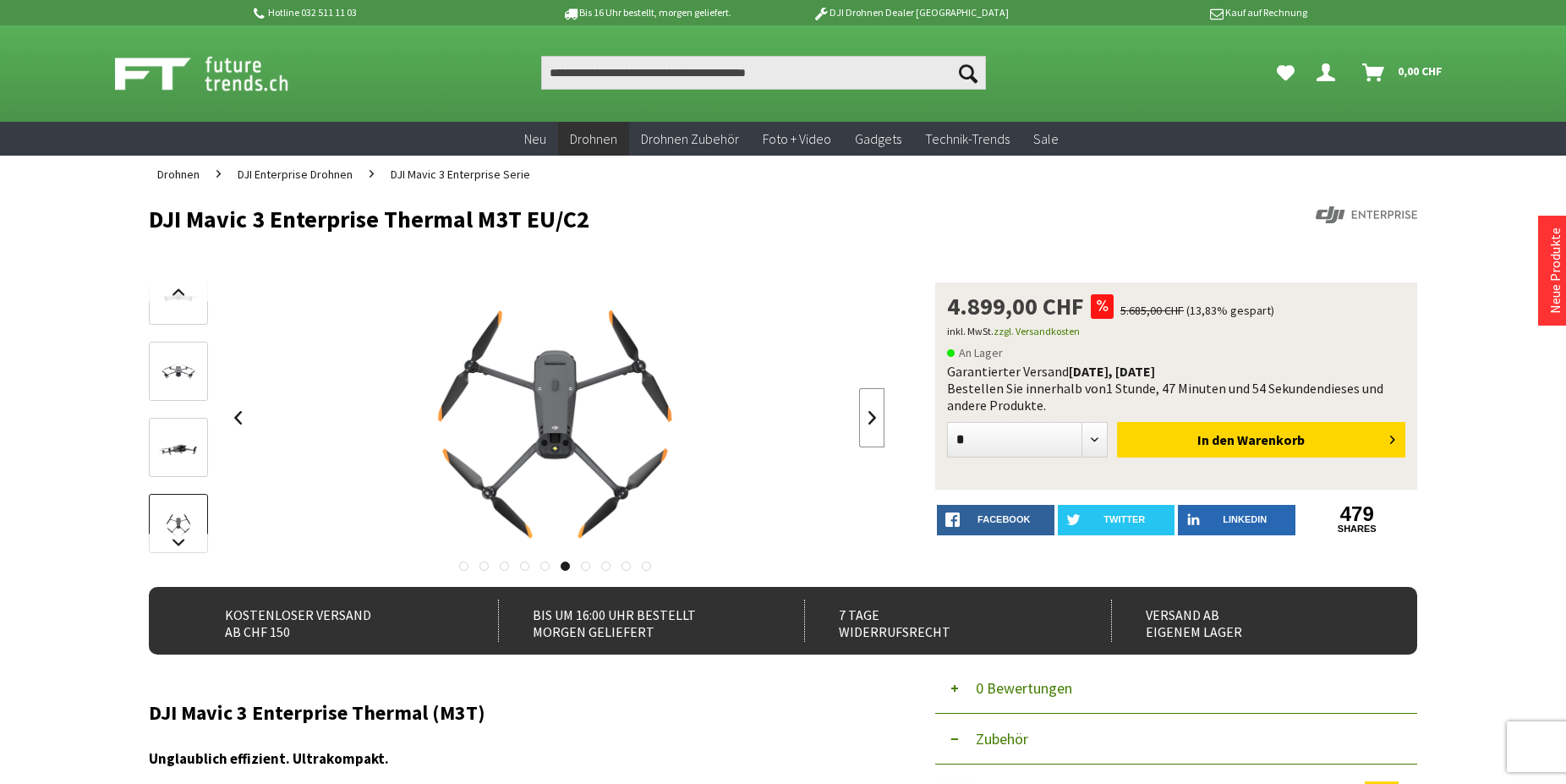
click at [869, 413] on link at bounding box center [872, 417] width 26 height 59
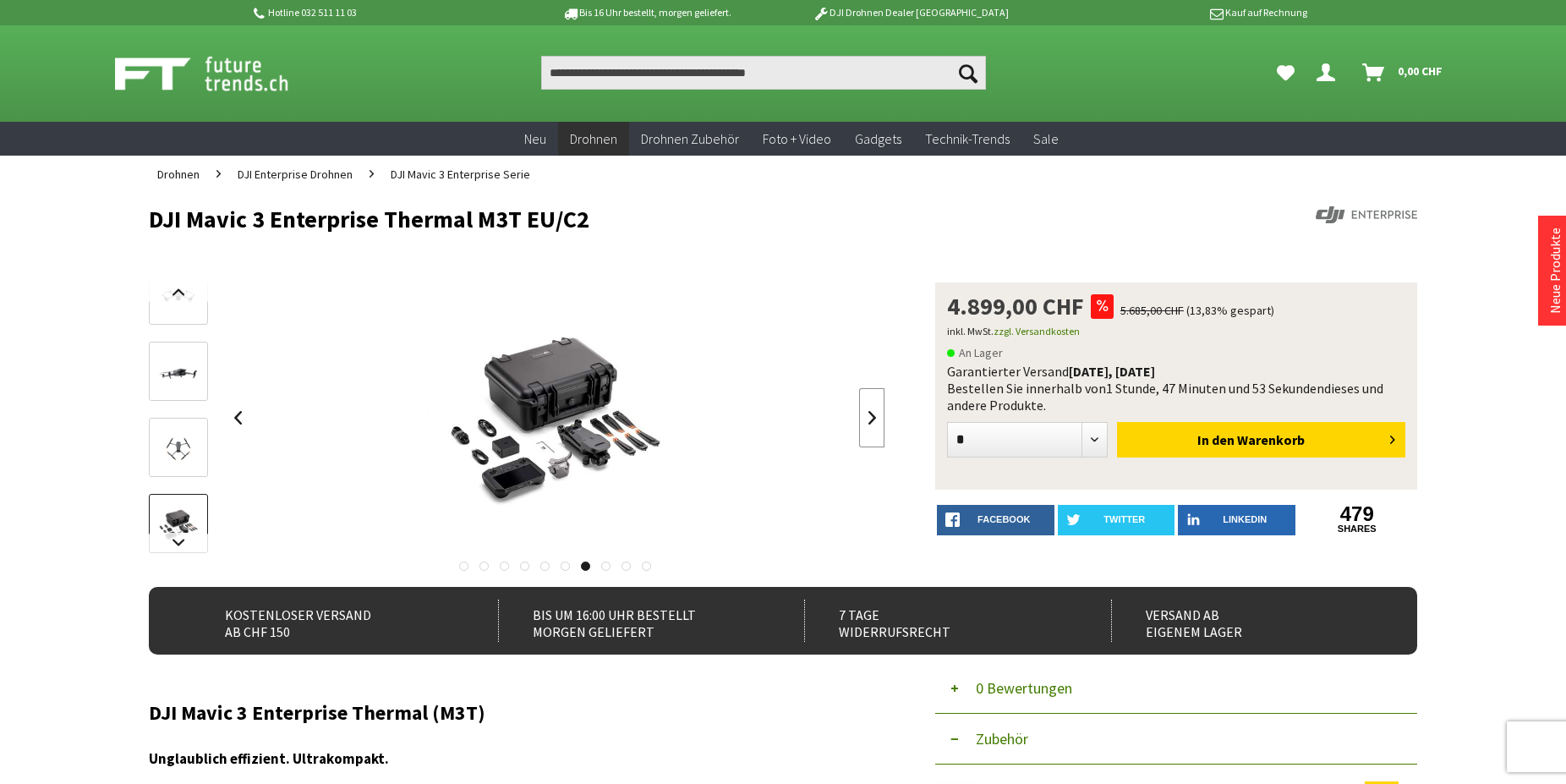
click at [869, 413] on link at bounding box center [872, 417] width 26 height 59
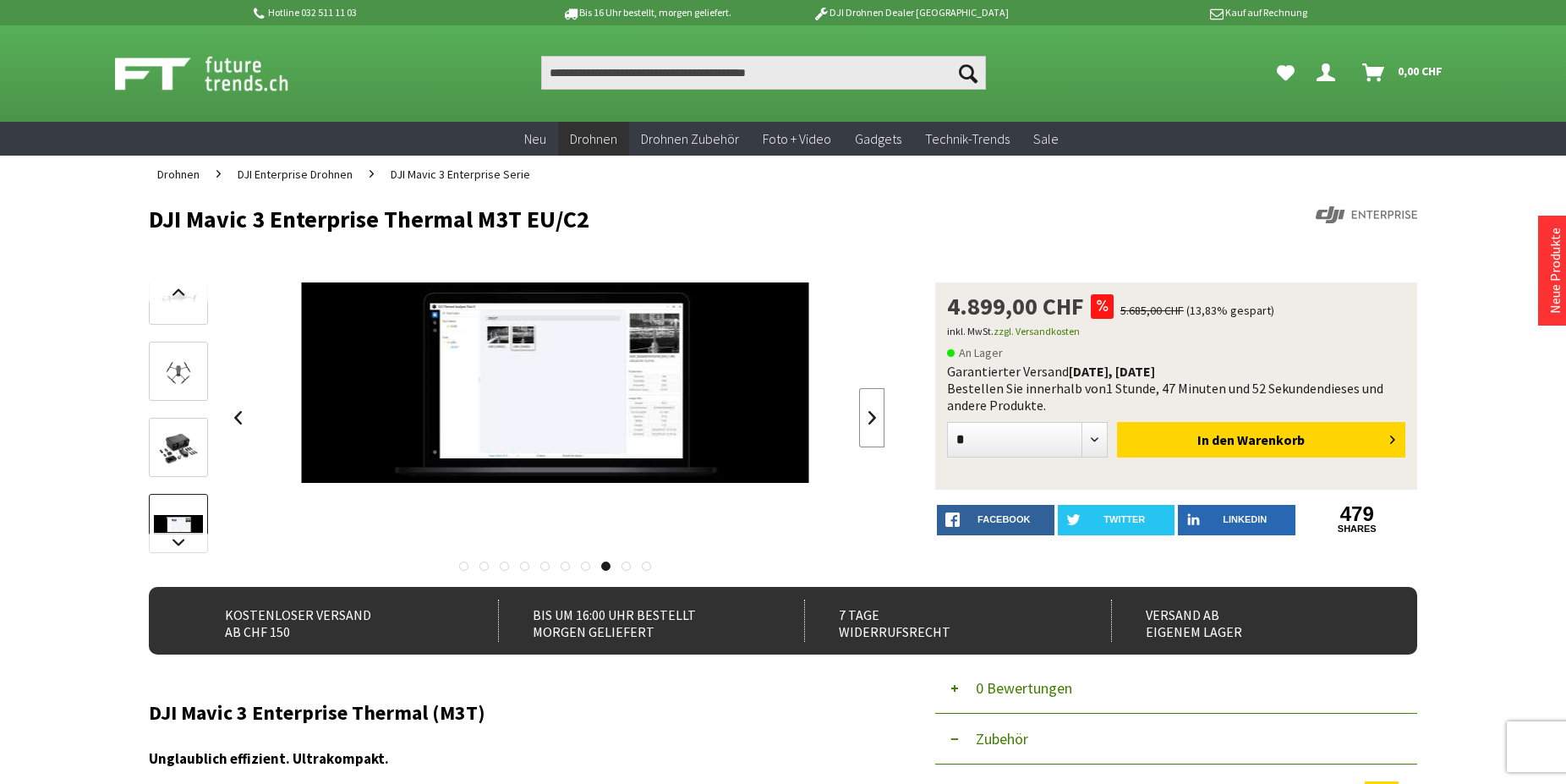
click at [869, 413] on link at bounding box center [872, 417] width 26 height 59
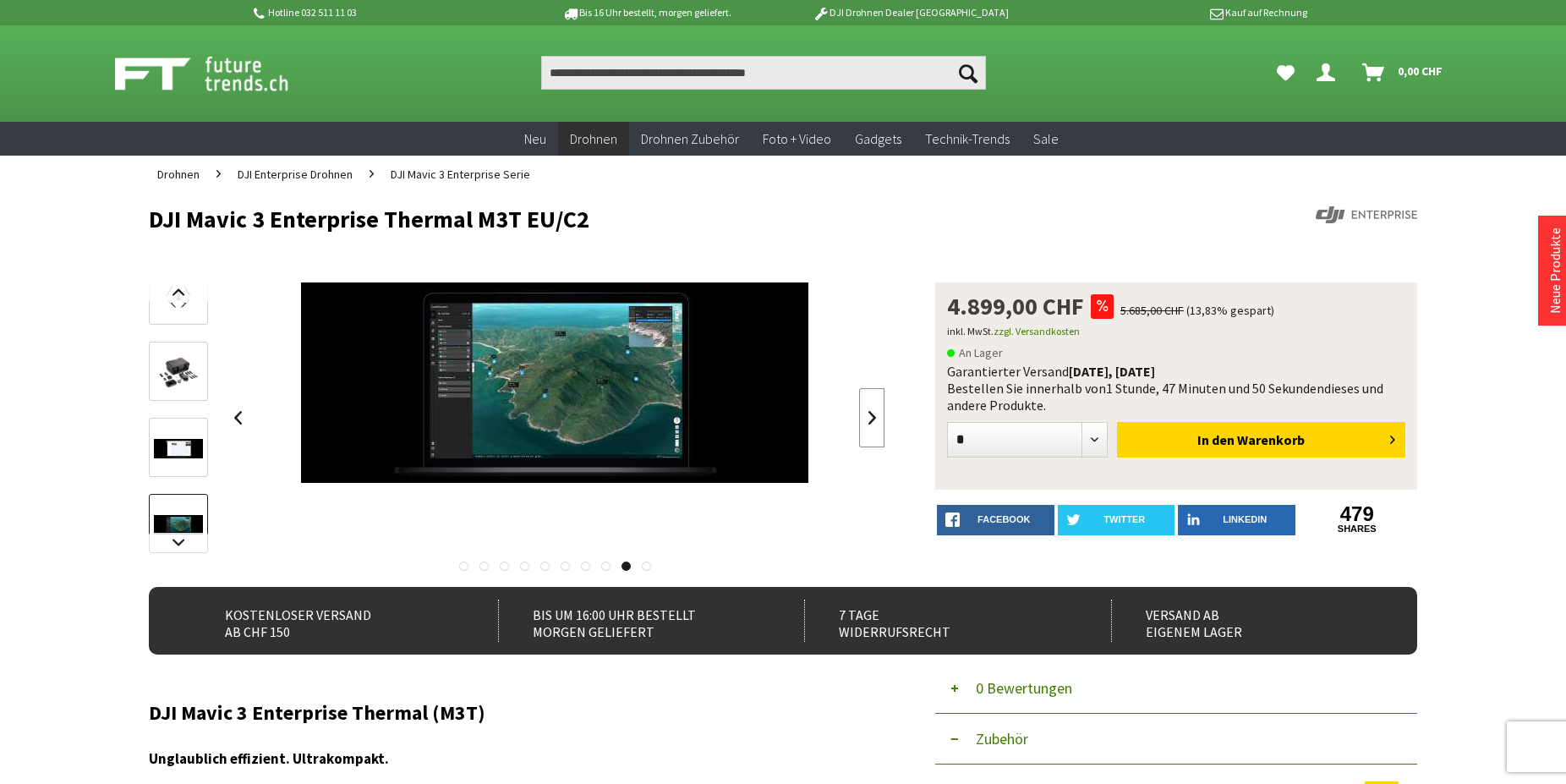
click at [869, 413] on link at bounding box center [872, 417] width 26 height 59
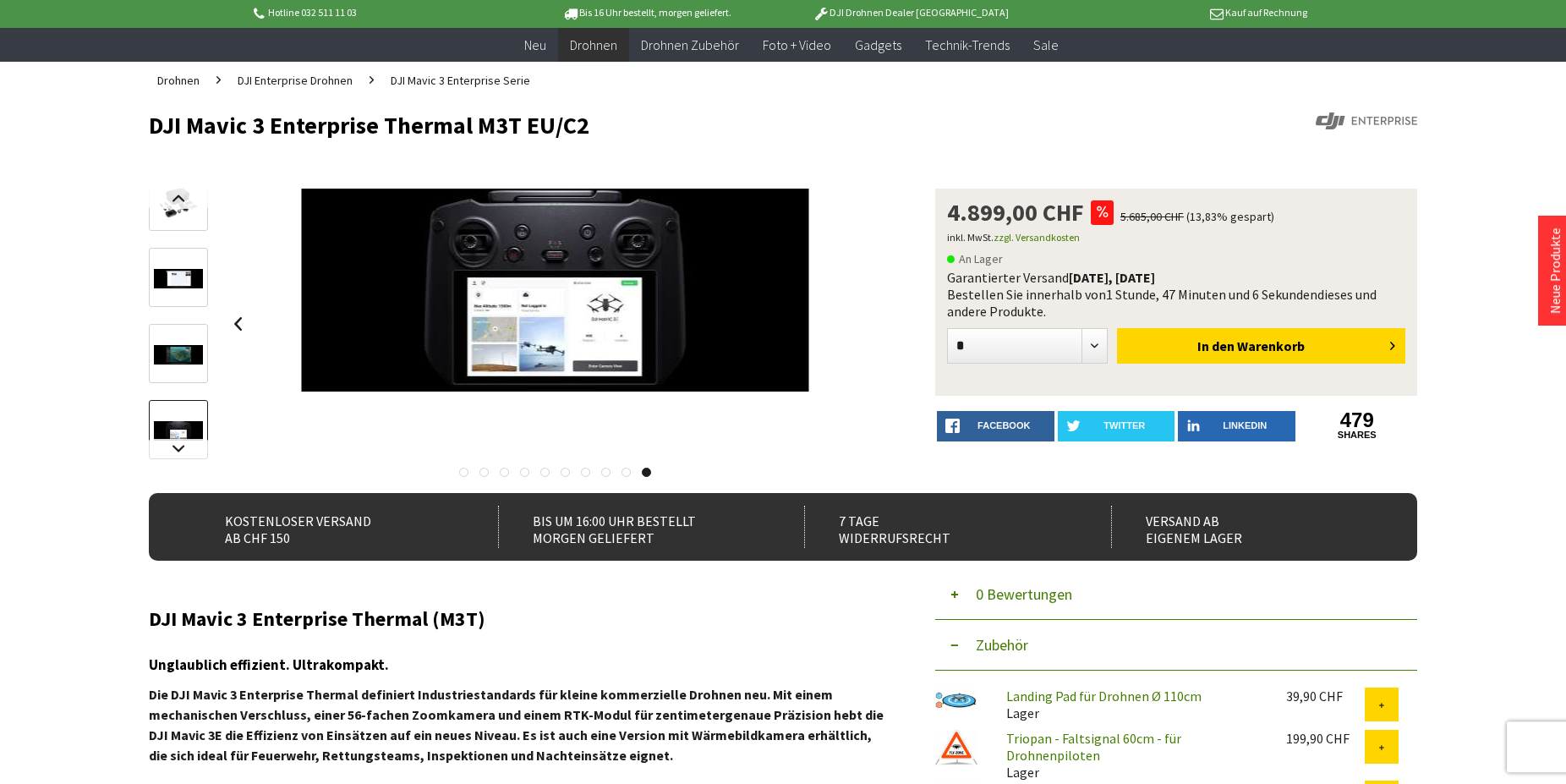
scroll to position [87, 0]
